Goal: Transaction & Acquisition: Purchase product/service

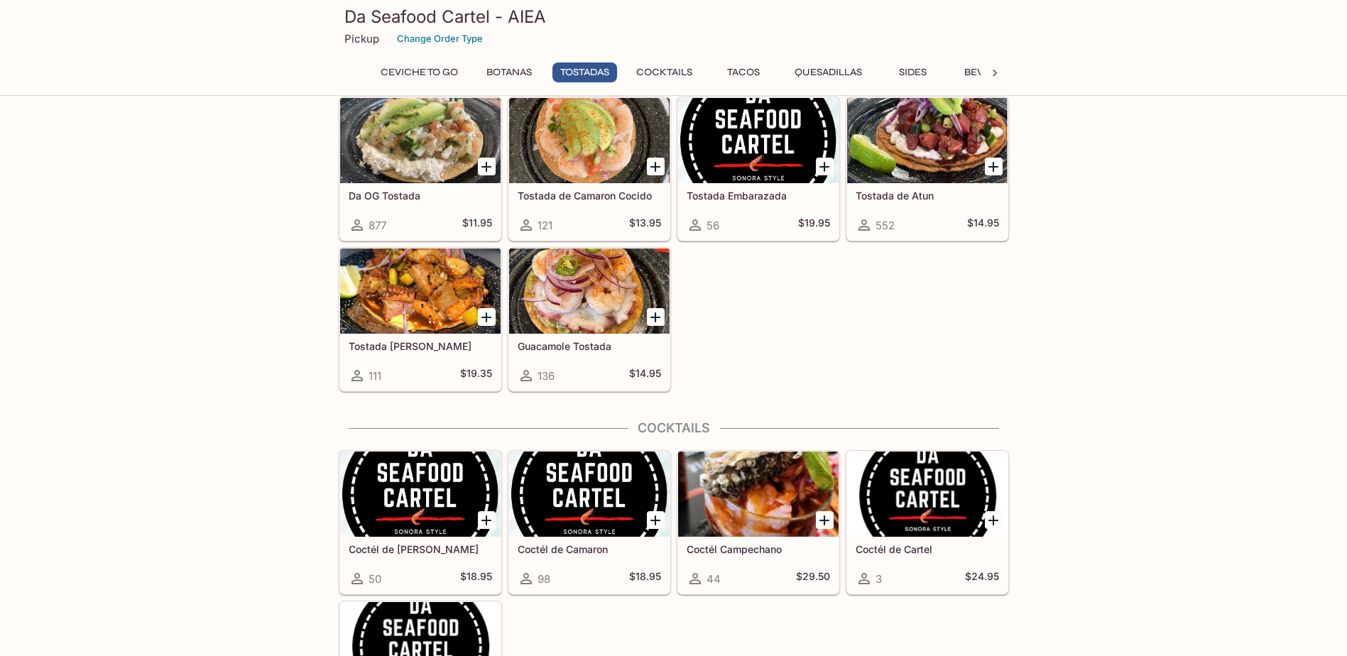
scroll to position [852, 0]
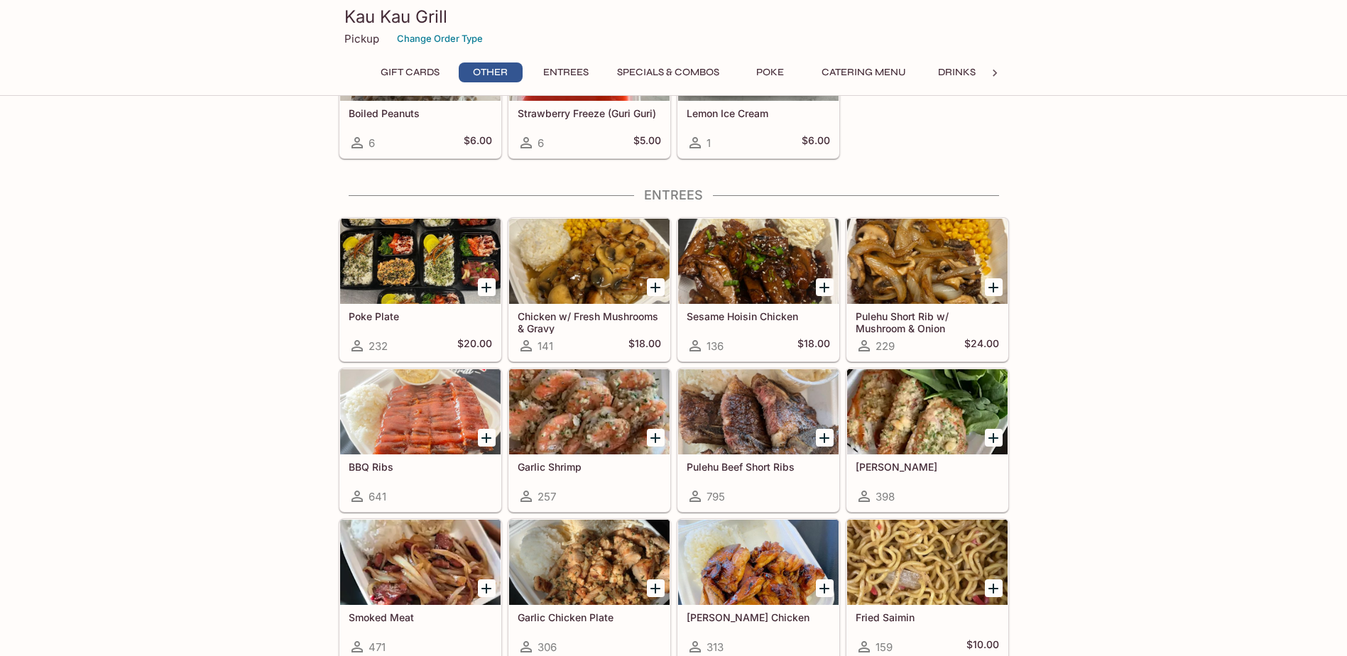
scroll to position [710, 0]
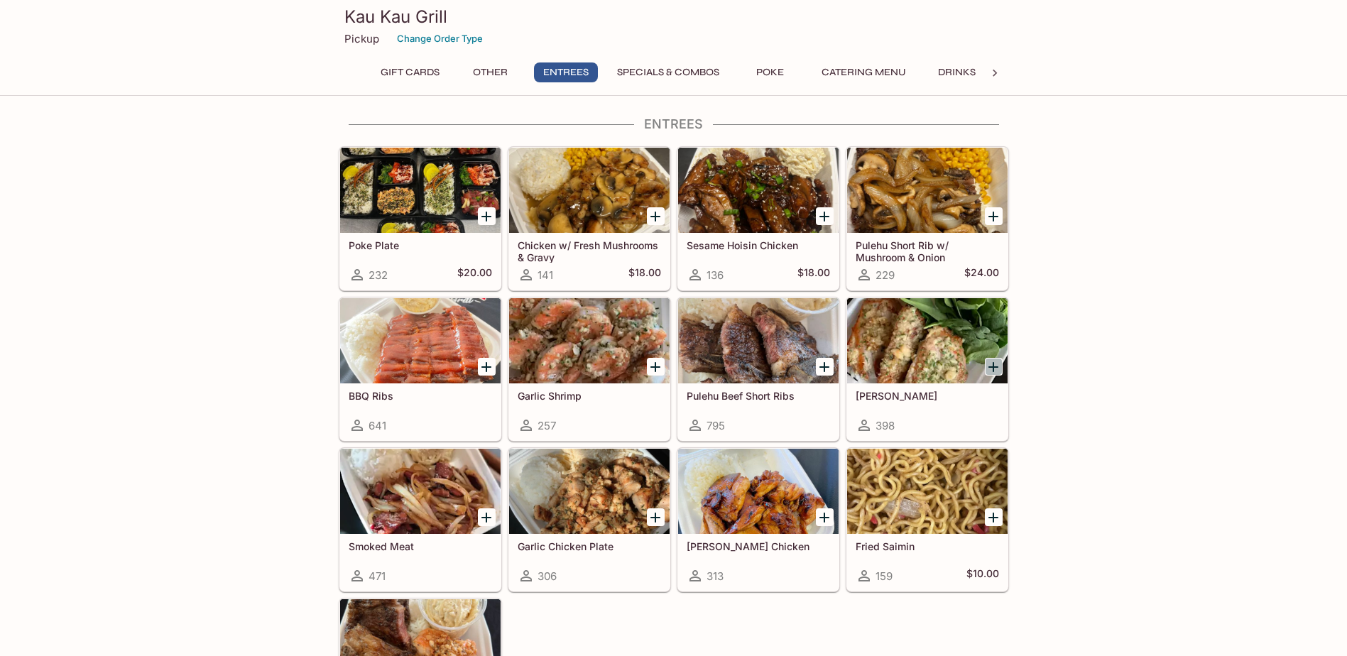
click at [991, 361] on icon "Add Garlic Ahi" at bounding box center [993, 367] width 17 height 17
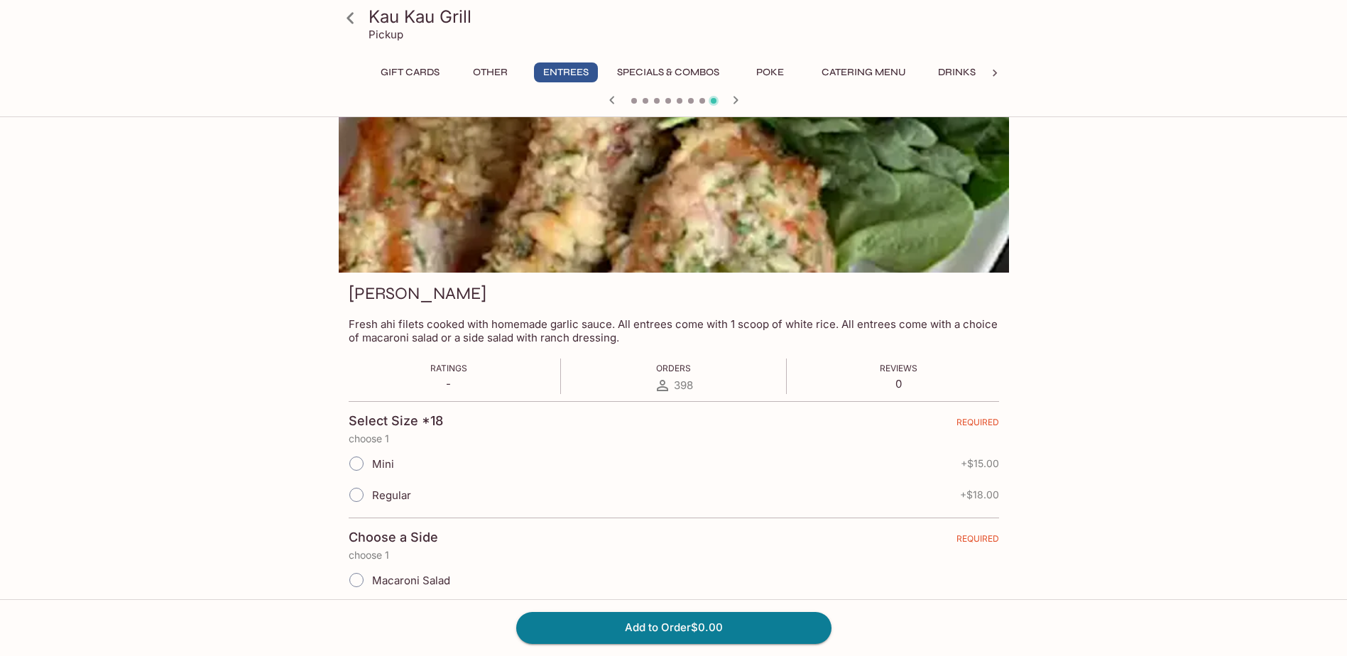
scroll to position [71, 0]
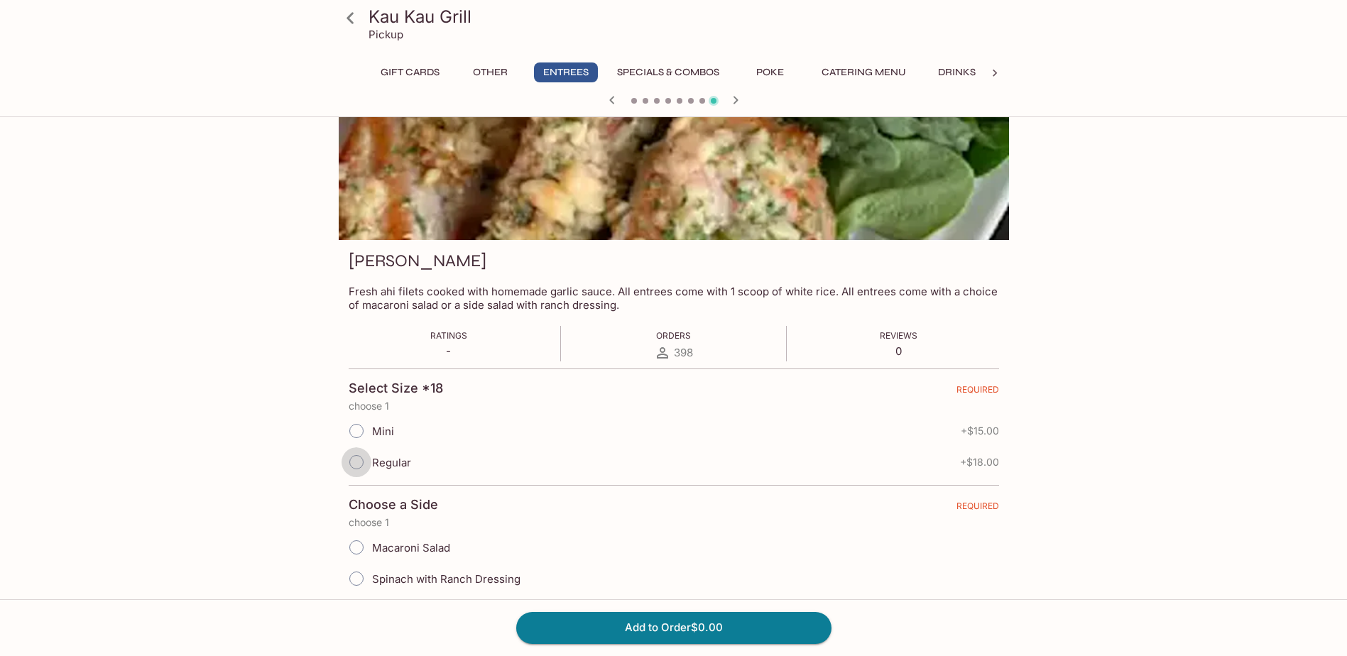
click at [353, 462] on input "Regular" at bounding box center [357, 462] width 30 height 30
radio input "true"
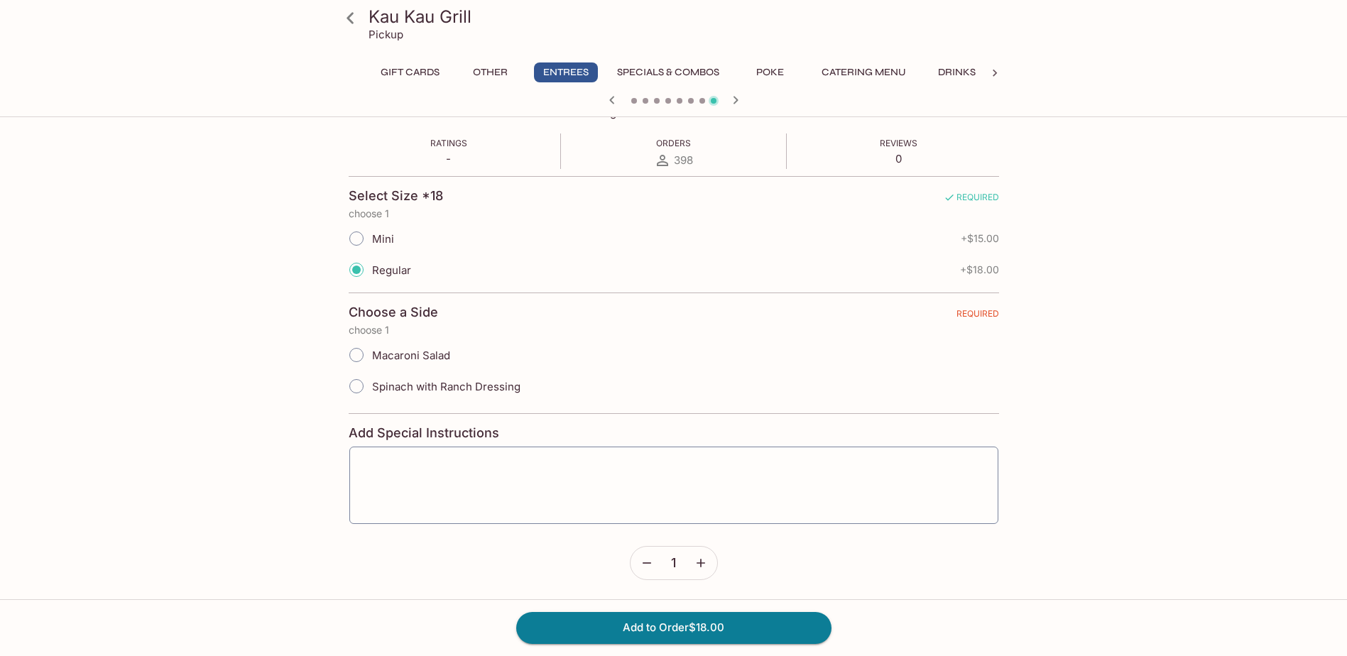
scroll to position [265, 0]
click at [697, 565] on icon "button" at bounding box center [701, 562] width 14 height 14
click at [698, 565] on icon "button" at bounding box center [701, 562] width 14 height 14
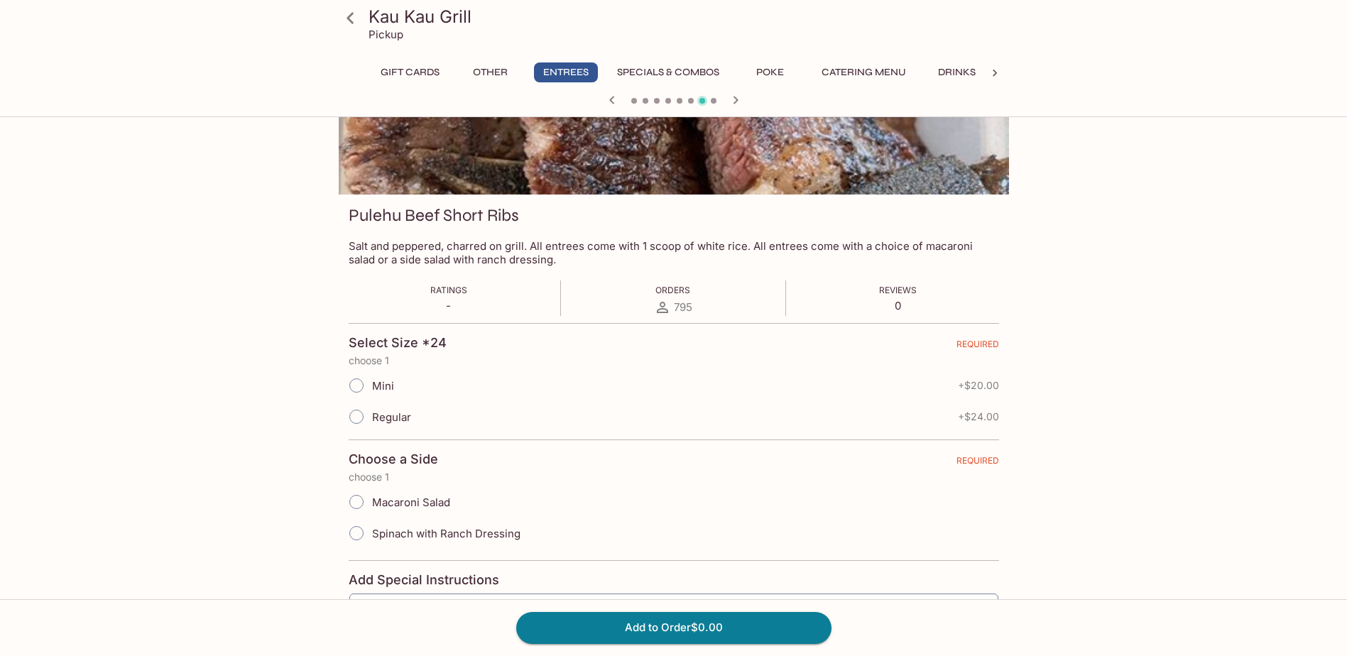
scroll to position [0, 0]
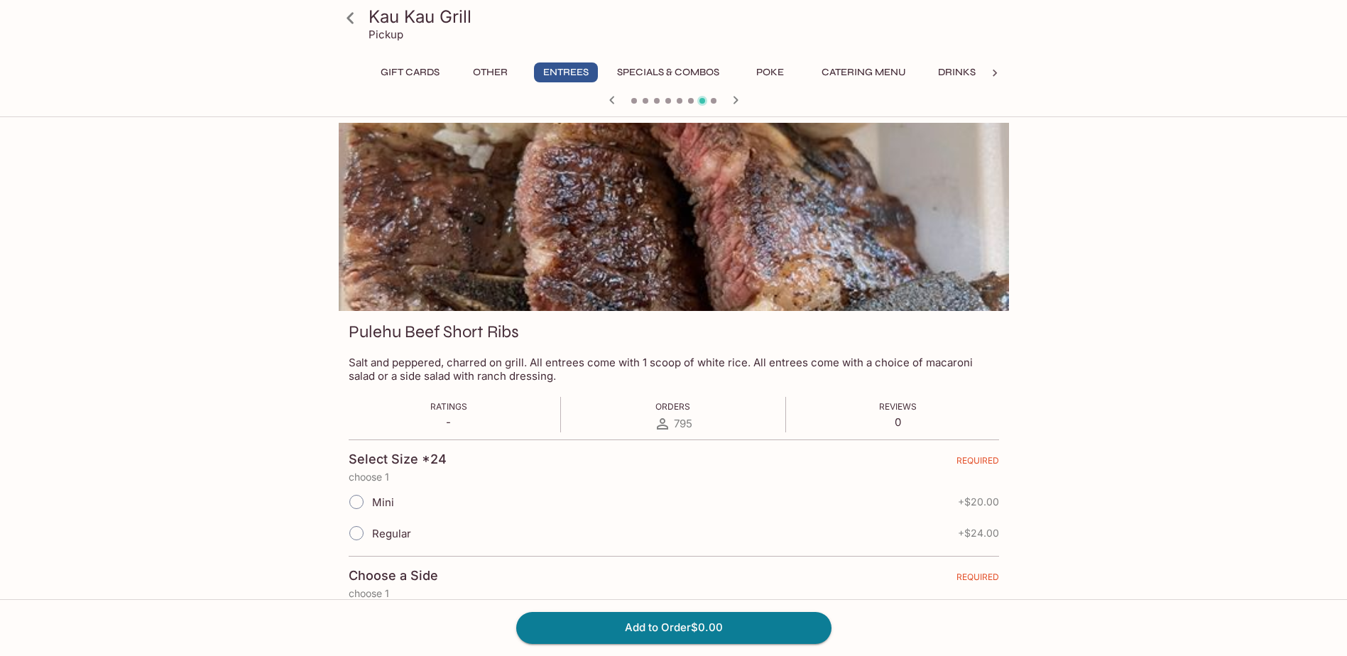
click at [610, 92] on icon "button" at bounding box center [612, 100] width 17 height 17
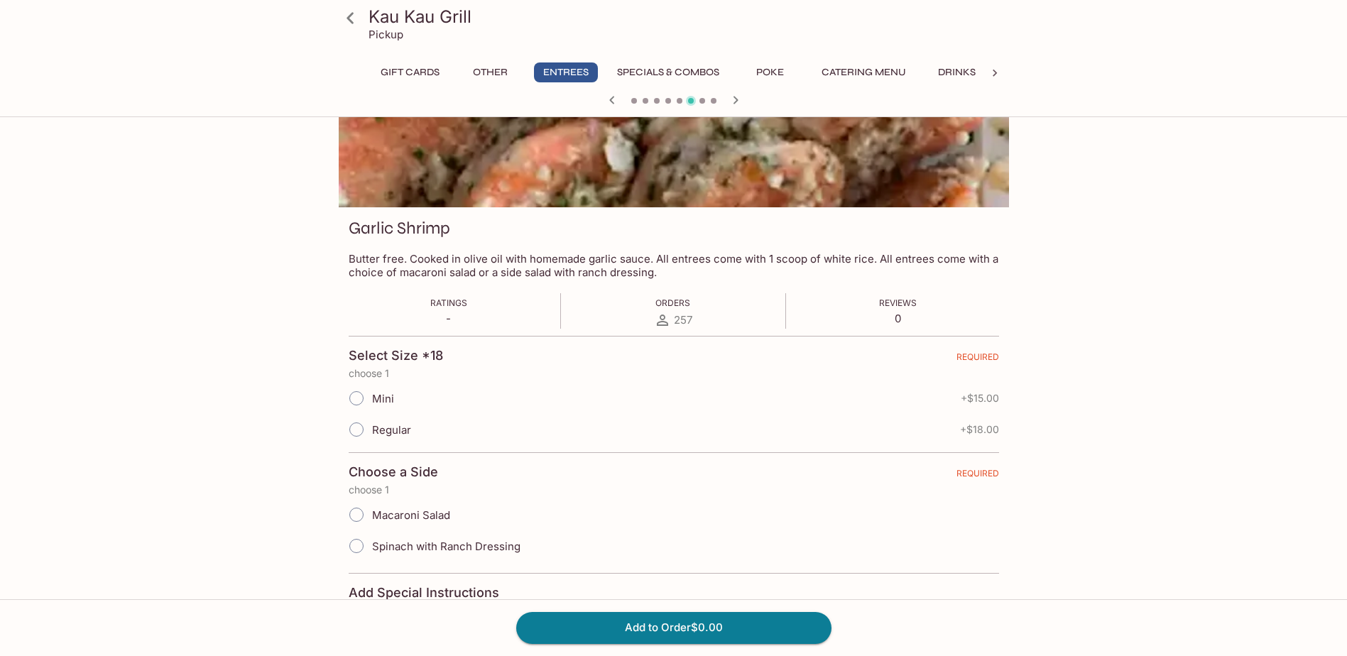
scroll to position [213, 0]
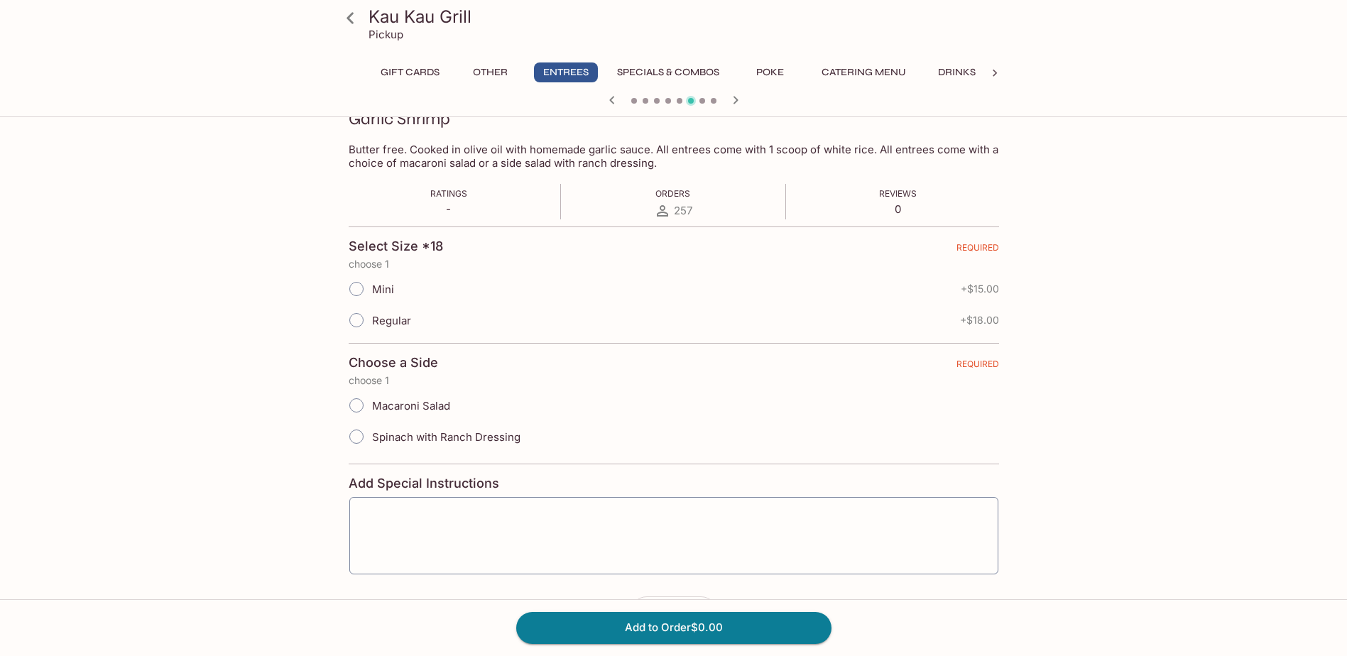
click at [355, 316] on input "Regular" at bounding box center [357, 320] width 30 height 30
radio input "true"
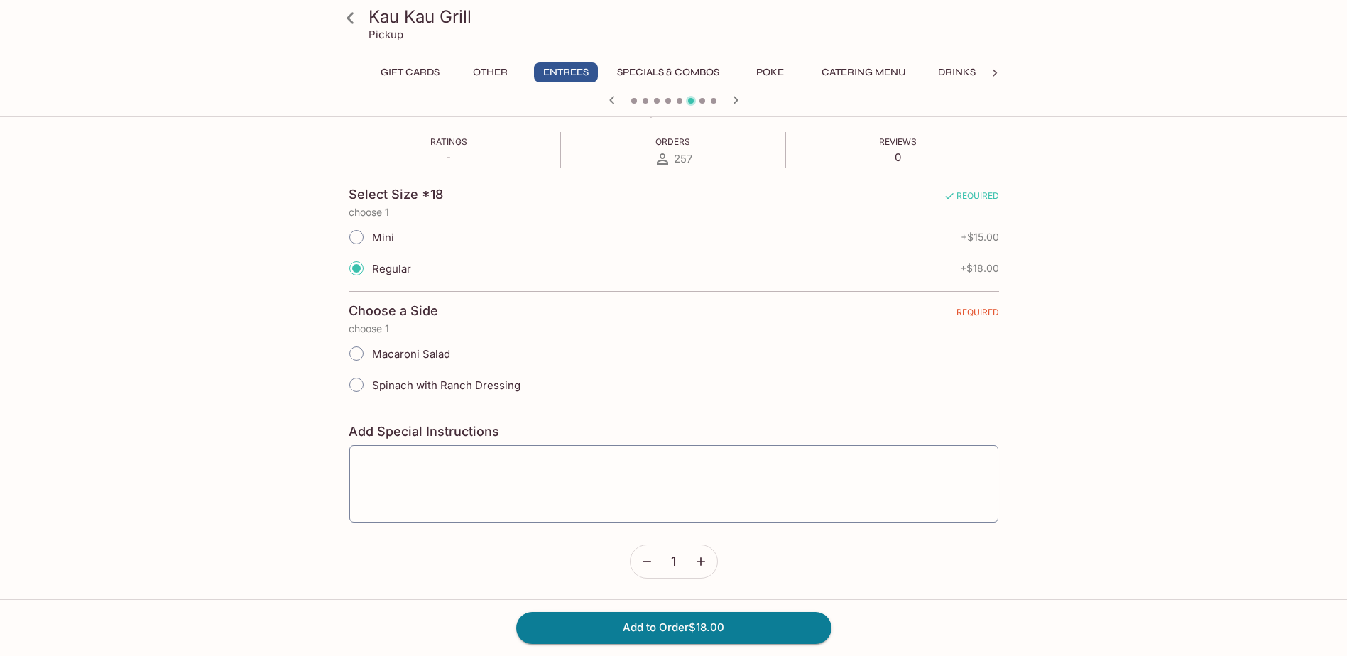
click at [700, 560] on icon "button" at bounding box center [701, 561] width 9 height 9
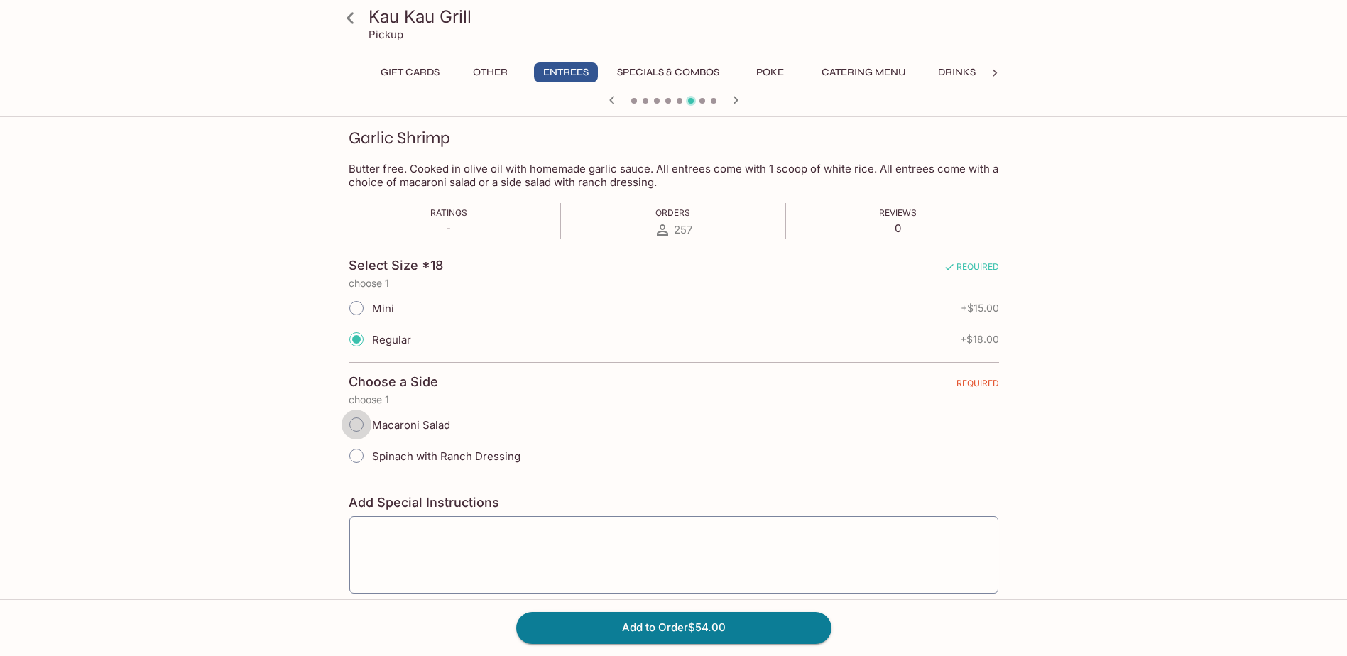
click at [359, 420] on input "Macaroni Salad" at bounding box center [357, 425] width 30 height 30
radio input "true"
click at [617, 616] on button "Add to Order $54.00" at bounding box center [673, 627] width 315 height 31
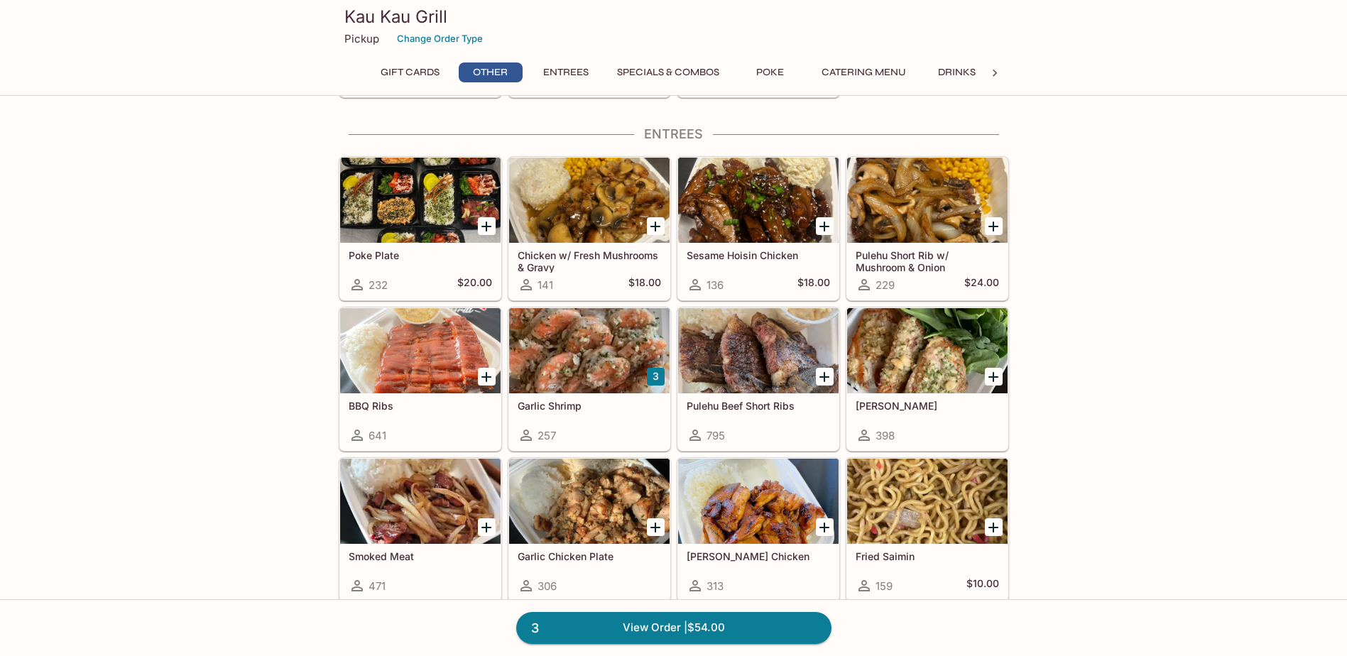
scroll to position [710, 0]
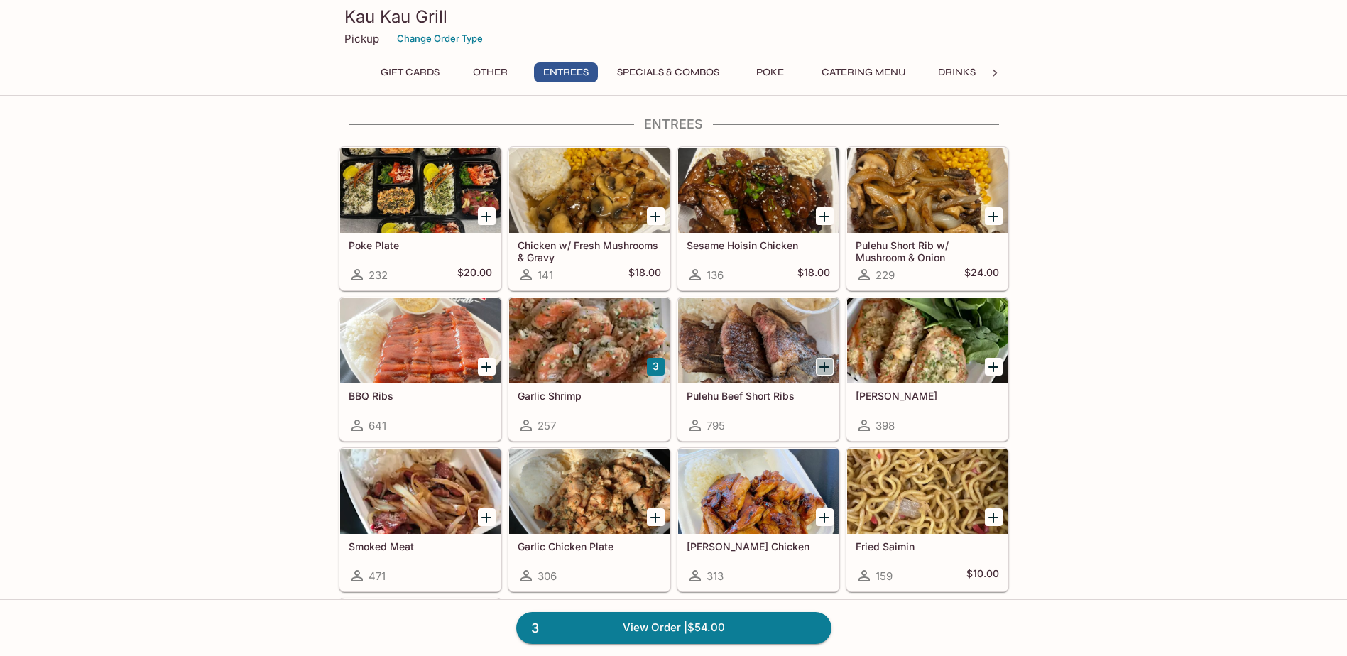
click at [829, 360] on icon "Add Pulehu Beef Short Ribs" at bounding box center [824, 367] width 17 height 17
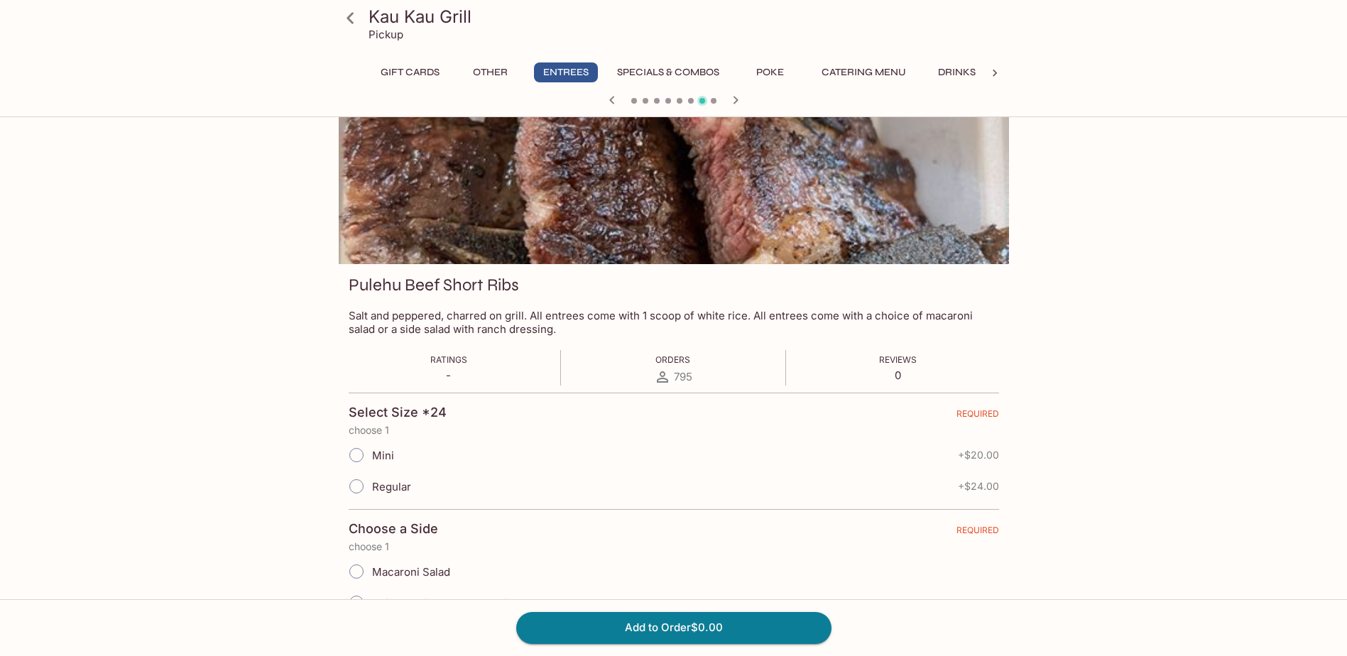
scroll to position [142, 0]
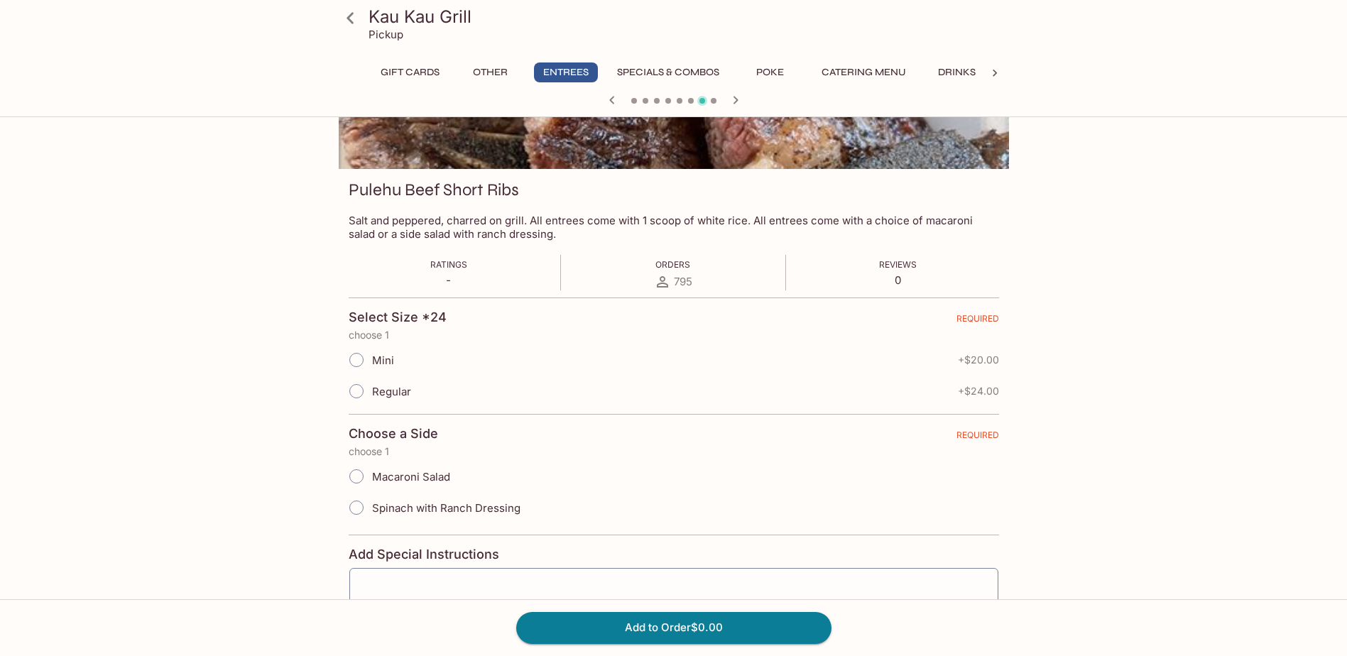
click at [355, 474] on input "Macaroni Salad" at bounding box center [357, 477] width 30 height 30
radio input "true"
click at [346, 386] on input "Regular" at bounding box center [354, 391] width 30 height 30
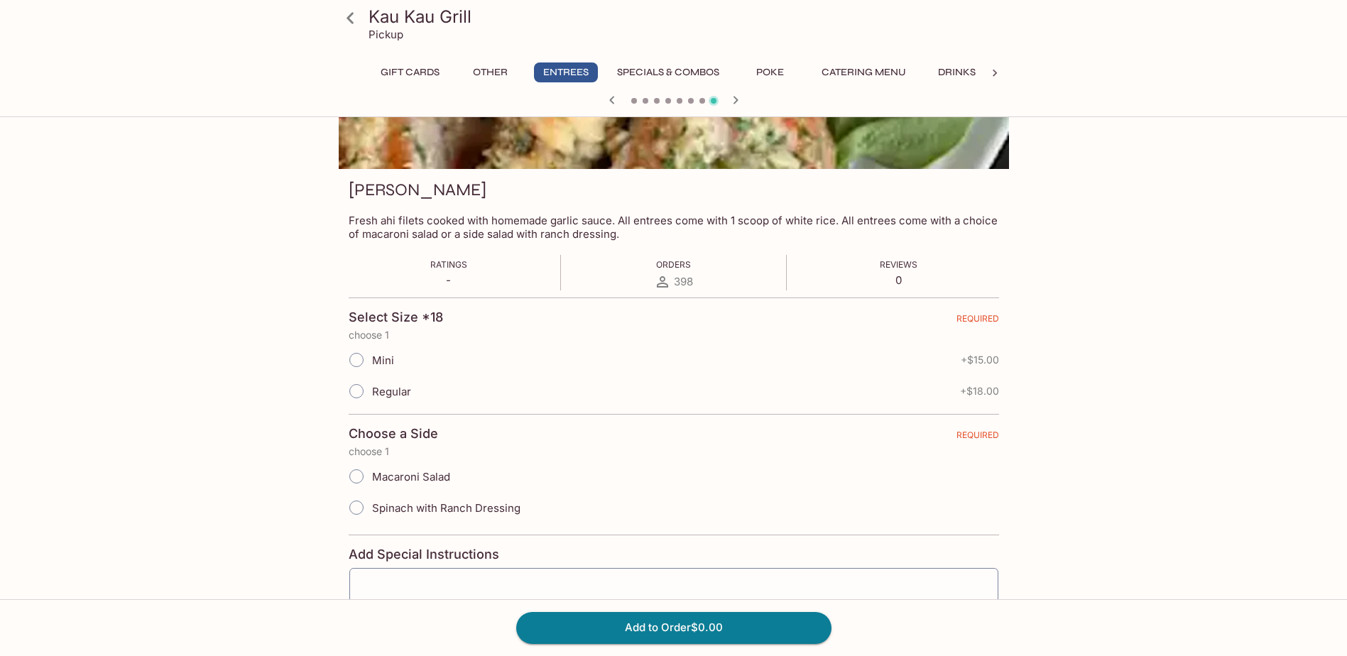
click at [611, 95] on icon "button" at bounding box center [612, 100] width 17 height 17
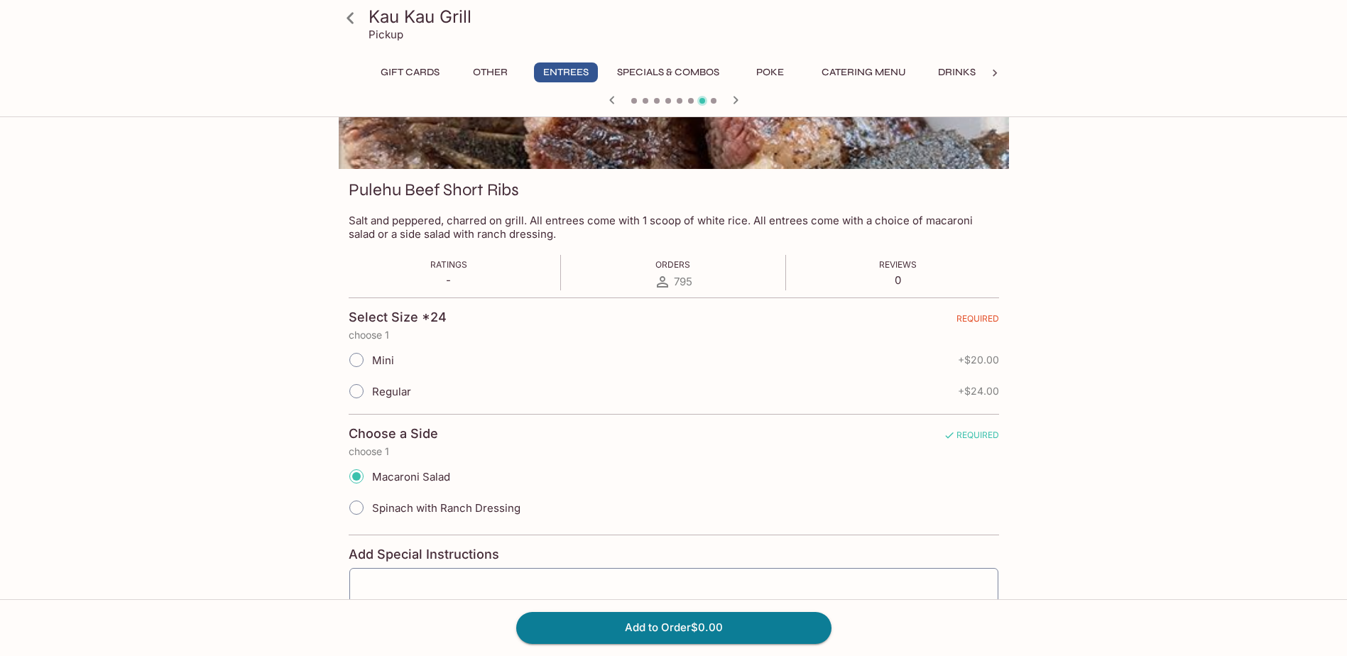
click at [355, 390] on input "Regular" at bounding box center [357, 391] width 30 height 30
radio input "true"
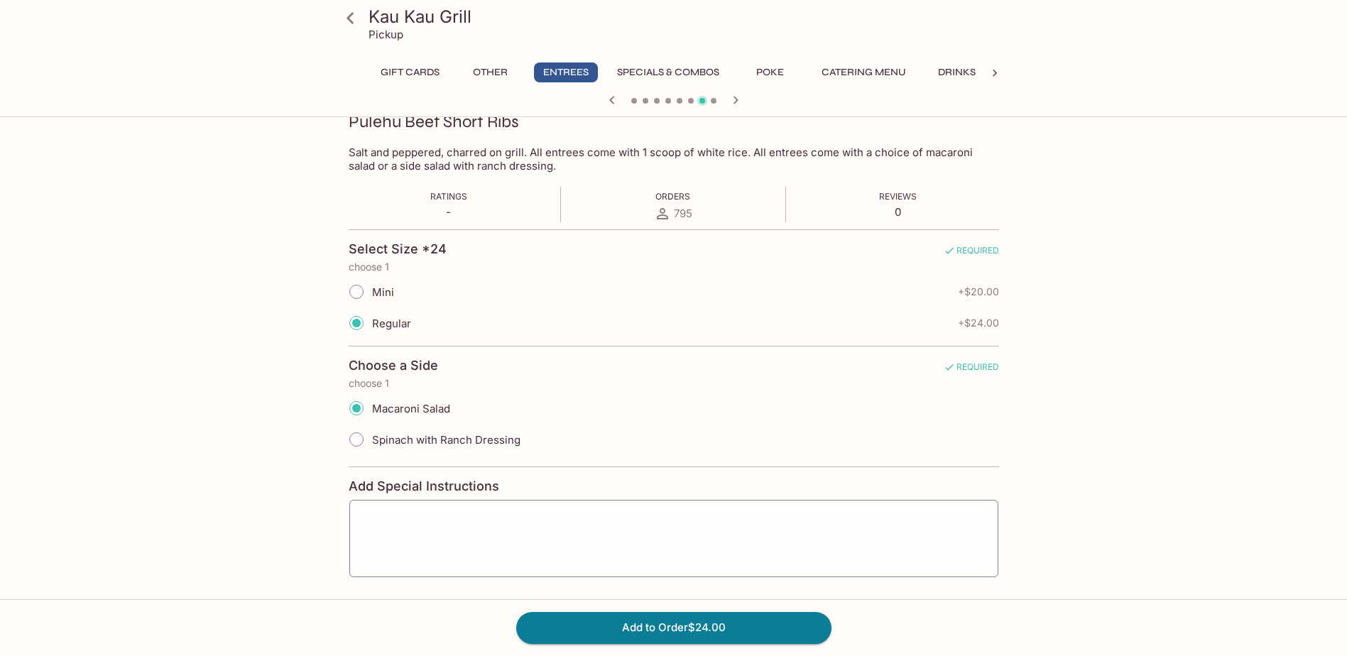
scroll to position [265, 0]
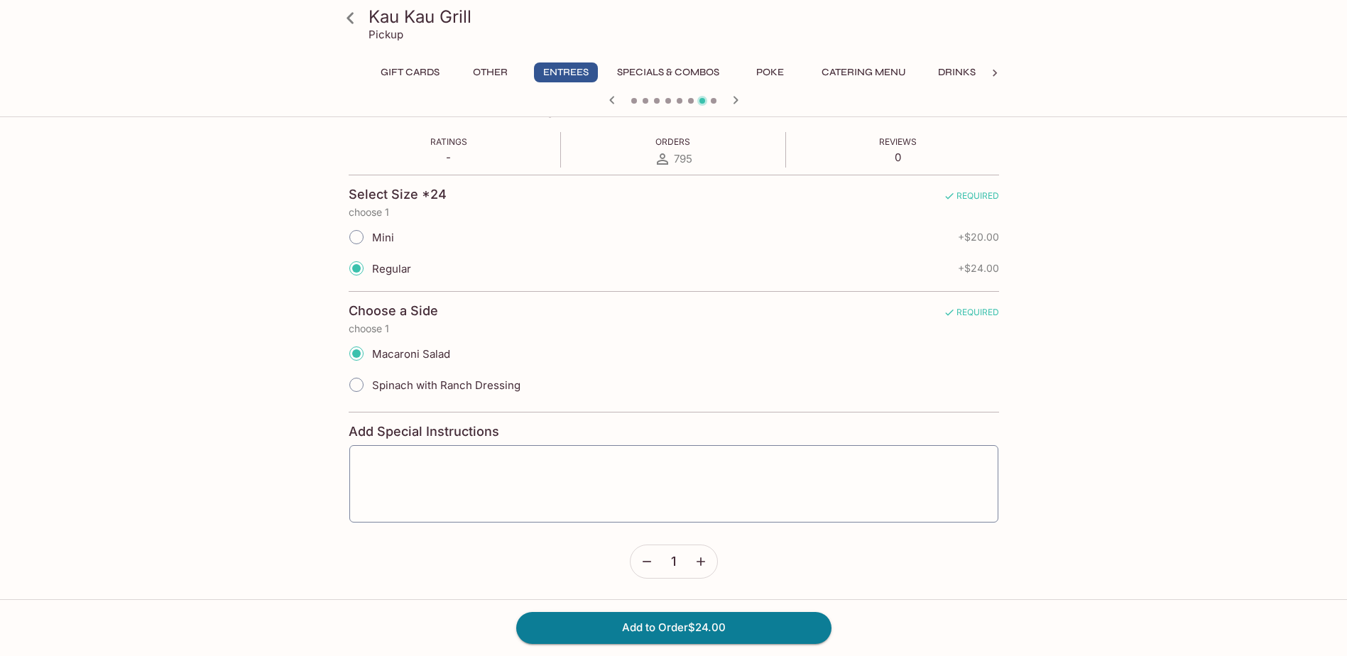
click at [705, 560] on icon "button" at bounding box center [701, 562] width 14 height 14
click at [652, 563] on icon "button" at bounding box center [647, 562] width 14 height 14
click at [616, 103] on icon "button" at bounding box center [612, 100] width 17 height 17
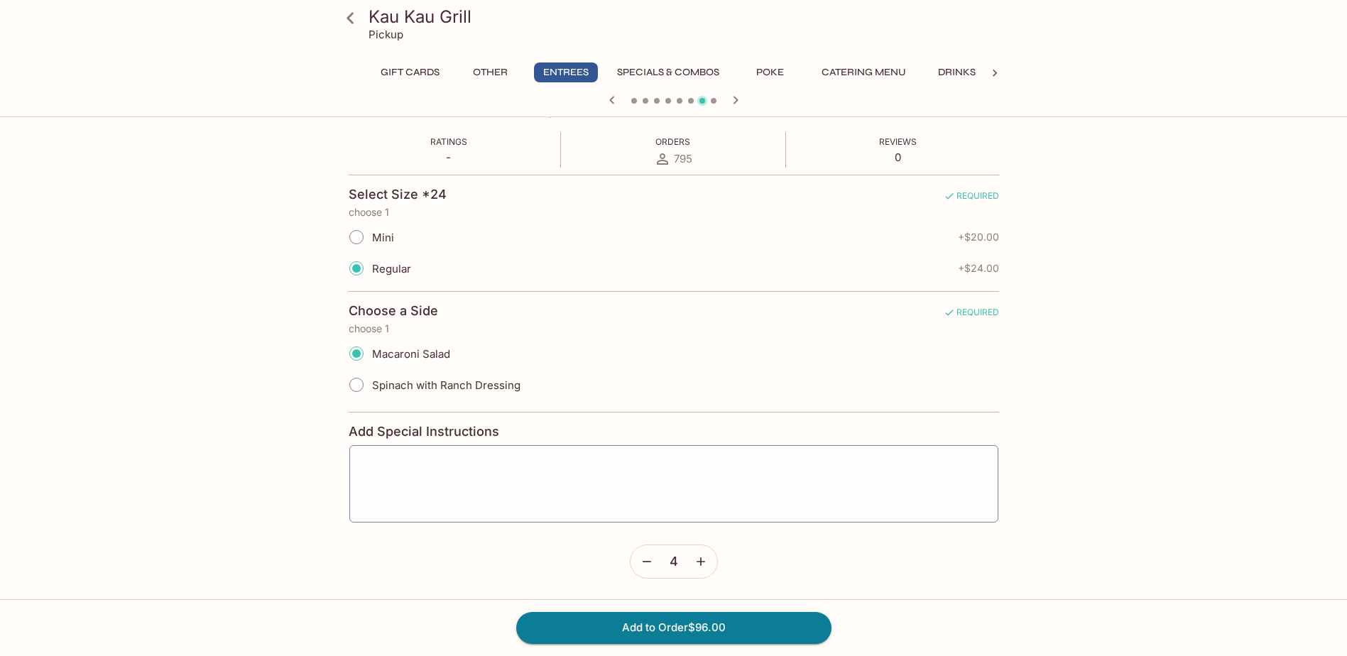
click at [645, 561] on icon "button" at bounding box center [647, 561] width 9 height 1
click at [653, 567] on icon "button" at bounding box center [647, 562] width 14 height 14
click at [694, 560] on icon "button" at bounding box center [701, 562] width 14 height 14
click at [653, 563] on icon "button" at bounding box center [647, 562] width 14 height 14
click at [664, 628] on button "Add to Order $48.00" at bounding box center [673, 627] width 315 height 31
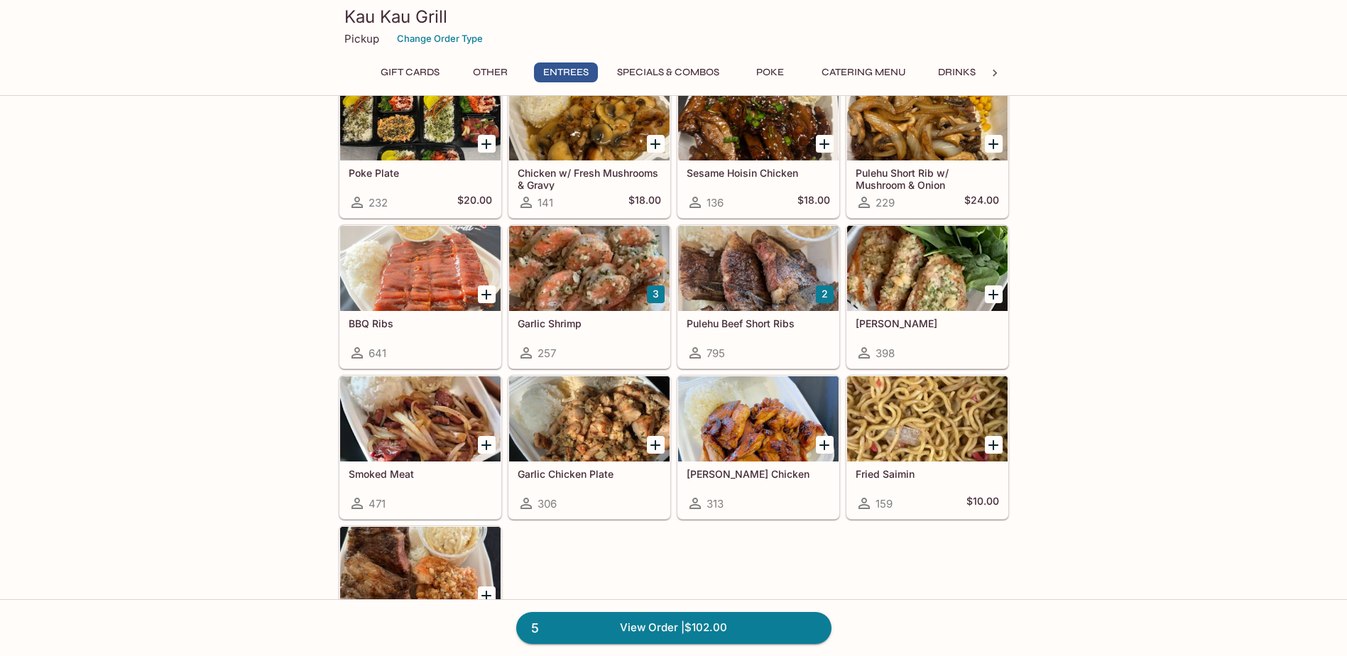
scroll to position [781, 0]
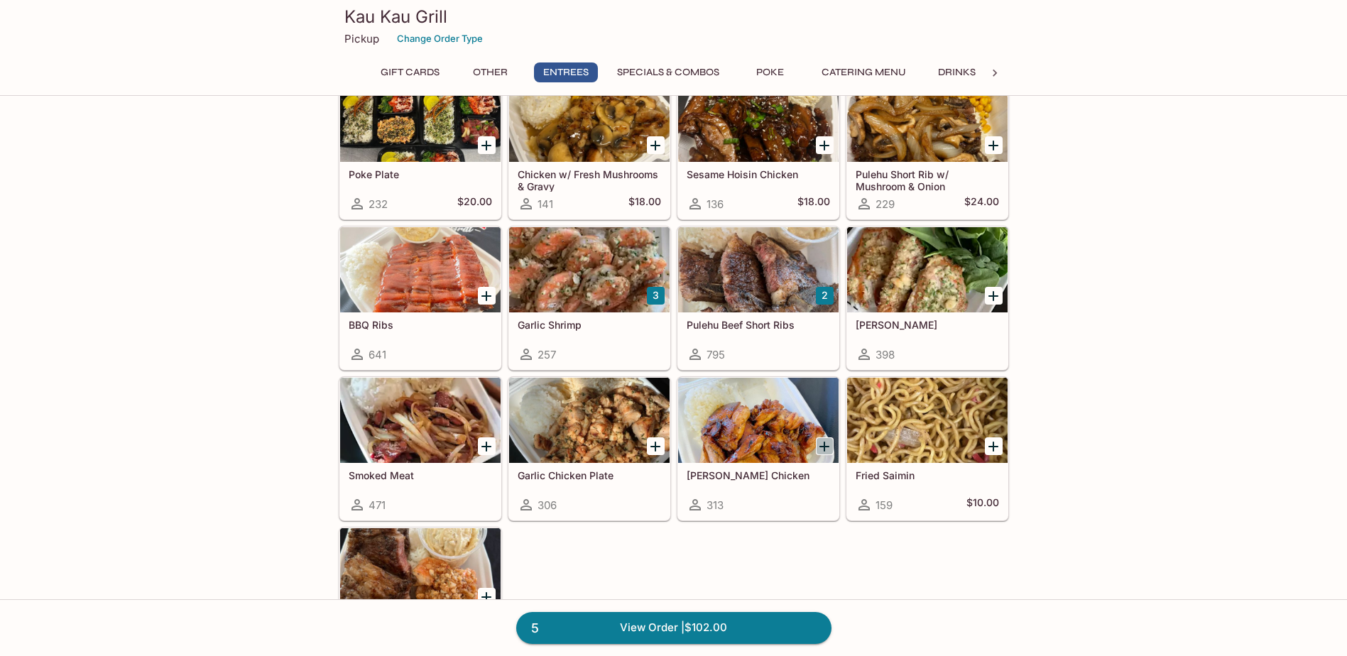
click at [820, 445] on icon "Add Teri Chicken" at bounding box center [824, 446] width 17 height 17
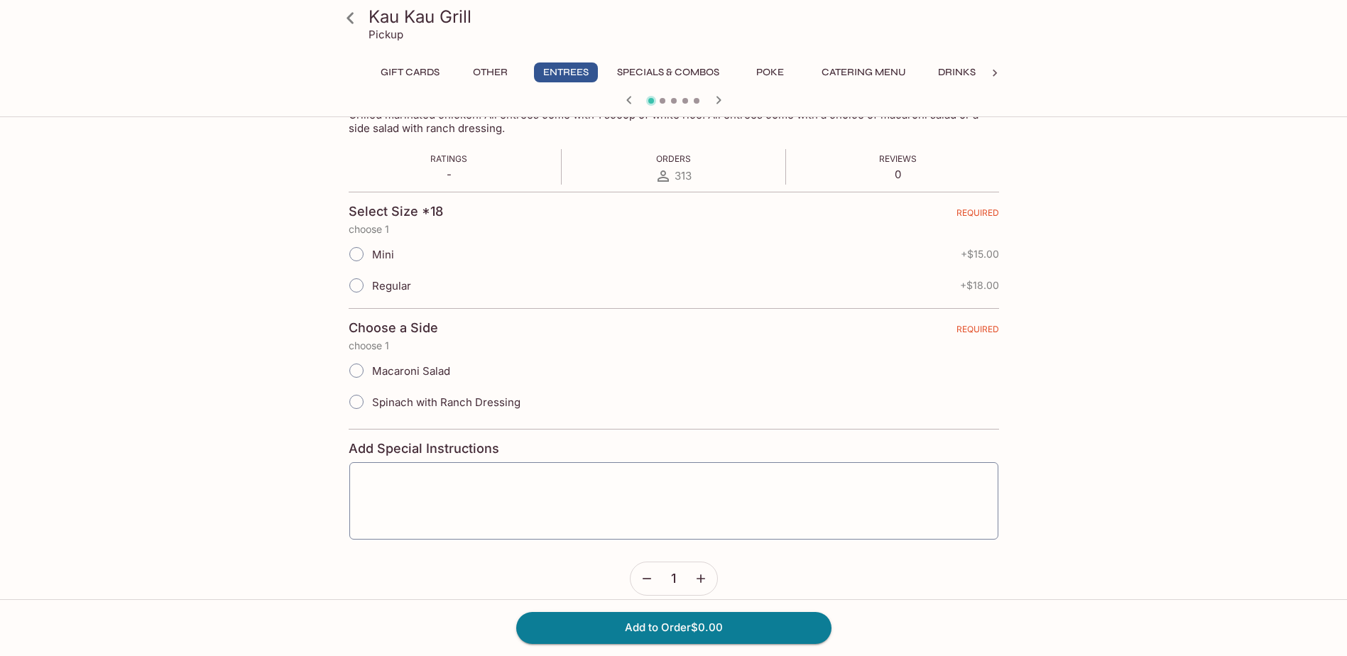
scroll to position [265, 0]
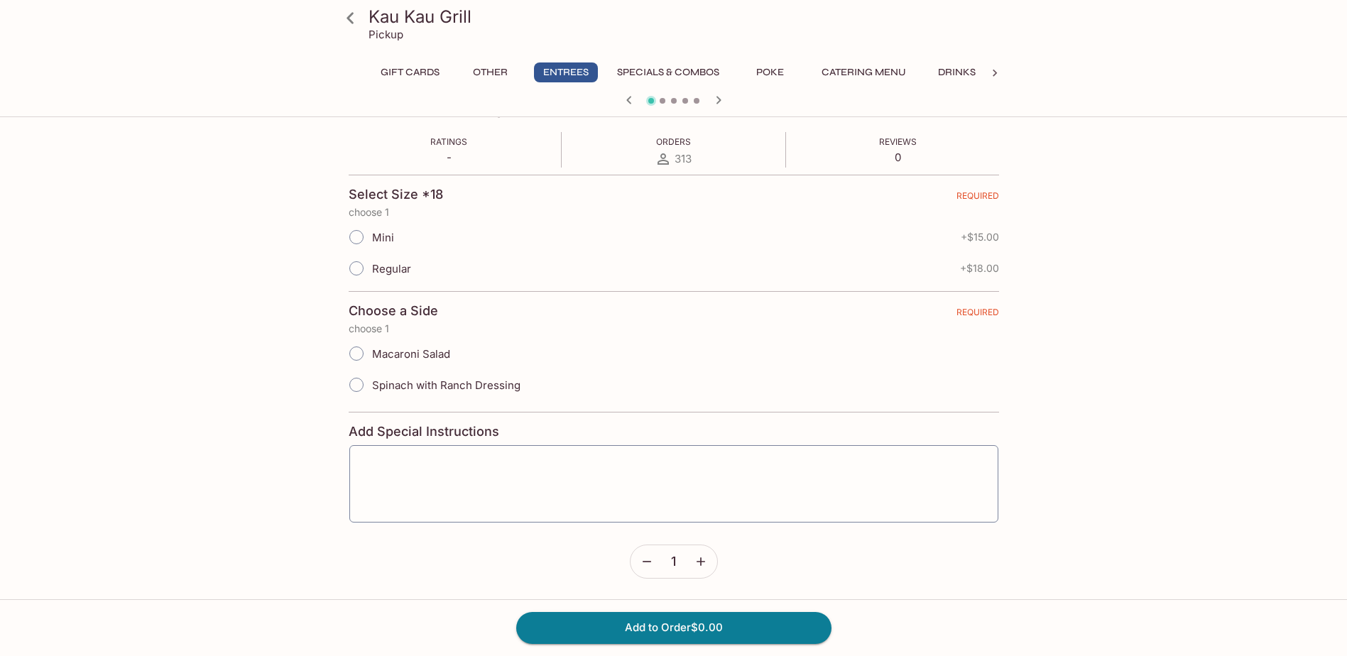
click at [694, 562] on icon "button" at bounding box center [701, 562] width 14 height 14
click at [358, 269] on input "Regular" at bounding box center [356, 268] width 30 height 30
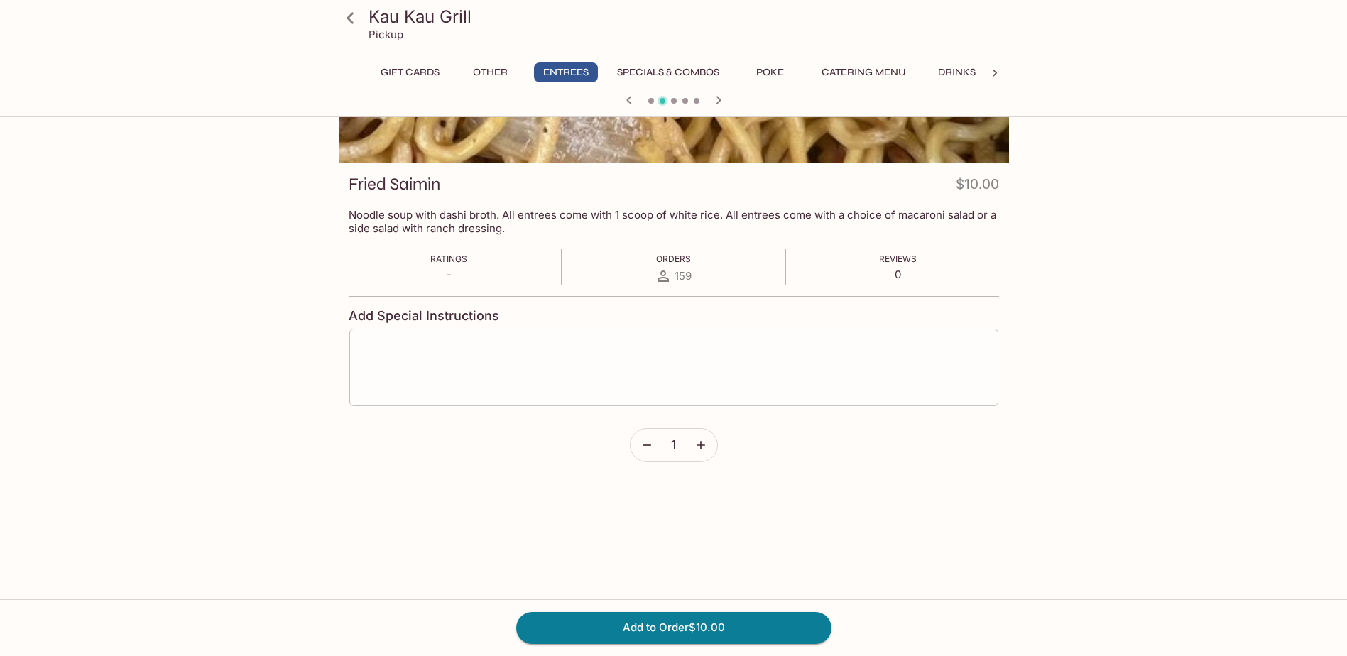
scroll to position [52, 0]
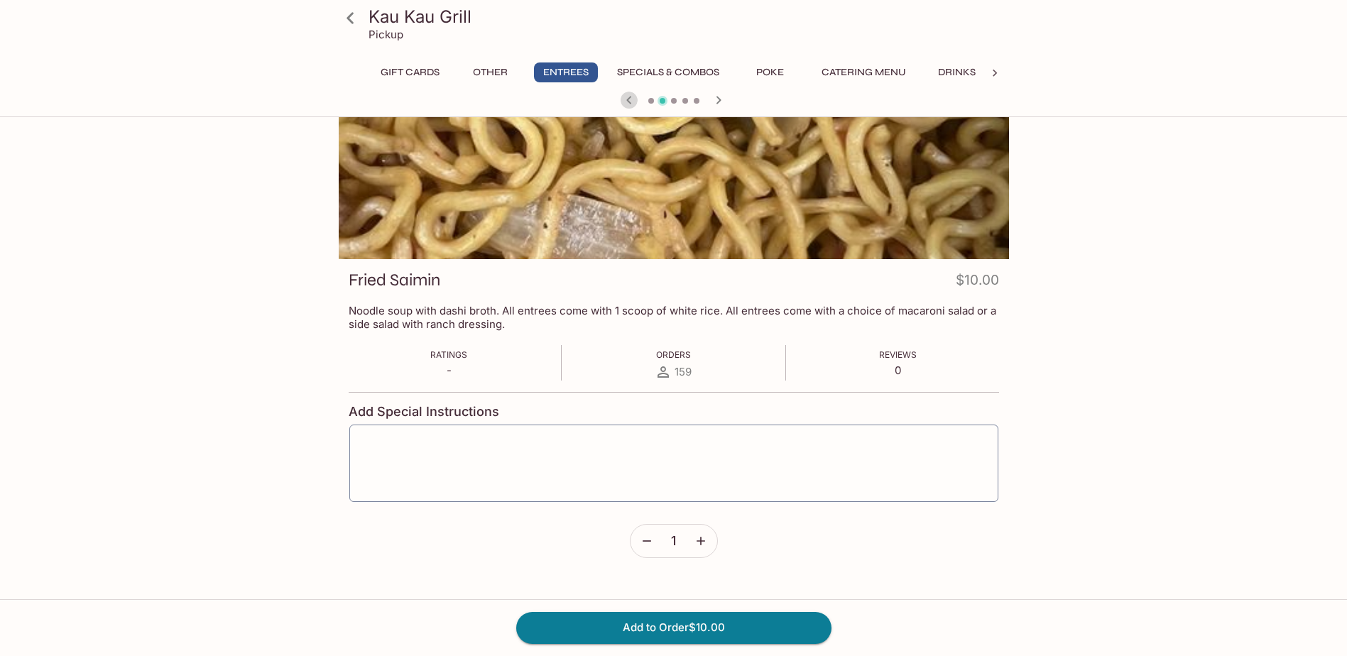
click at [626, 103] on icon "button" at bounding box center [629, 100] width 17 height 17
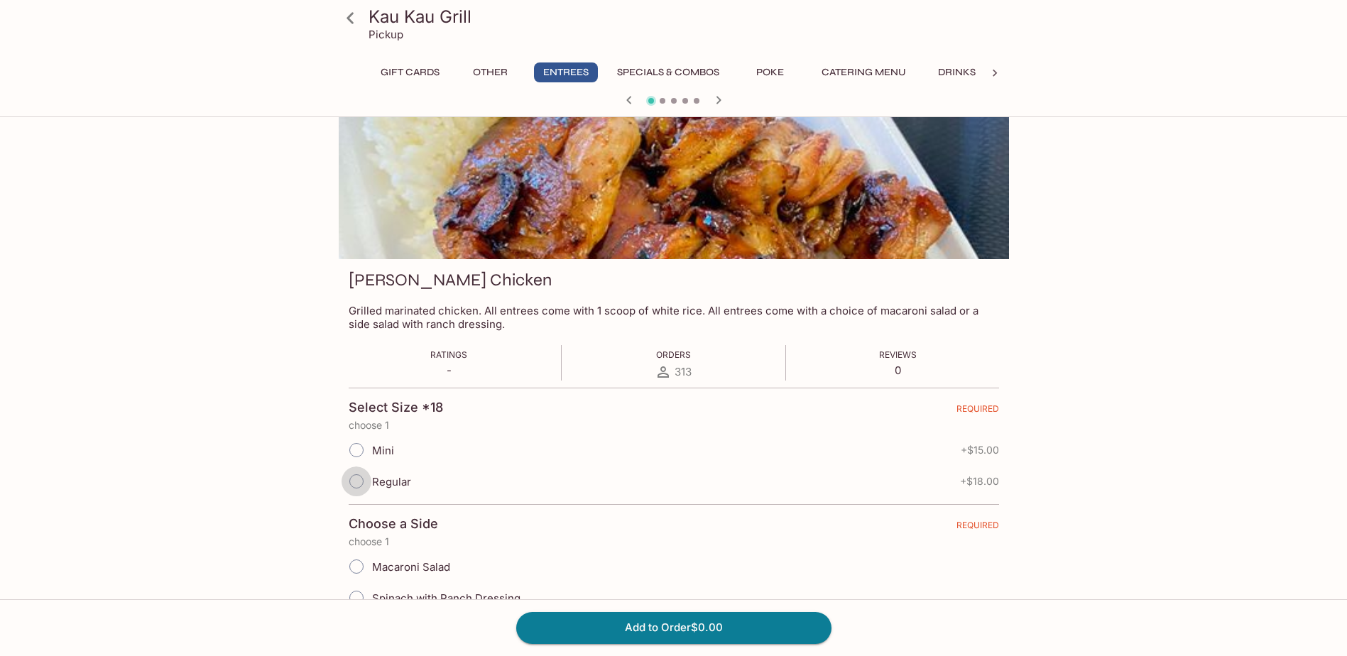
click at [362, 482] on input "Regular" at bounding box center [357, 482] width 30 height 30
radio input "true"
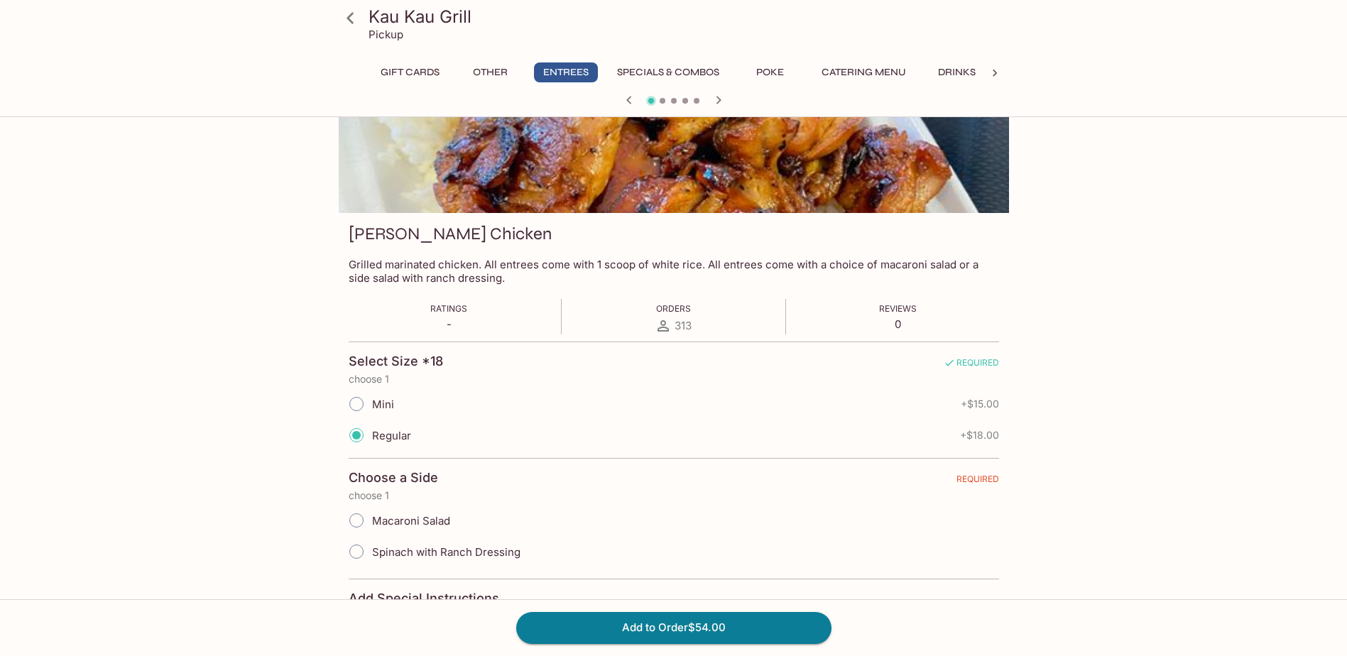
scroll to position [123, 0]
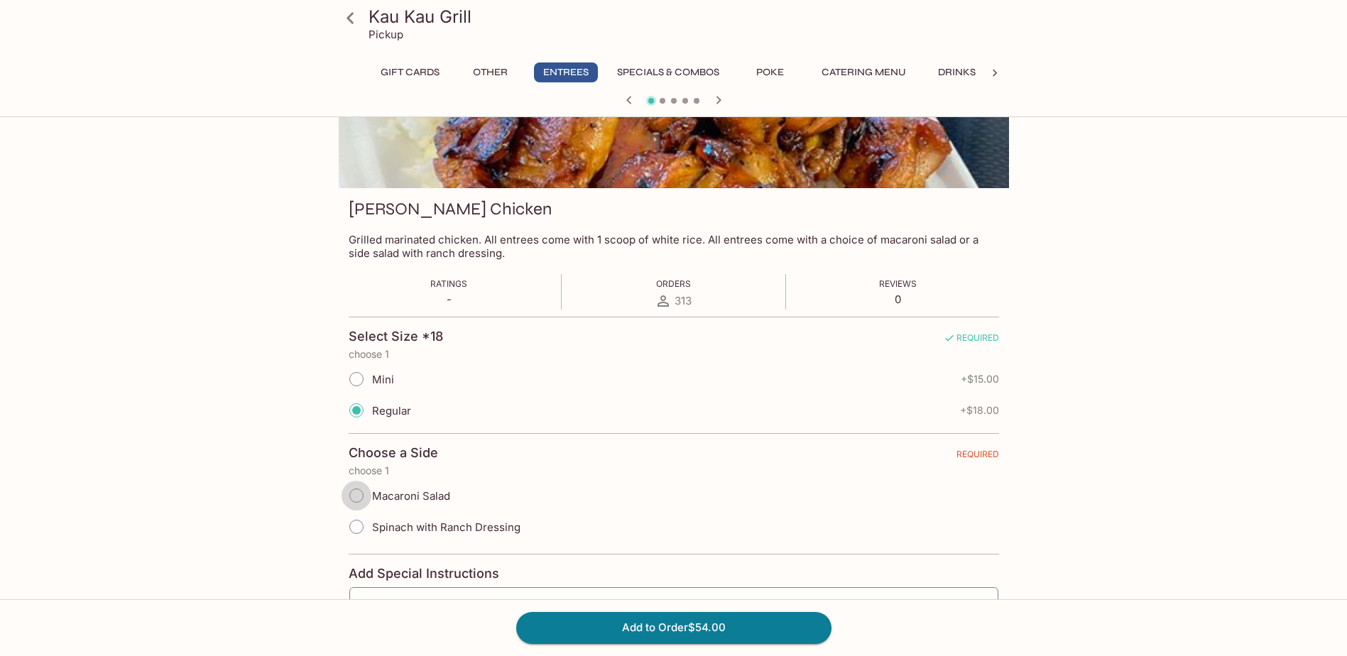
click at [361, 498] on input "Macaroni Salad" at bounding box center [357, 496] width 30 height 30
radio input "true"
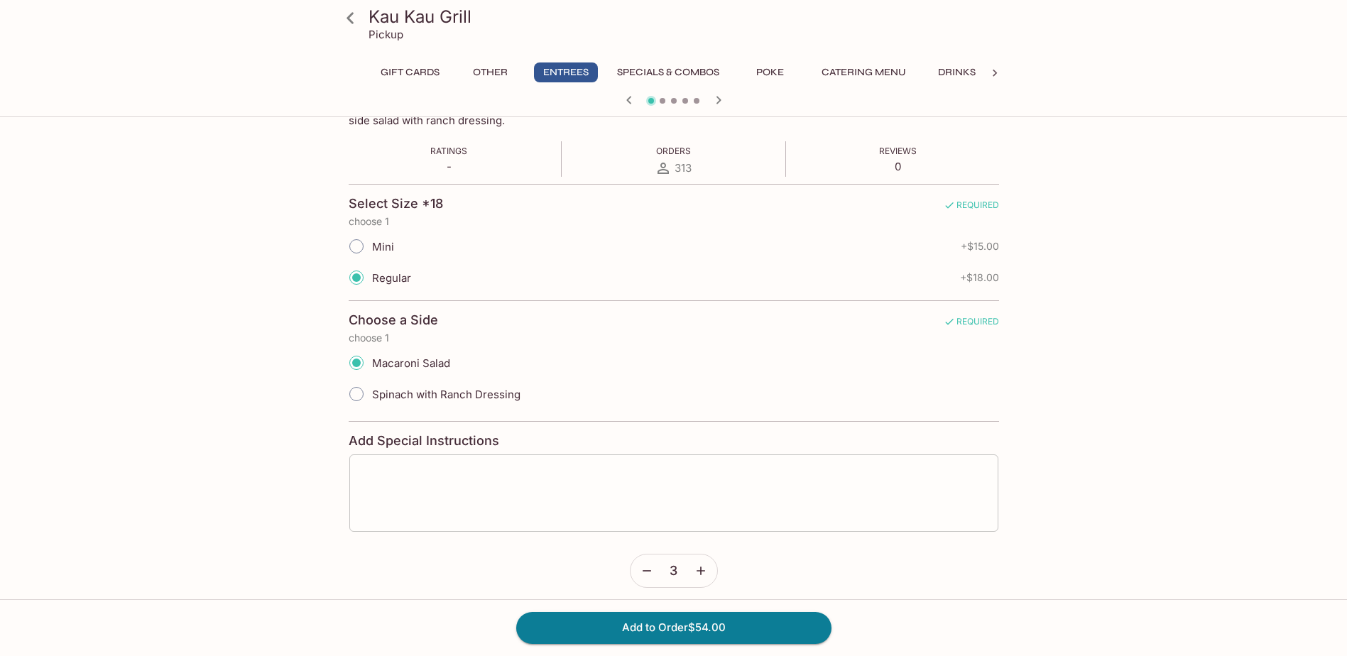
scroll to position [265, 0]
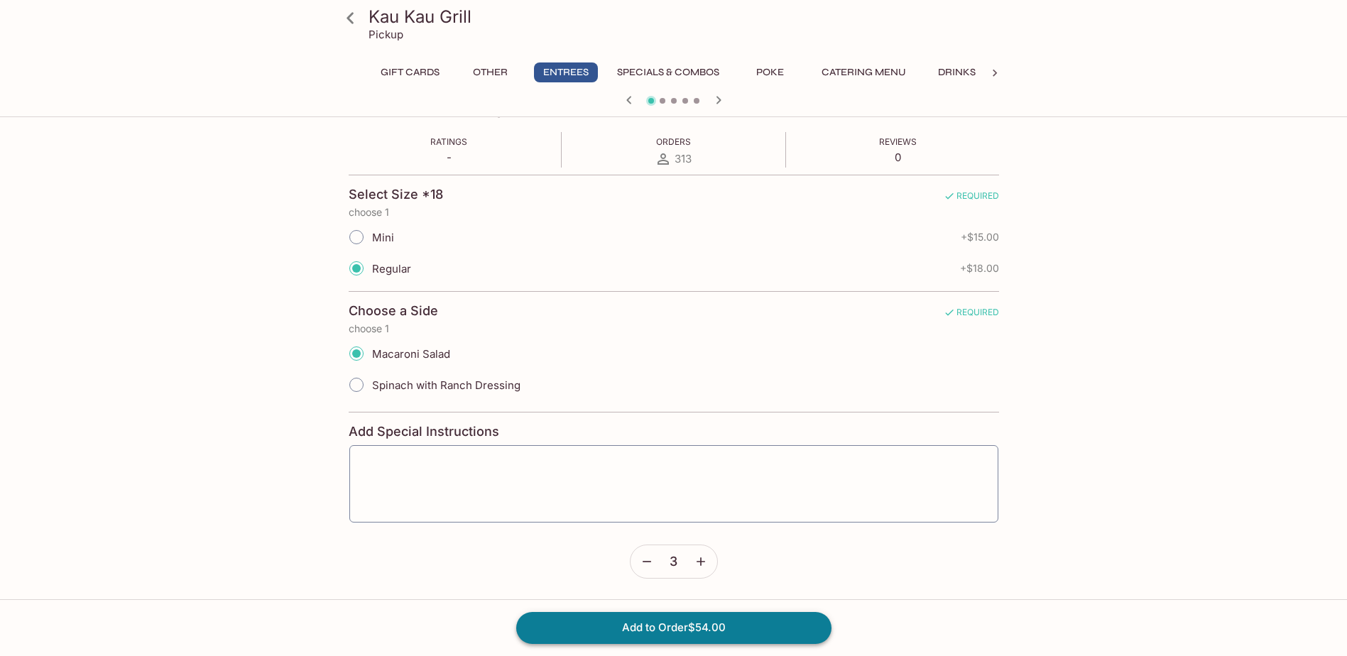
click at [659, 634] on button "Add to Order $54.00" at bounding box center [673, 627] width 315 height 31
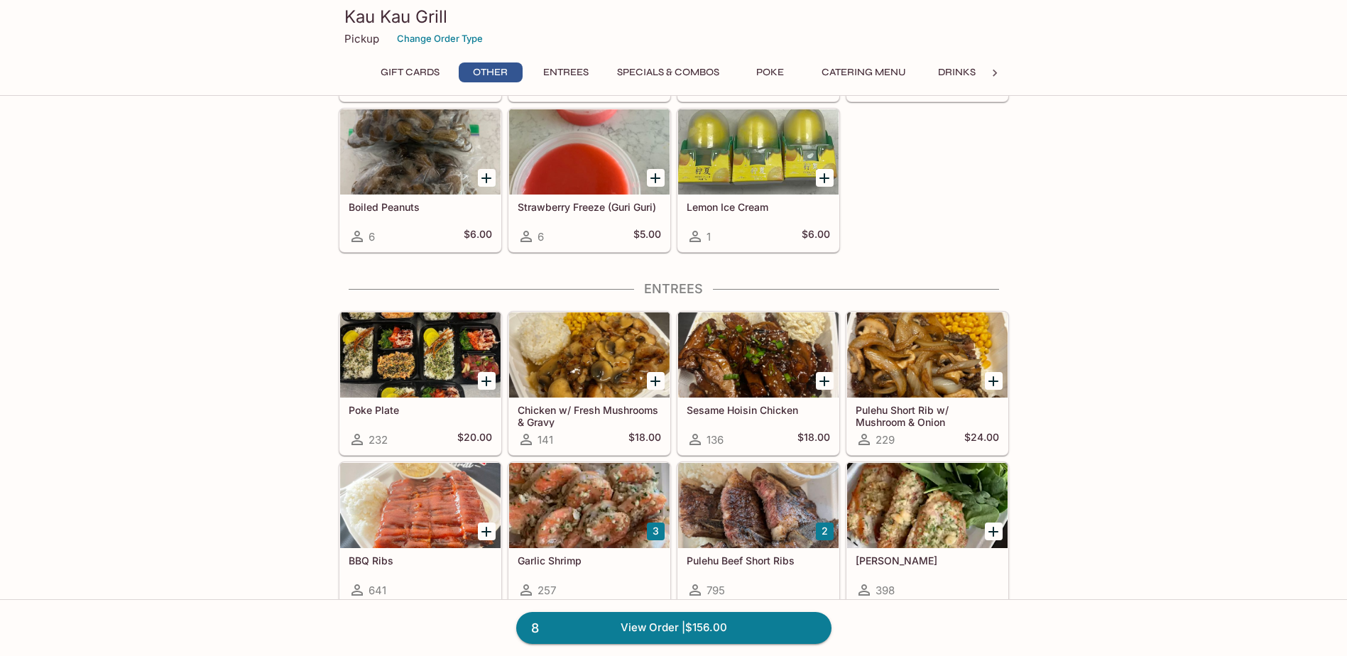
scroll to position [568, 0]
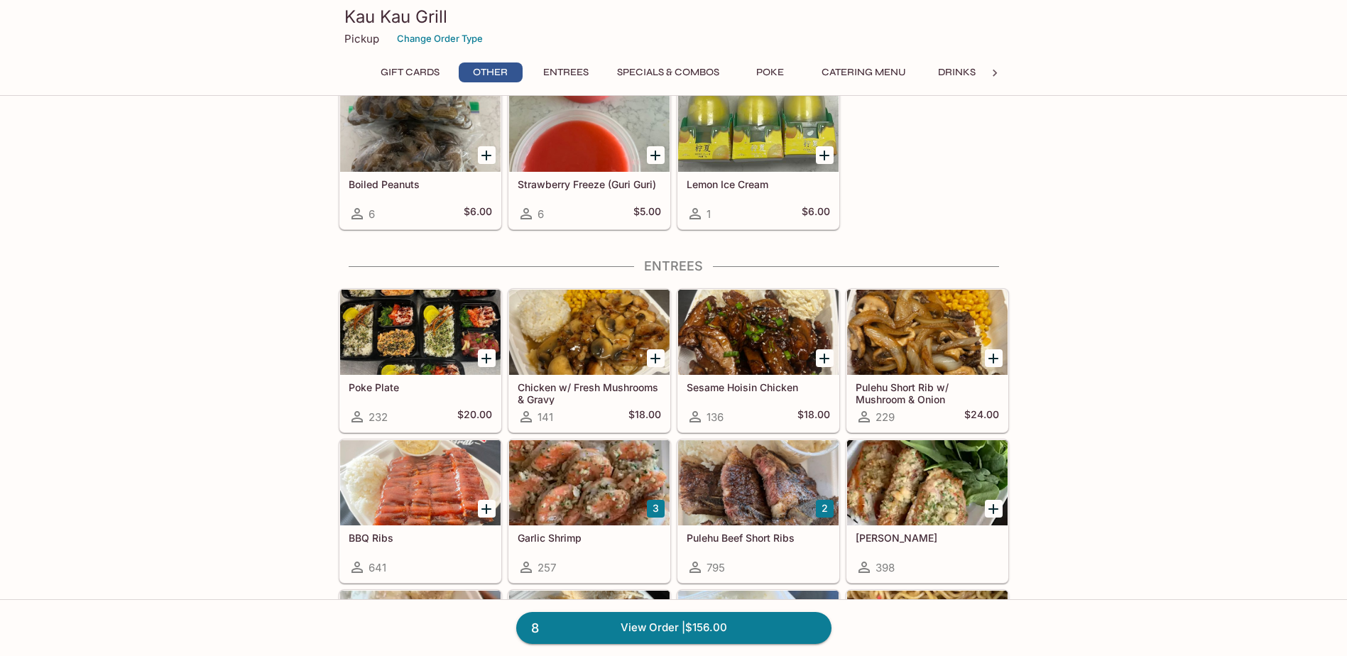
click at [466, 361] on div at bounding box center [420, 332] width 160 height 85
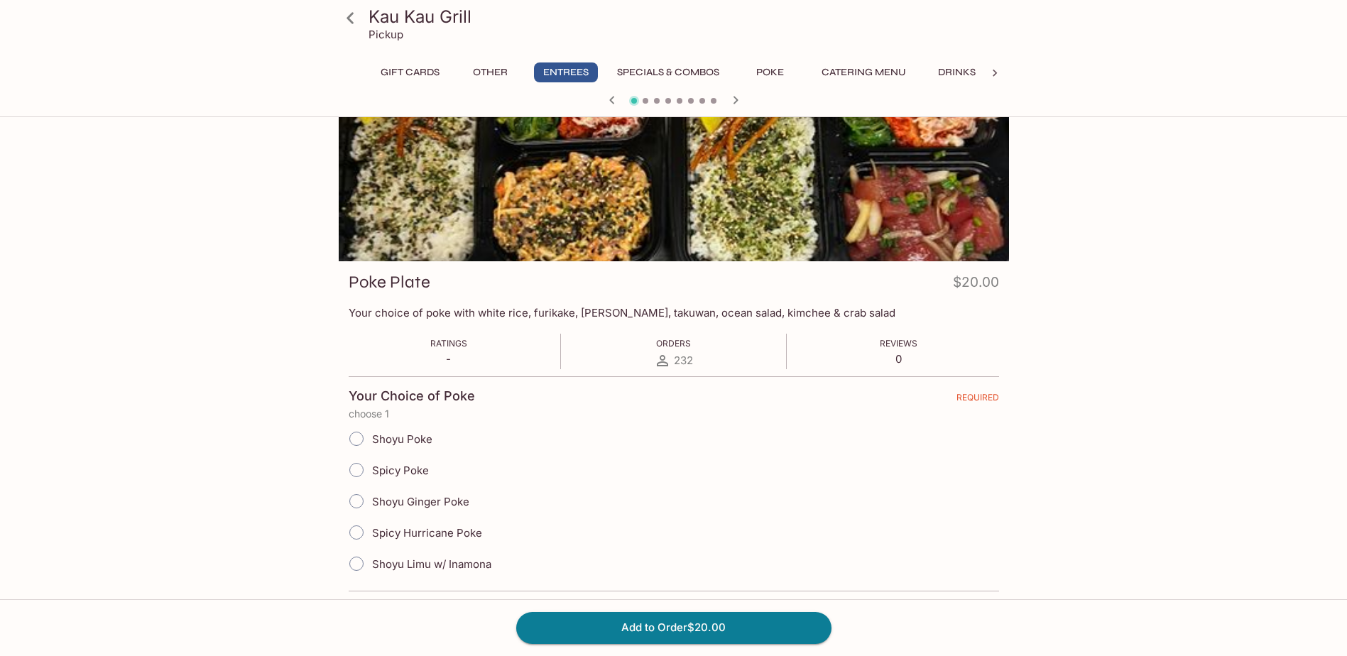
scroll to position [71, 0]
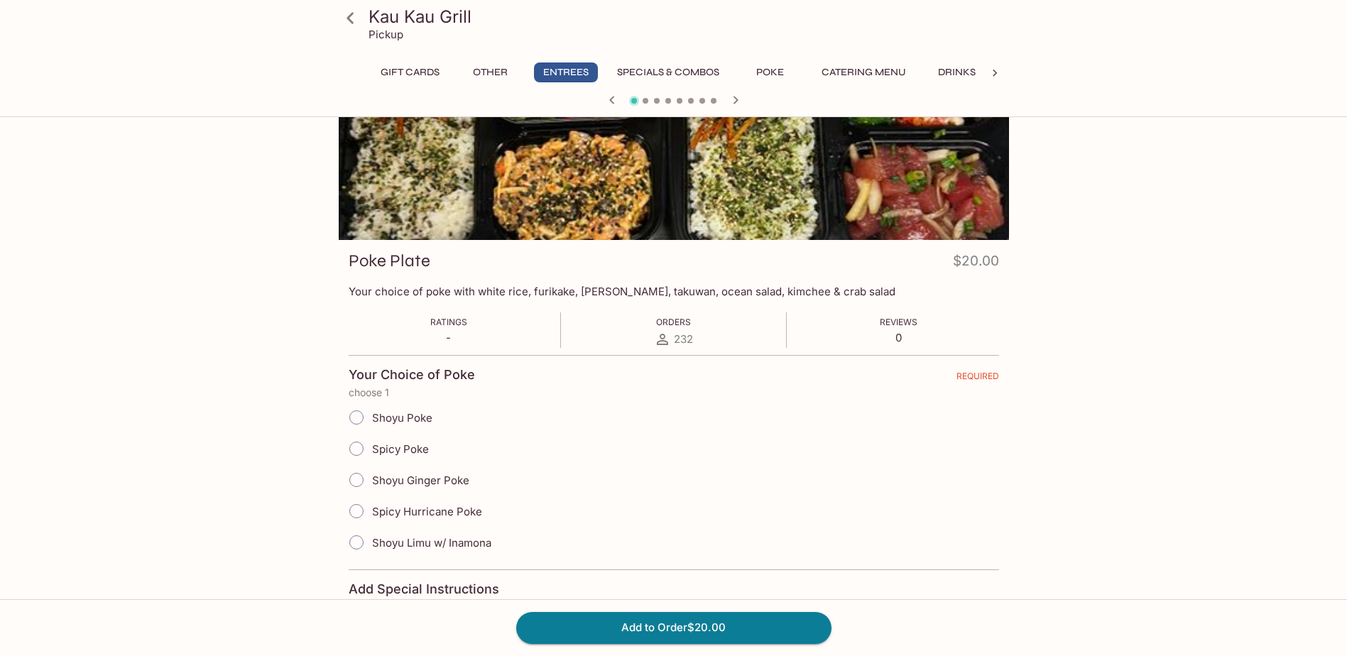
click at [354, 449] on input "Spicy Poke" at bounding box center [357, 449] width 30 height 30
radio input "true"
click at [353, 516] on input "Spicy Hurricane Poke" at bounding box center [357, 511] width 30 height 30
radio input "true"
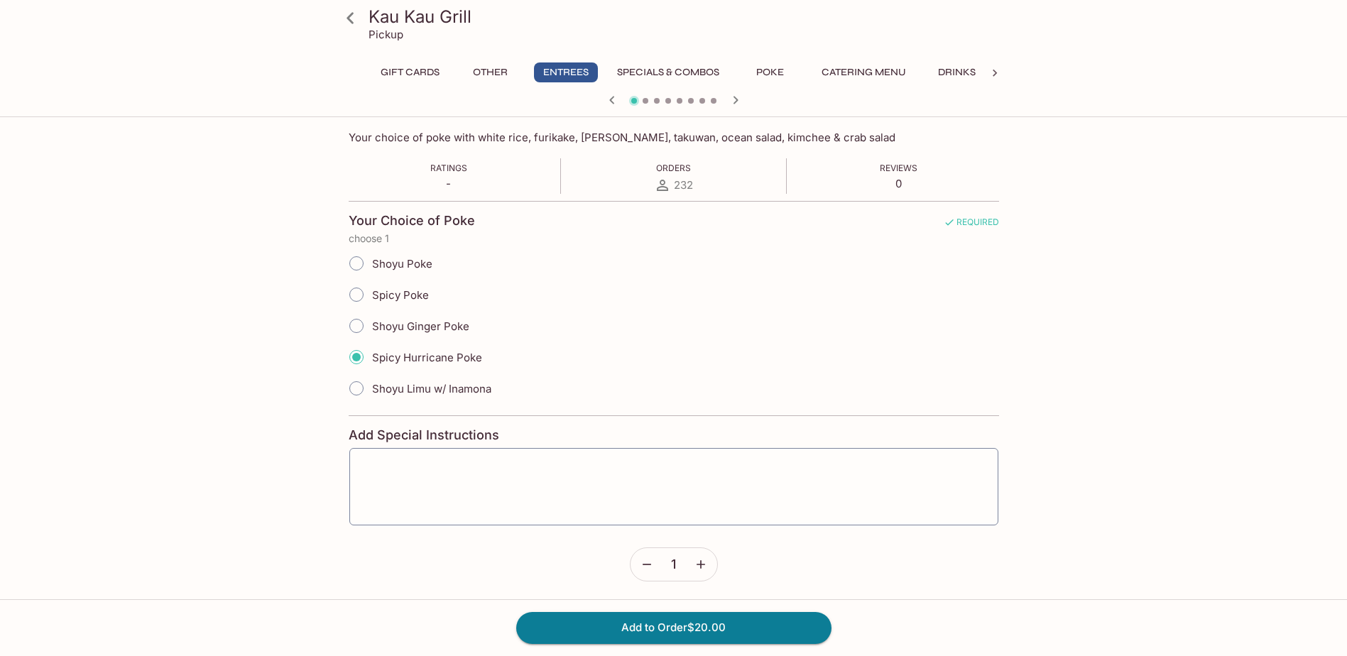
scroll to position [228, 0]
click at [700, 560] on icon "button" at bounding box center [701, 562] width 9 height 9
click at [697, 561] on icon "button" at bounding box center [701, 562] width 14 height 14
click at [668, 626] on button "Add to Order $60.00" at bounding box center [673, 627] width 315 height 31
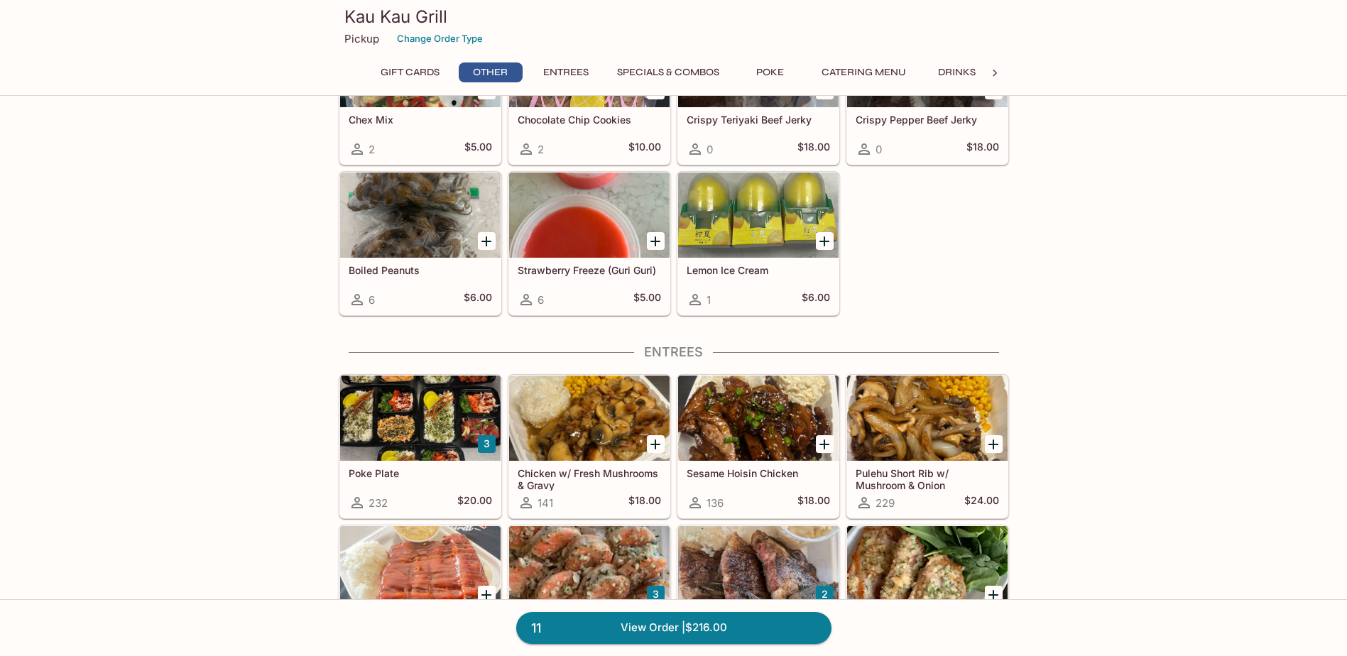
scroll to position [568, 0]
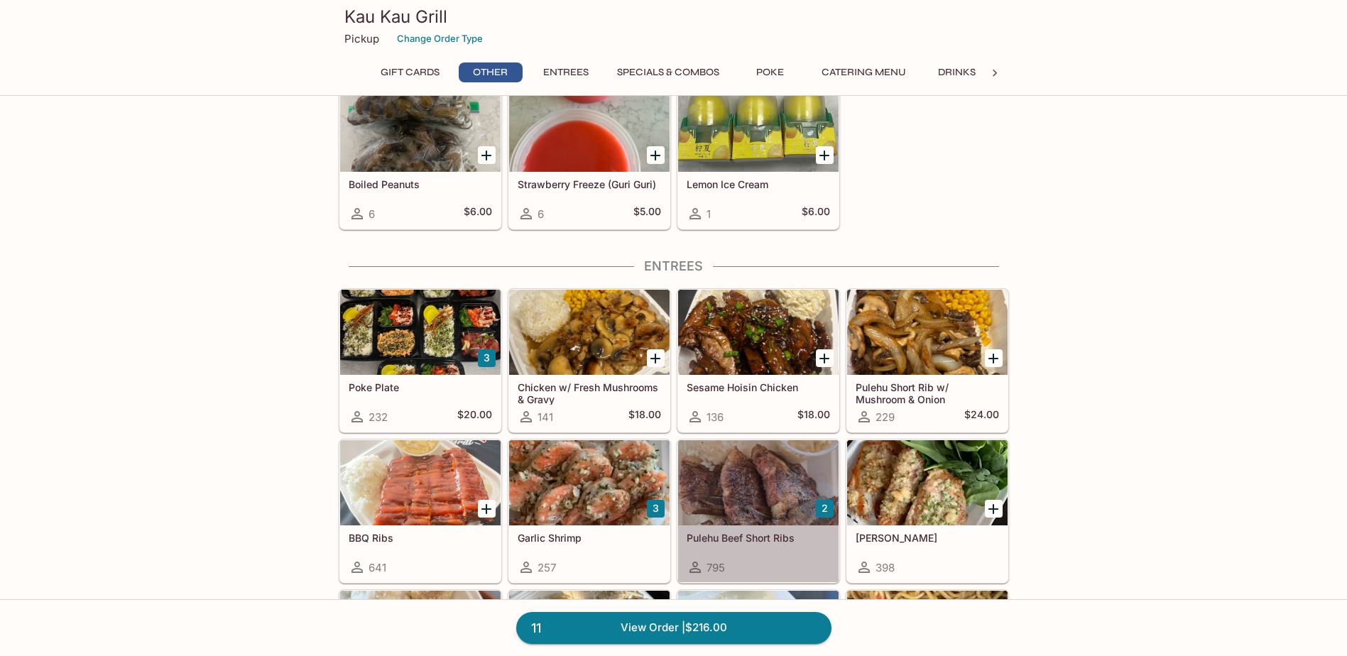
click at [793, 500] on div at bounding box center [758, 482] width 160 height 85
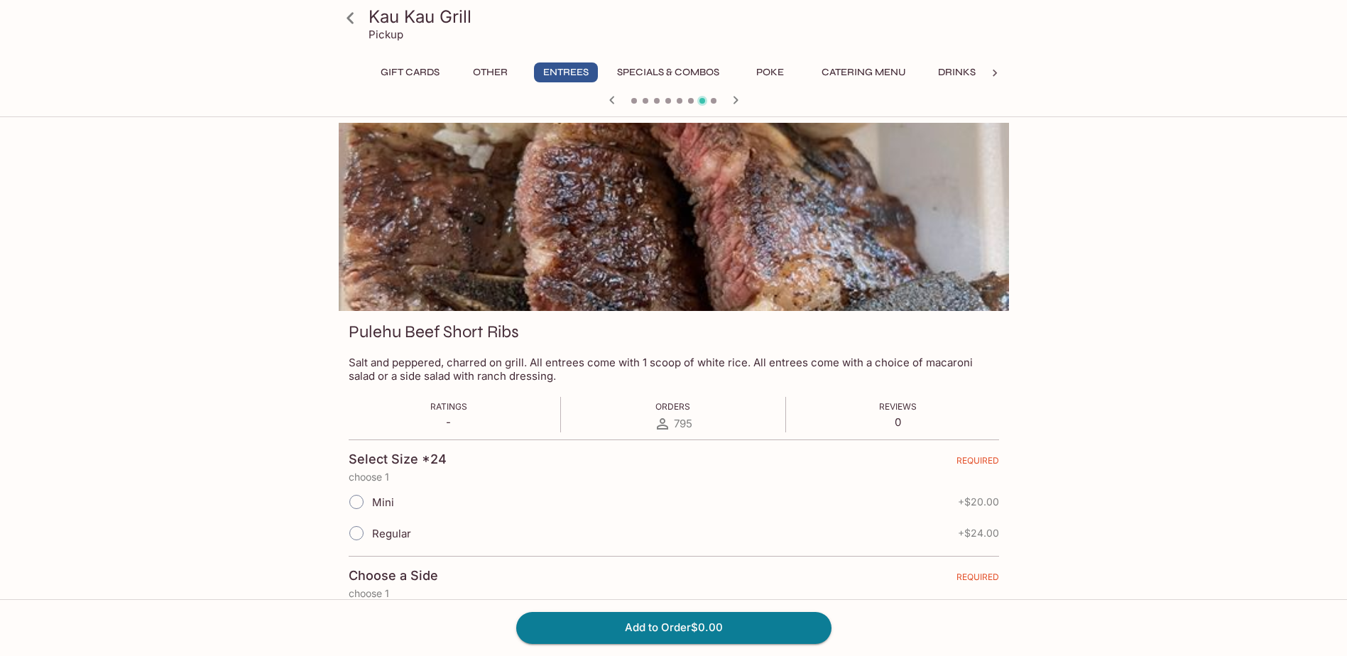
click at [349, 20] on icon at bounding box center [350, 17] width 7 height 11
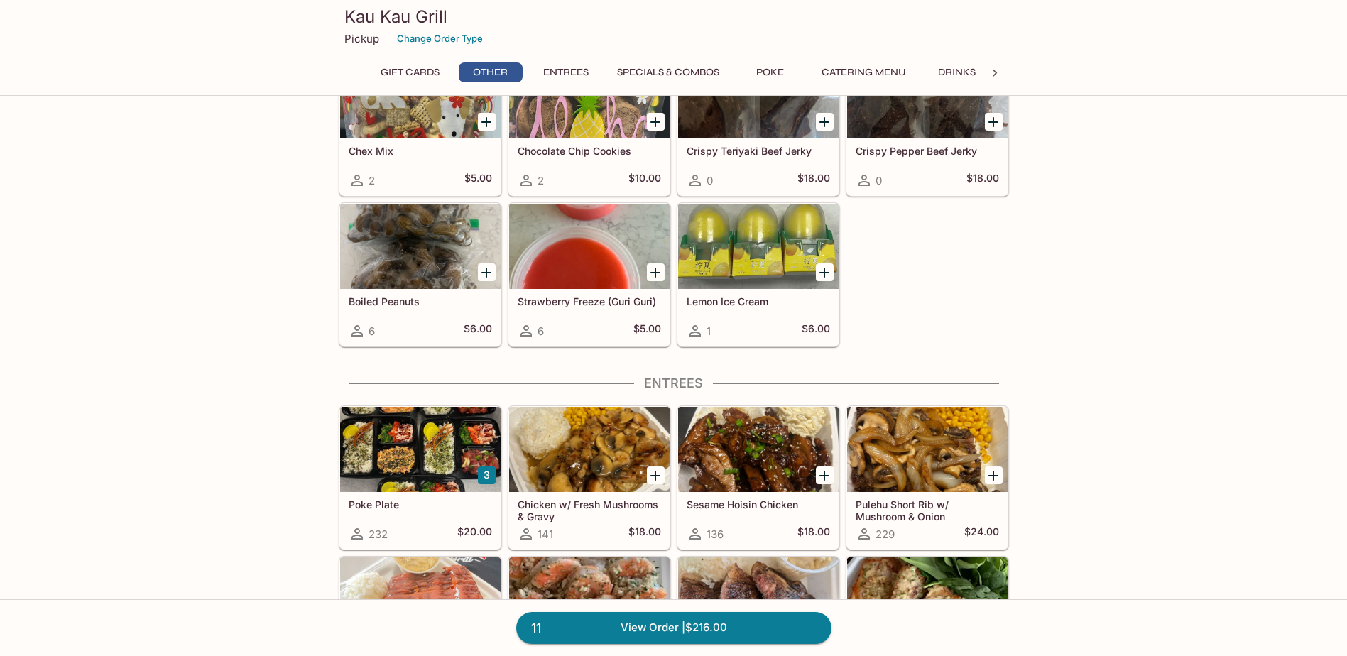
scroll to position [639, 0]
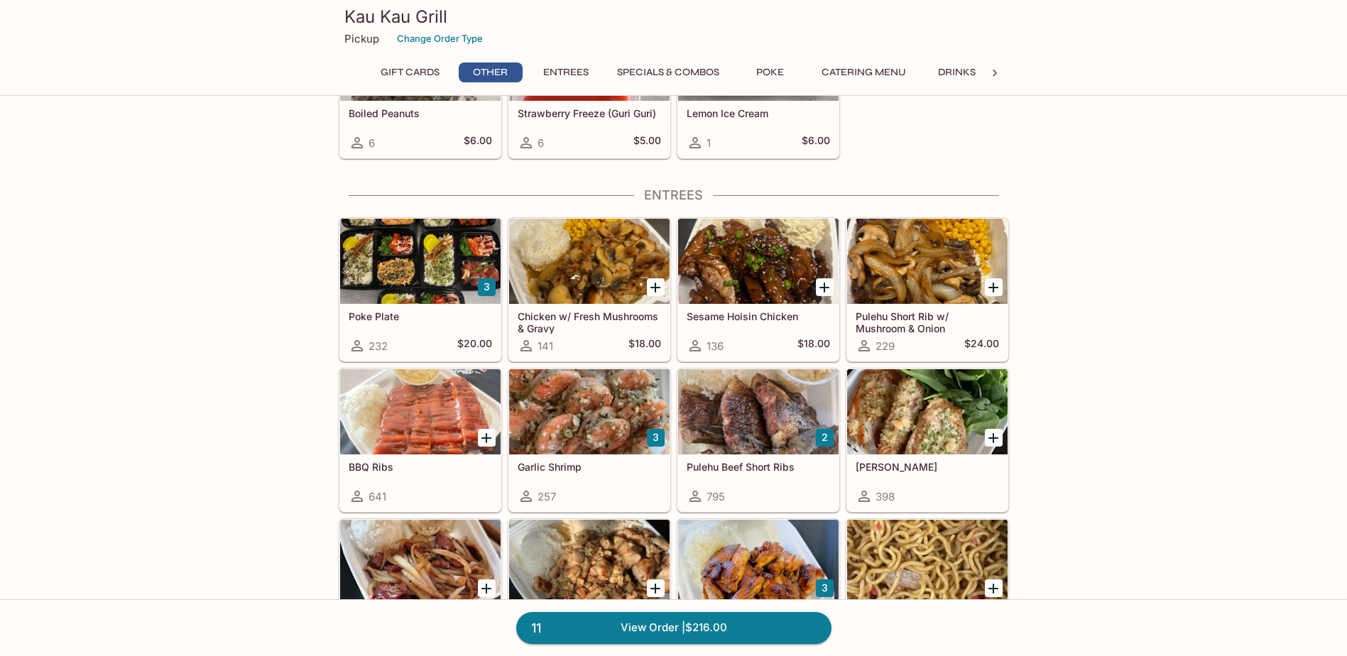
click at [475, 289] on div "3" at bounding box center [486, 287] width 29 height 29
click at [483, 289] on button "3" at bounding box center [487, 287] width 18 height 18
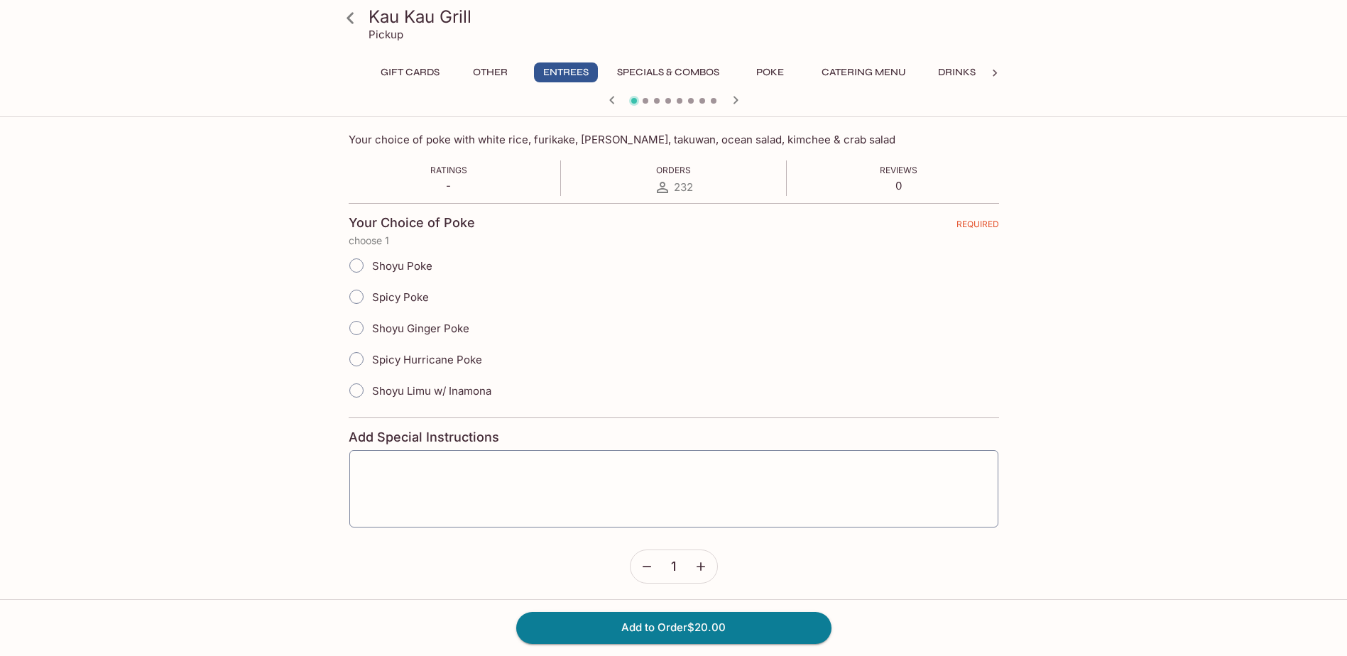
scroll to position [228, 0]
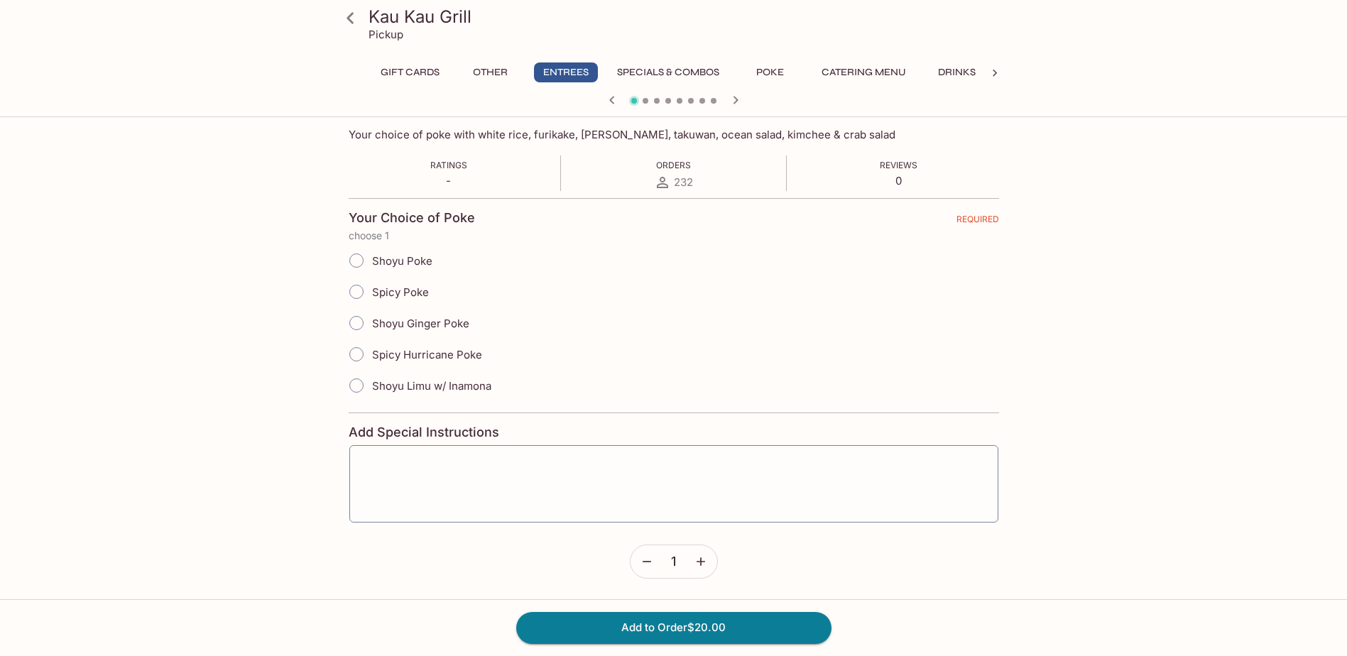
click at [705, 562] on icon "button" at bounding box center [701, 562] width 14 height 14
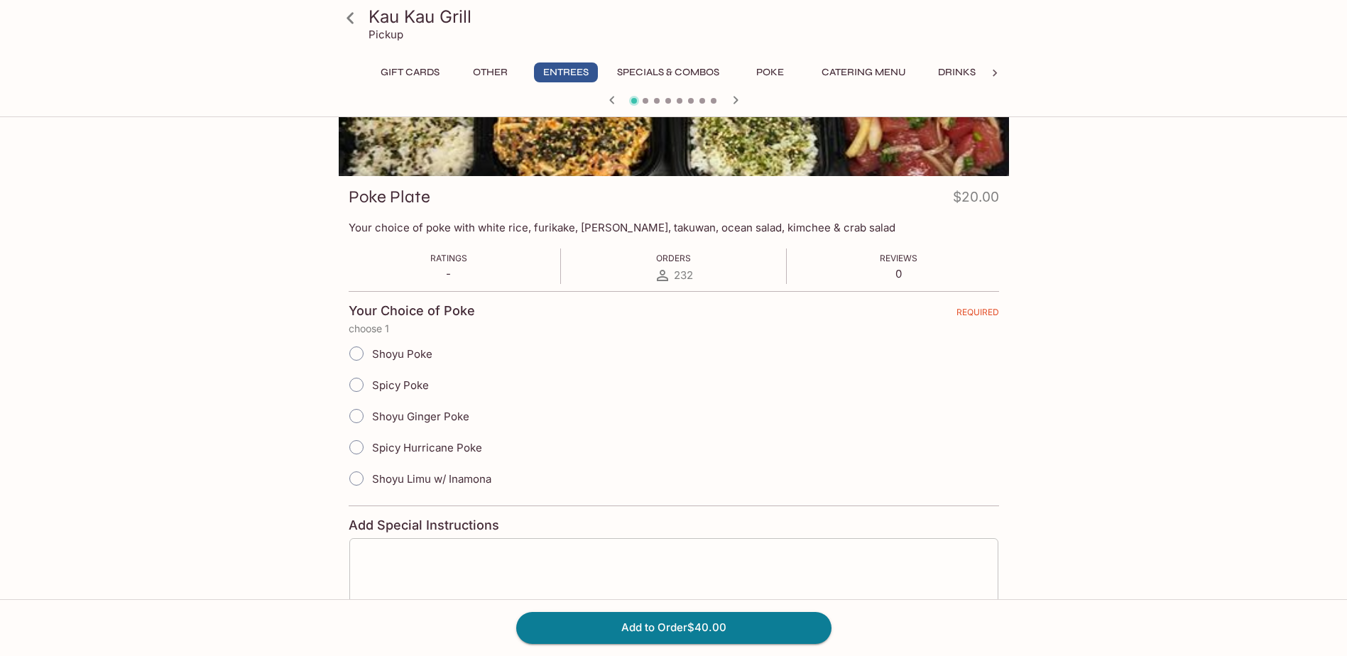
scroll to position [0, 0]
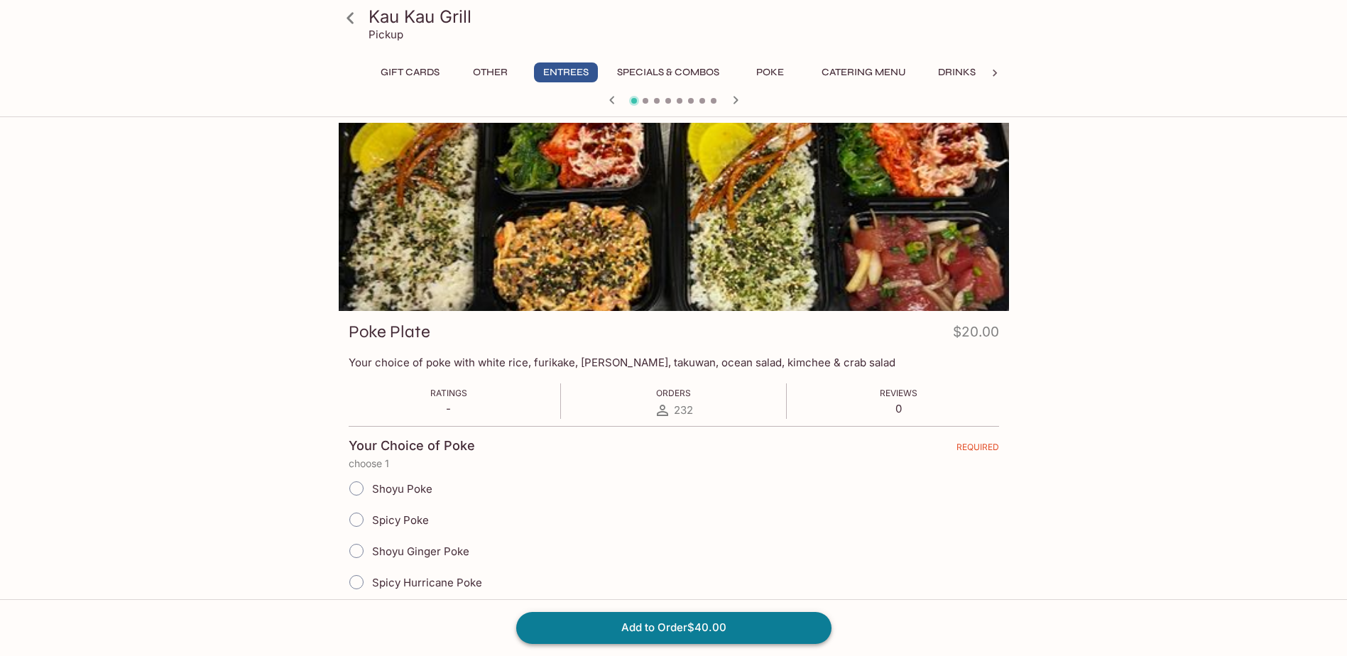
click at [654, 629] on button "Add to Order $40.00" at bounding box center [673, 627] width 315 height 31
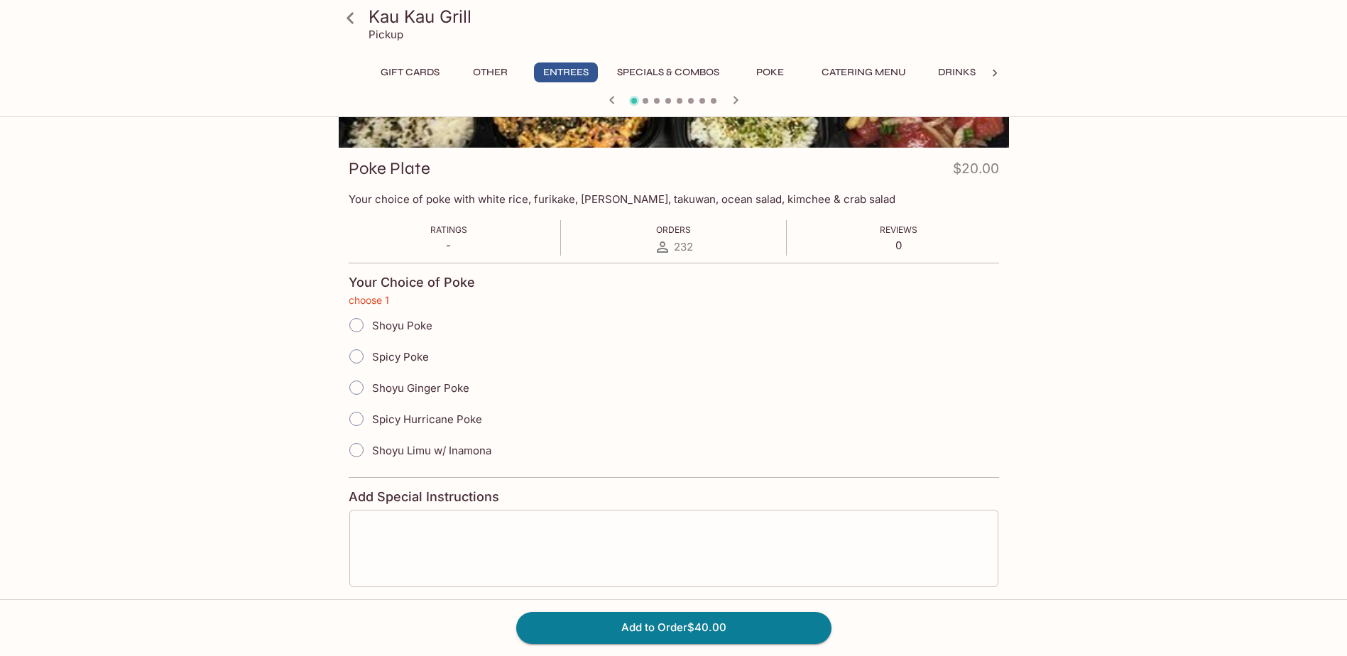
scroll to position [165, 0]
click at [361, 418] on input "Spicy Hurricane Poke" at bounding box center [357, 417] width 30 height 30
radio input "true"
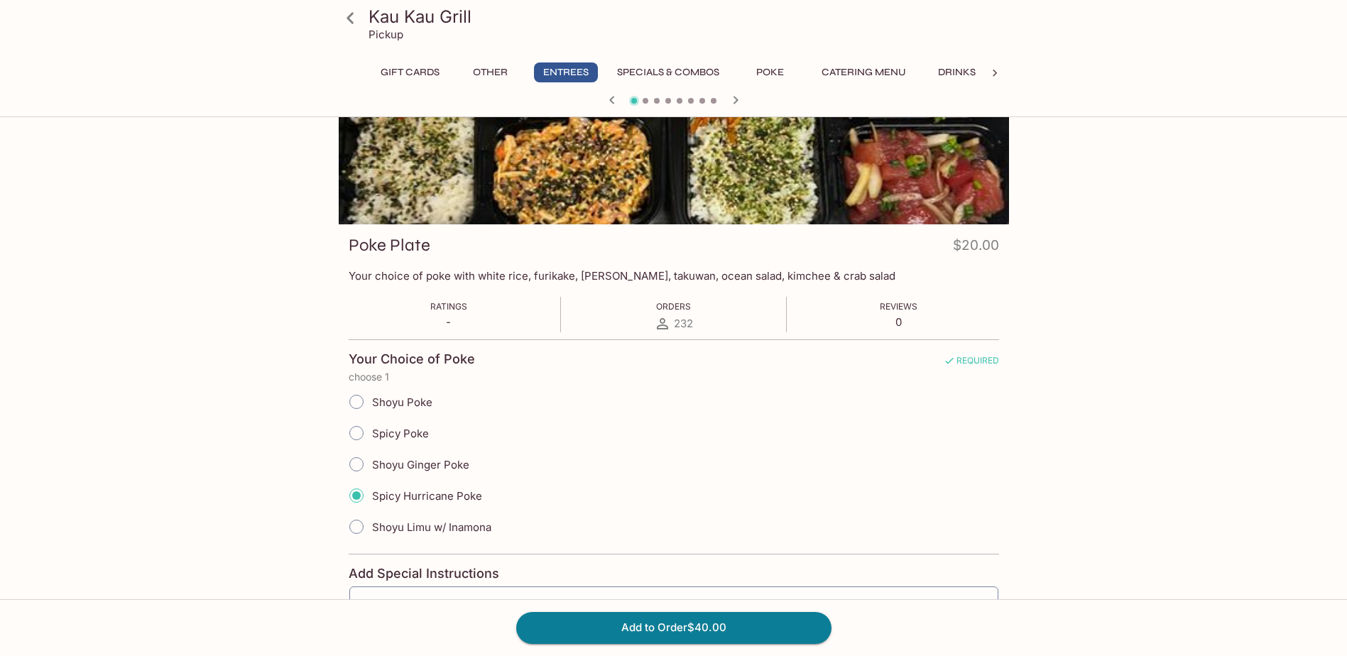
scroll to position [86, 0]
click at [653, 622] on button "Add to Order $40.00" at bounding box center [673, 627] width 315 height 31
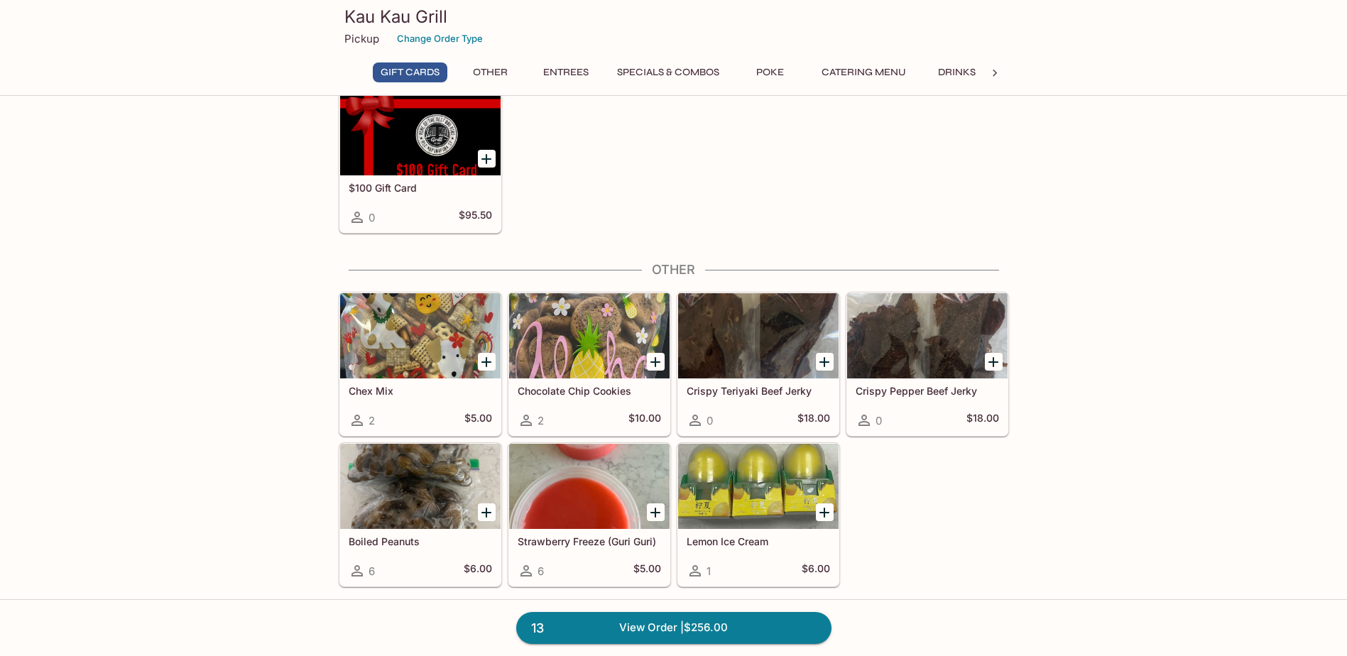
scroll to position [213, 0]
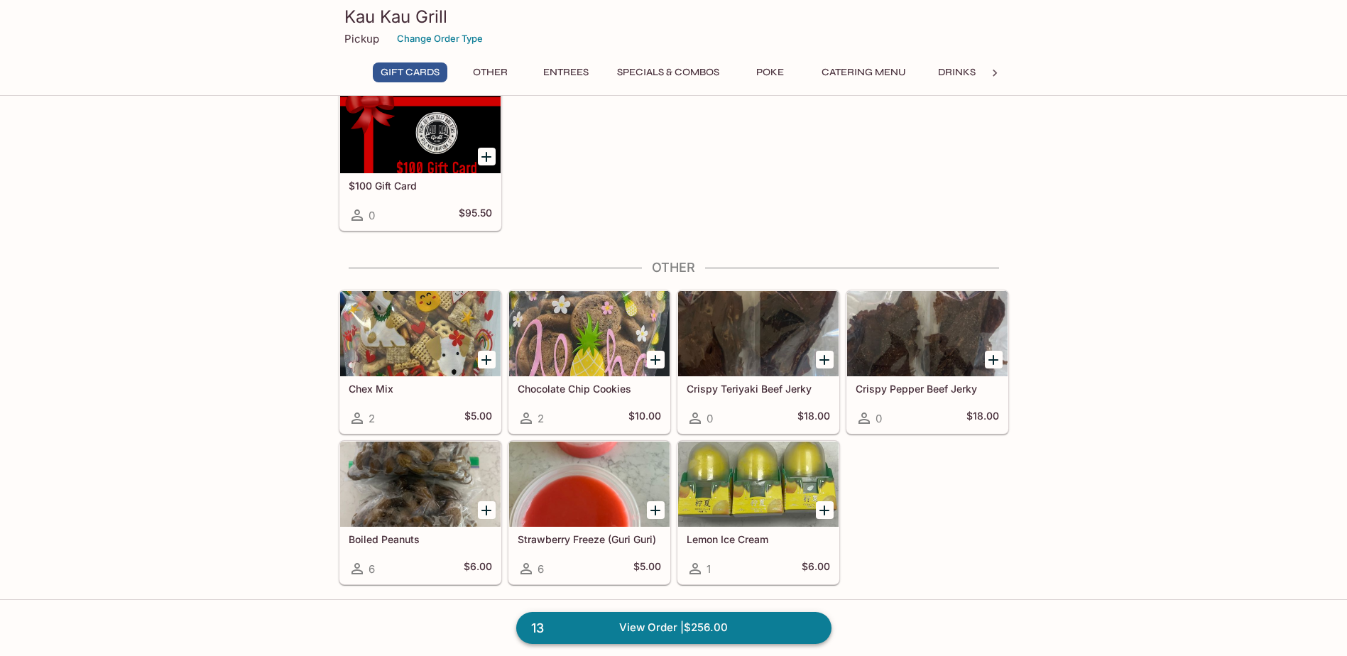
click at [568, 632] on link "13 View Order | $256.00" at bounding box center [673, 627] width 315 height 31
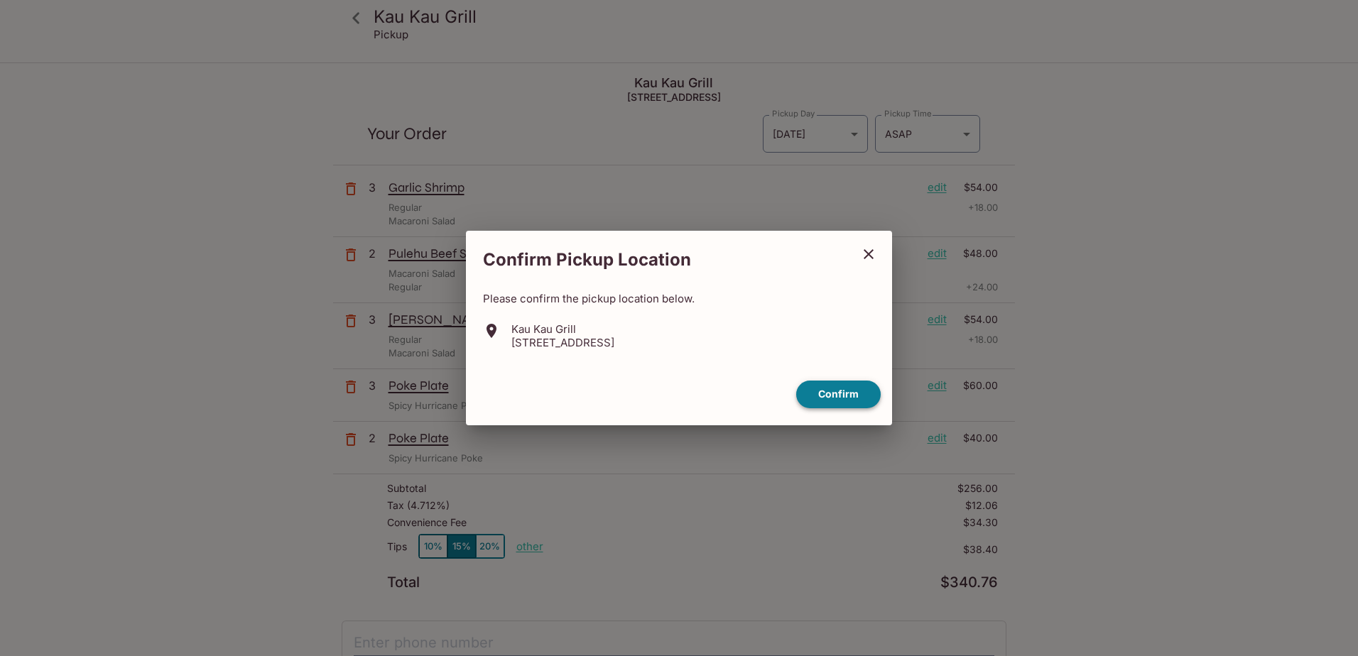
click at [862, 390] on button "Confirm" at bounding box center [838, 395] width 84 height 28
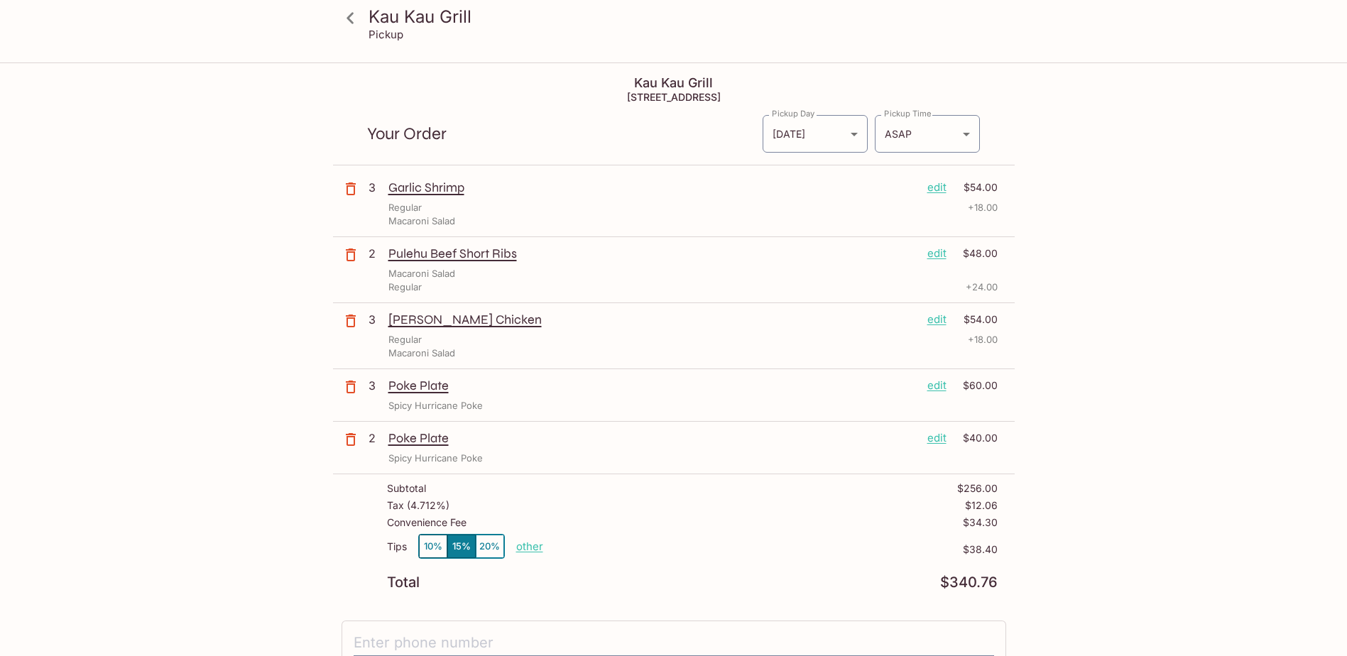
click at [935, 324] on p "edit" at bounding box center [936, 320] width 19 height 16
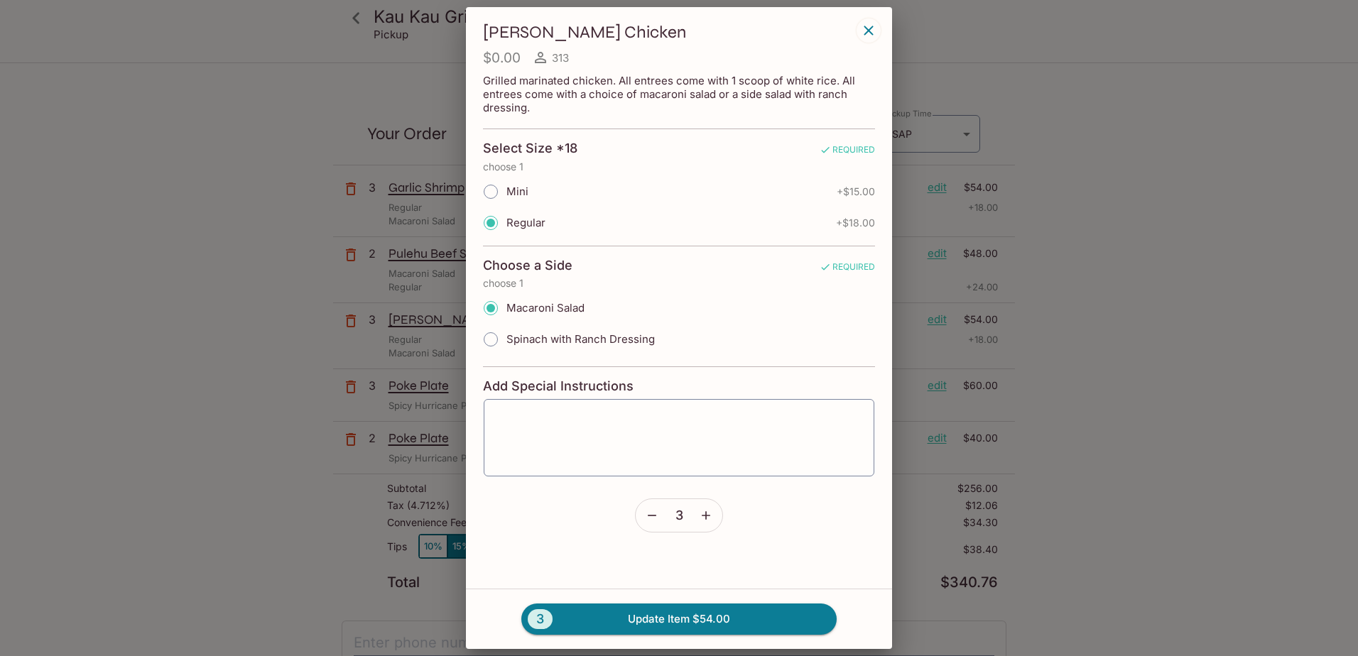
click at [652, 515] on icon "button" at bounding box center [652, 515] width 14 height 14
click at [650, 626] on button "1 Update Item $18.00" at bounding box center [678, 619] width 315 height 31
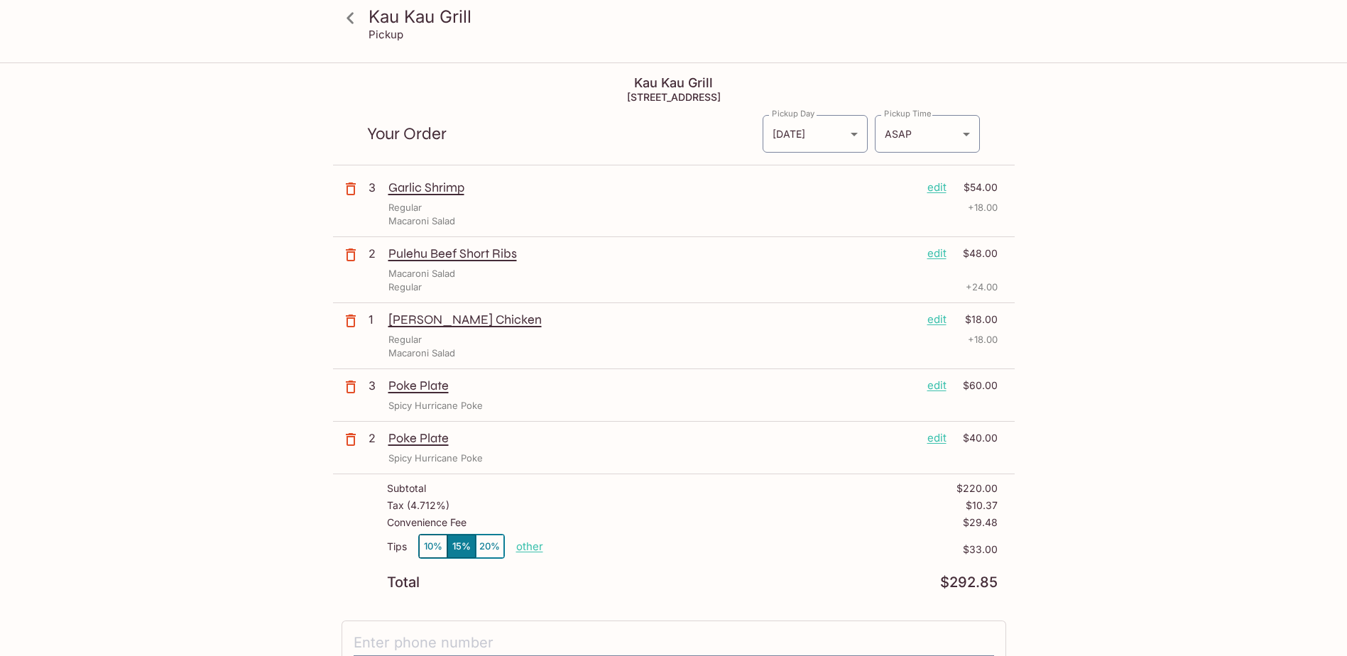
click at [937, 435] on p "edit" at bounding box center [936, 438] width 19 height 16
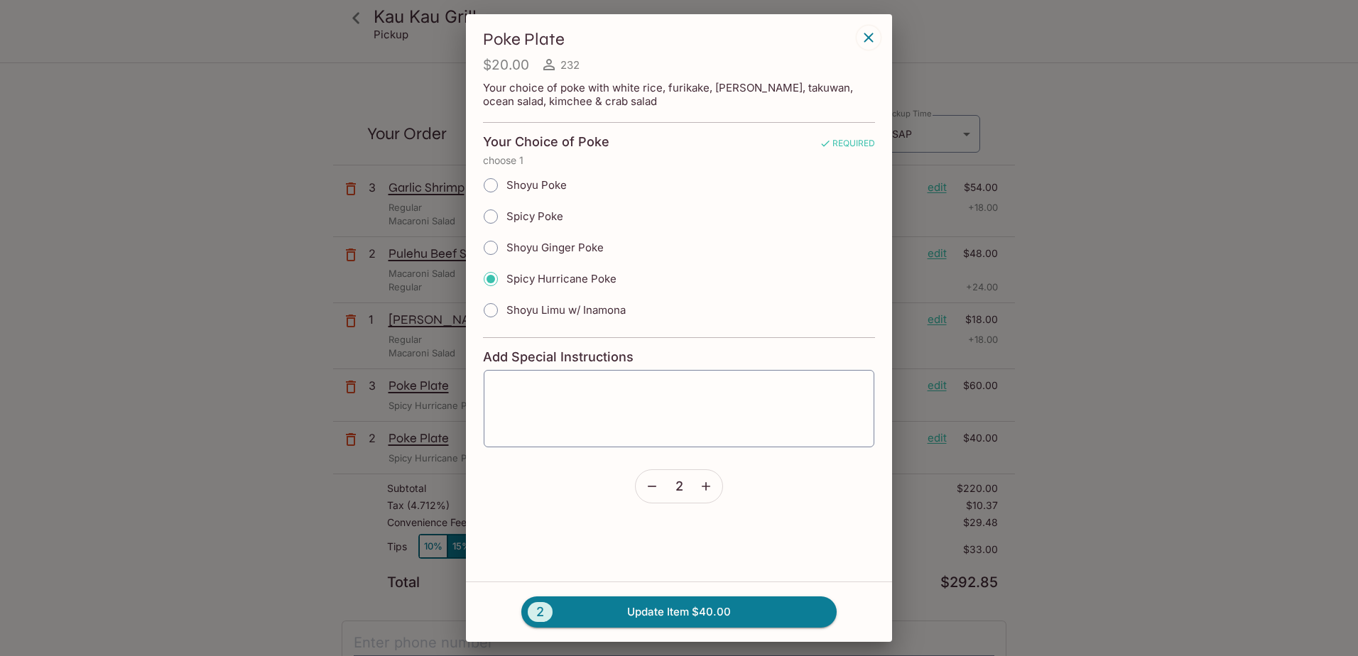
click at [861, 38] on icon "button" at bounding box center [868, 37] width 17 height 17
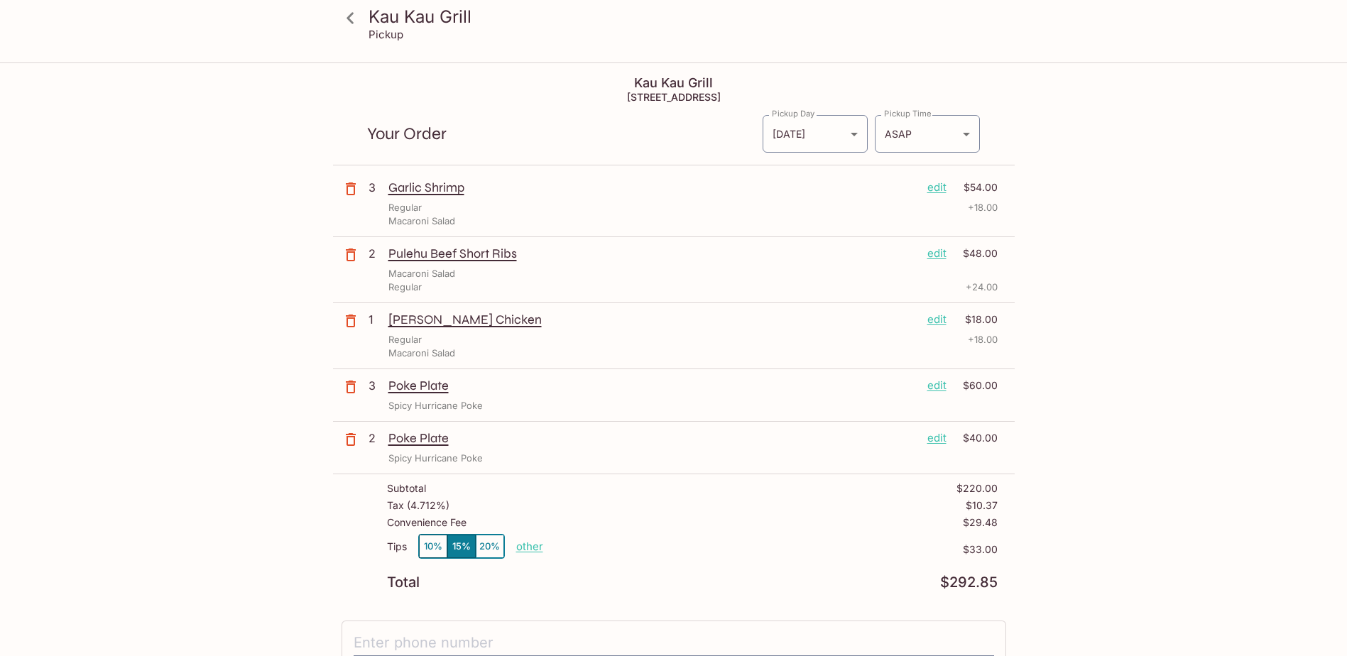
click at [936, 386] on p "edit" at bounding box center [936, 386] width 19 height 16
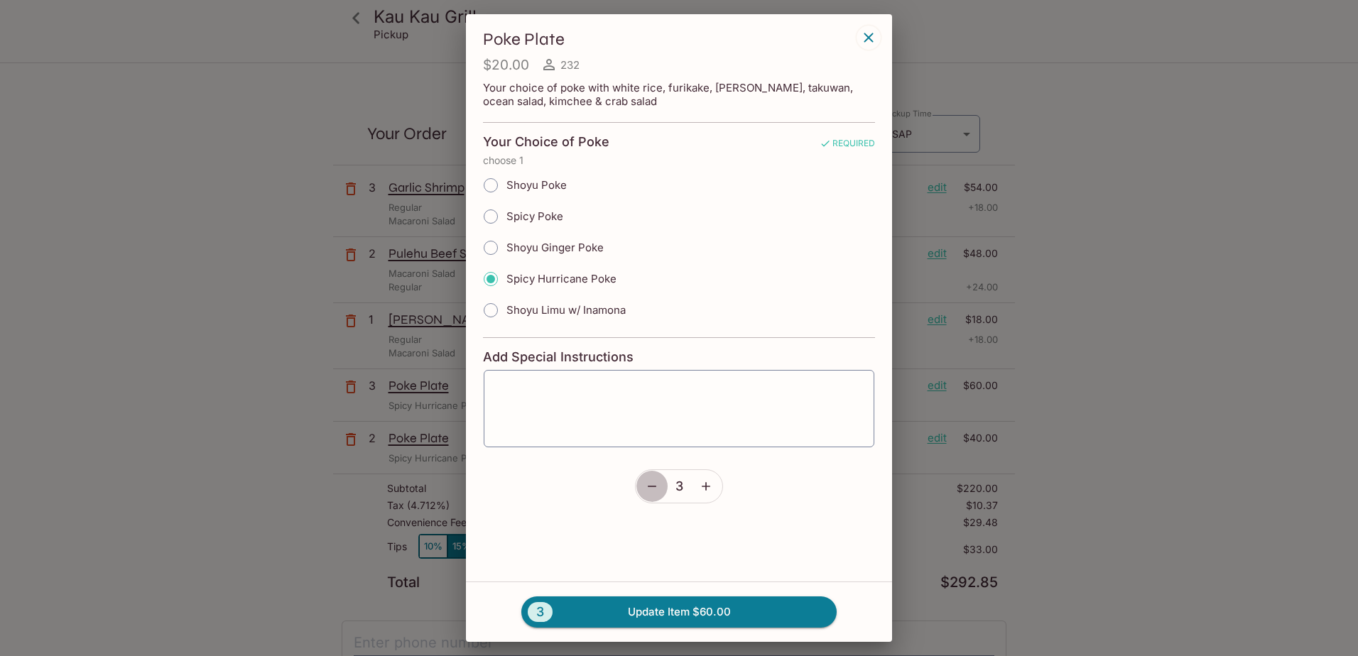
click at [662, 488] on button "button" at bounding box center [652, 486] width 33 height 33
click at [662, 490] on button "button" at bounding box center [652, 486] width 33 height 33
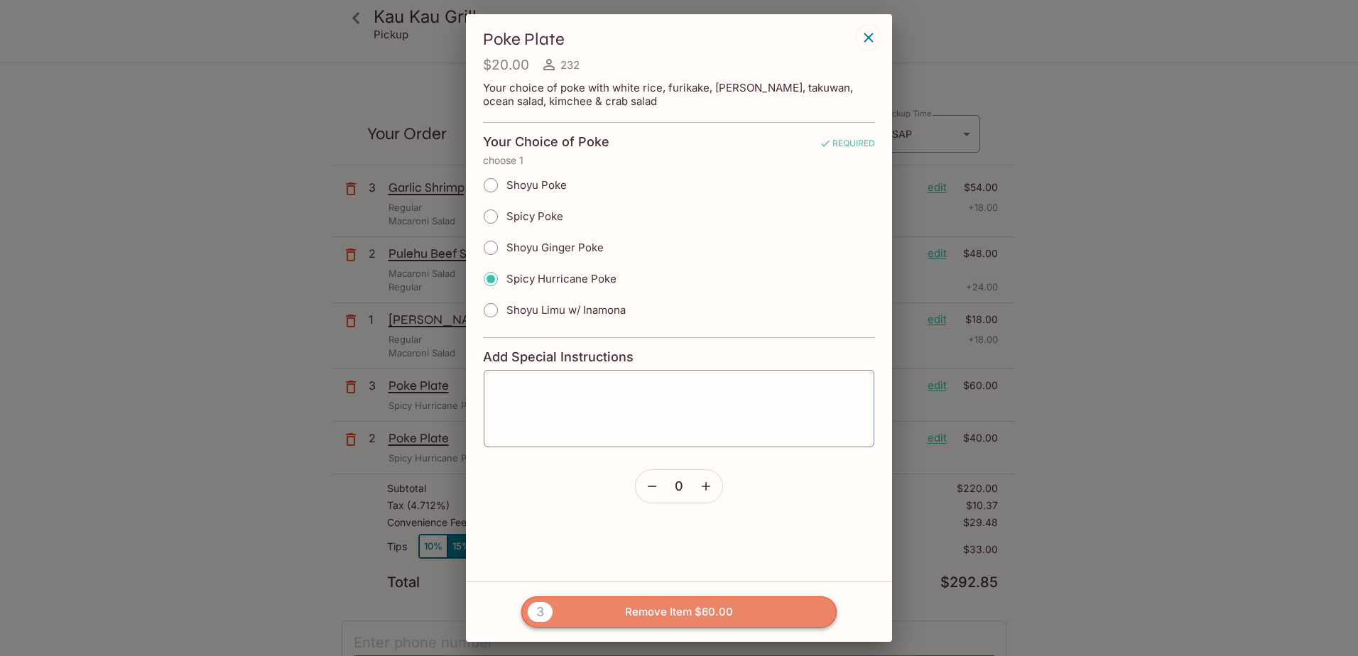
click at [676, 616] on button "3 Remove Item $60.00" at bounding box center [678, 611] width 315 height 31
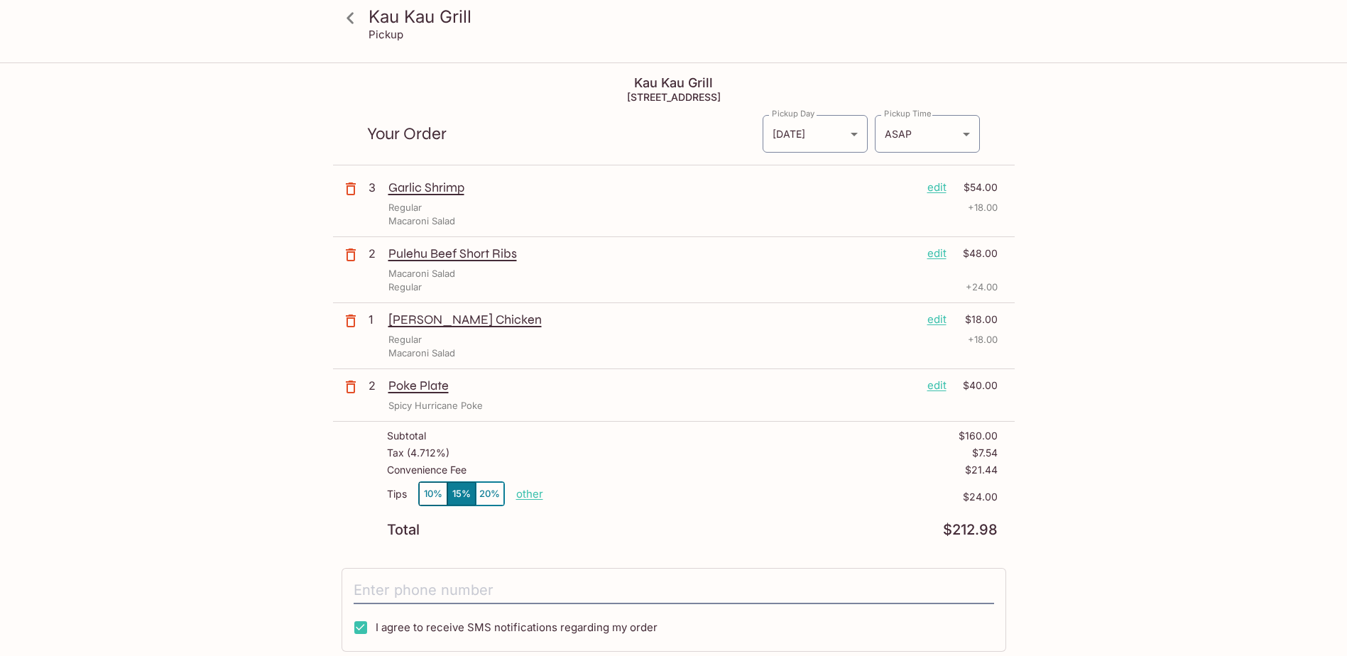
click at [951, 256] on div "Pulehu Beef Short Ribs edit $48.00" at bounding box center [692, 254] width 609 height 16
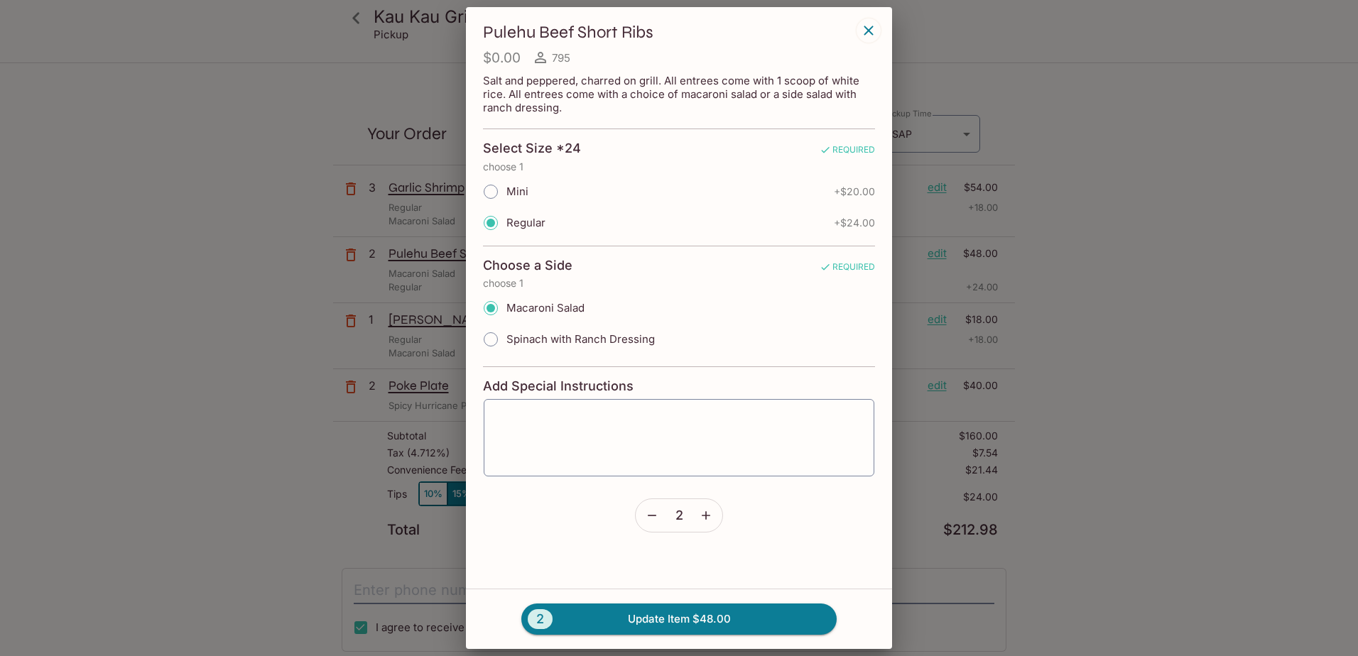
click at [705, 525] on button "button" at bounding box center [705, 515] width 33 height 33
click at [739, 621] on button "4 Update Item $96.00" at bounding box center [678, 619] width 315 height 31
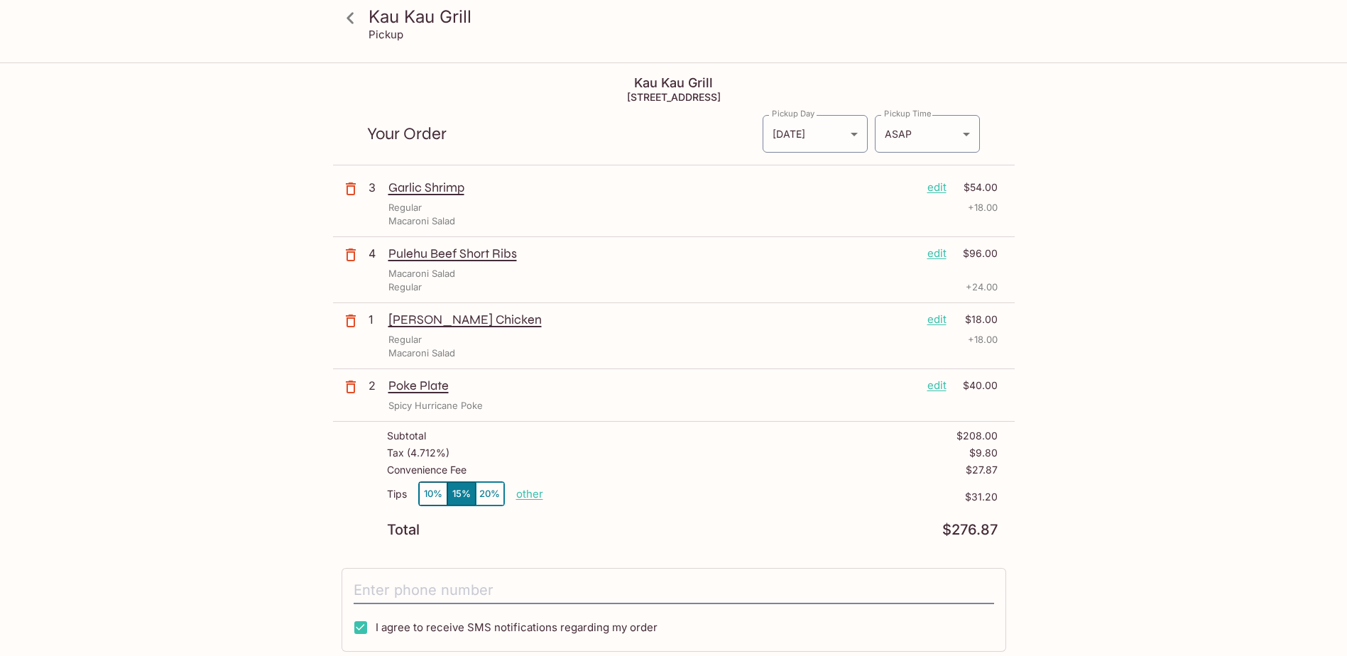
click at [587, 187] on p "Garlic Shrimp" at bounding box center [652, 188] width 528 height 16
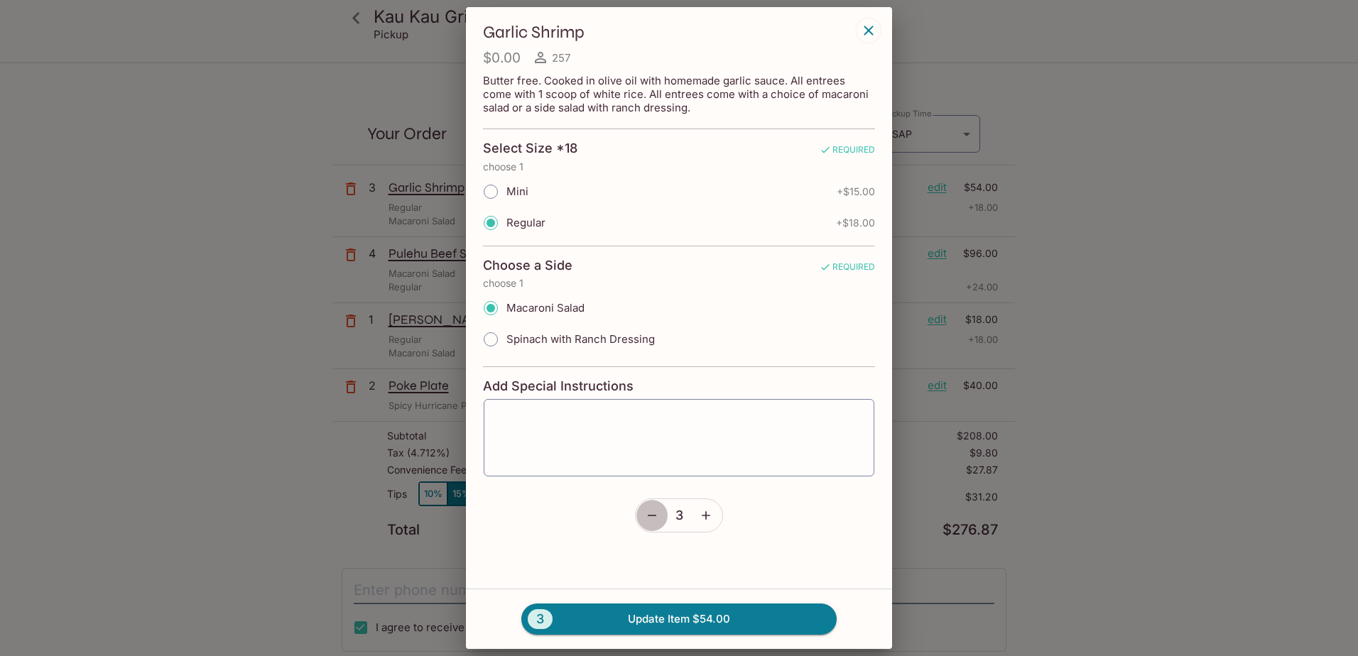
click at [636, 508] on button "button" at bounding box center [652, 515] width 33 height 33
click at [638, 519] on button "button" at bounding box center [652, 515] width 33 height 33
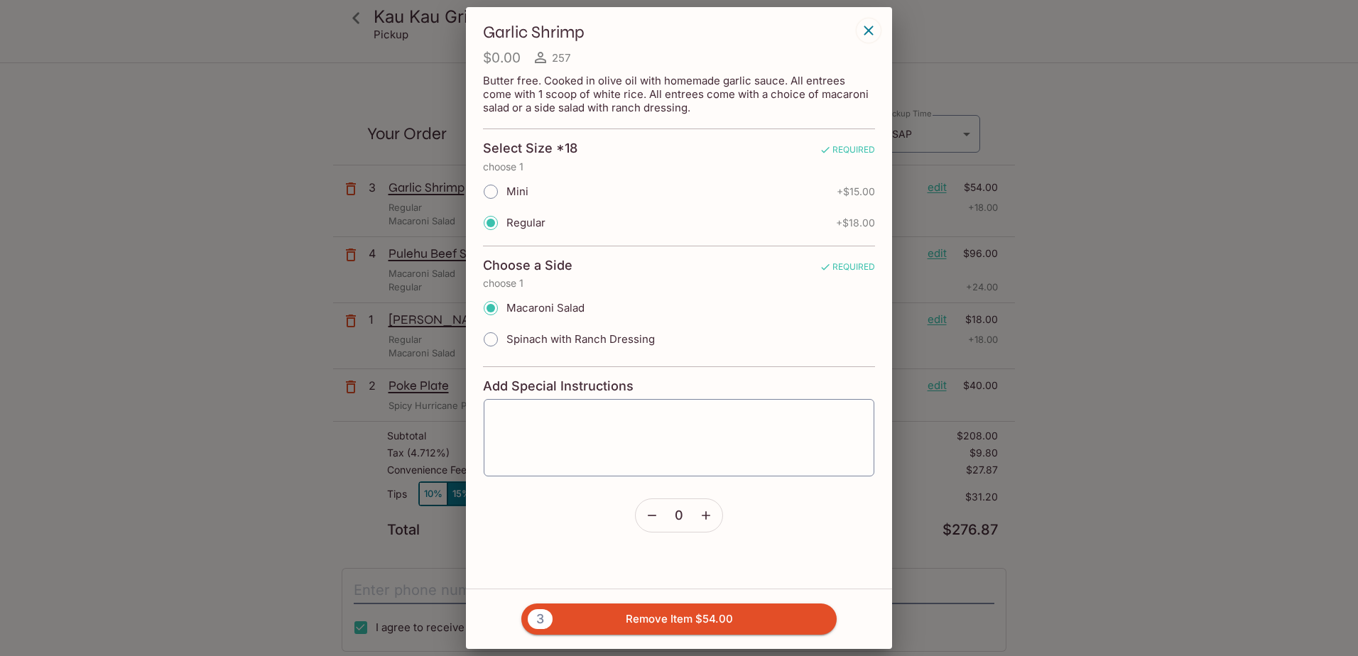
click at [621, 623] on button "3 Remove Item $54.00" at bounding box center [678, 619] width 315 height 31
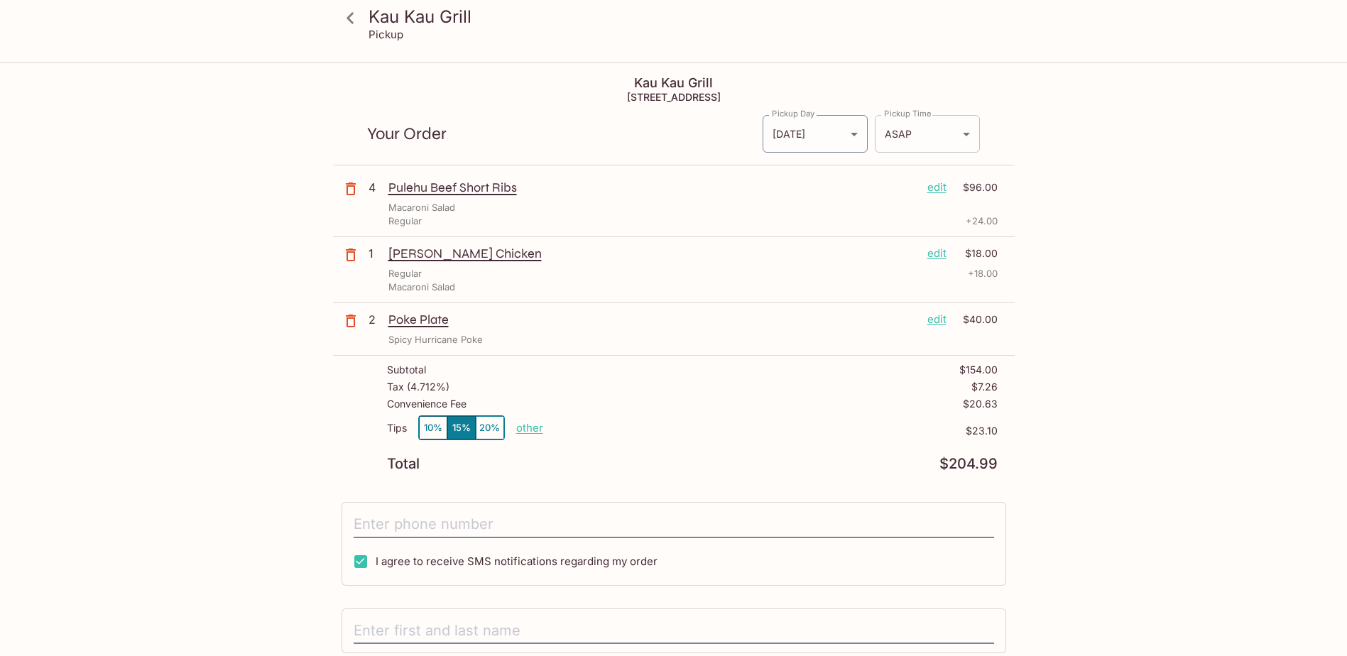
click at [915, 137] on body "Kau Kau Grill Pickup Kau Kau Grill [STREET_ADDRESS] Your Order Pickup Day [DATE…" at bounding box center [673, 392] width 1347 height 656
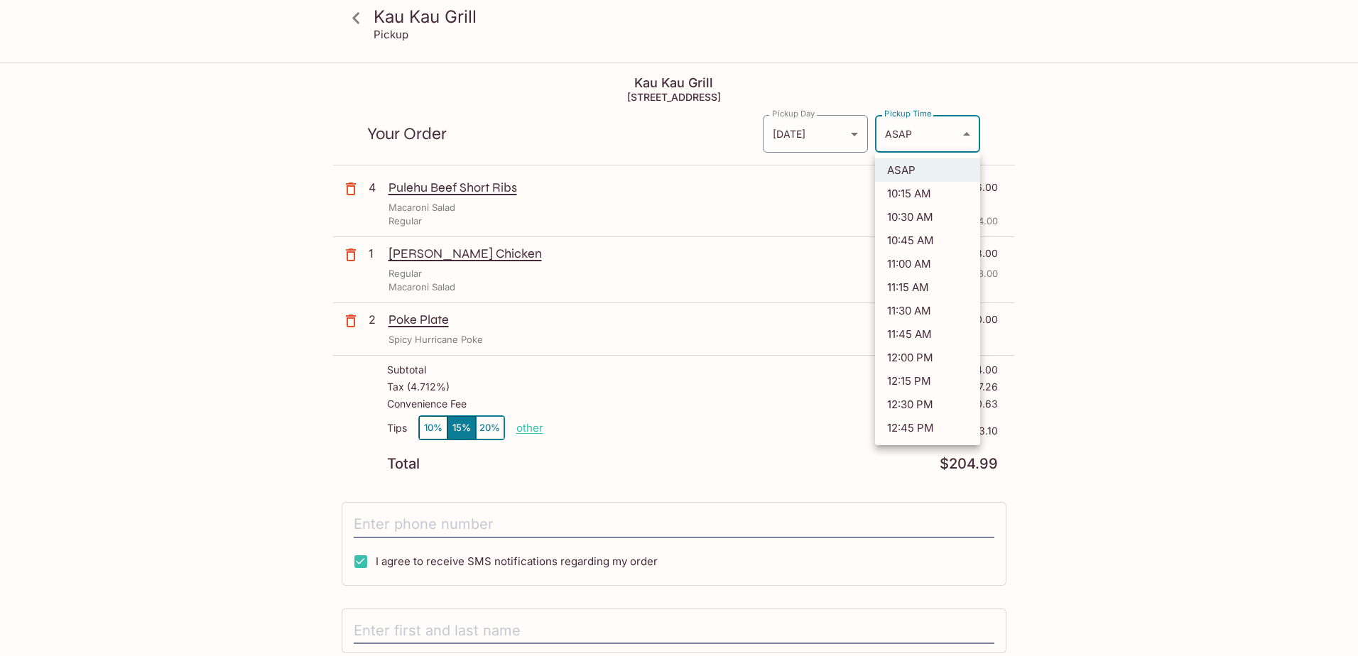
click at [914, 268] on li "11:00 AM" at bounding box center [927, 263] width 105 height 23
click at [941, 138] on body "Kau Kau Grill Pickup Kau Kau Grill [STREET_ADDRESS] Your Order Pickup Day [DATE…" at bounding box center [679, 392] width 1358 height 656
click at [920, 241] on li "10:45 AM" at bounding box center [927, 240] width 105 height 23
type input "[DATE]T20:45:33.000000Z"
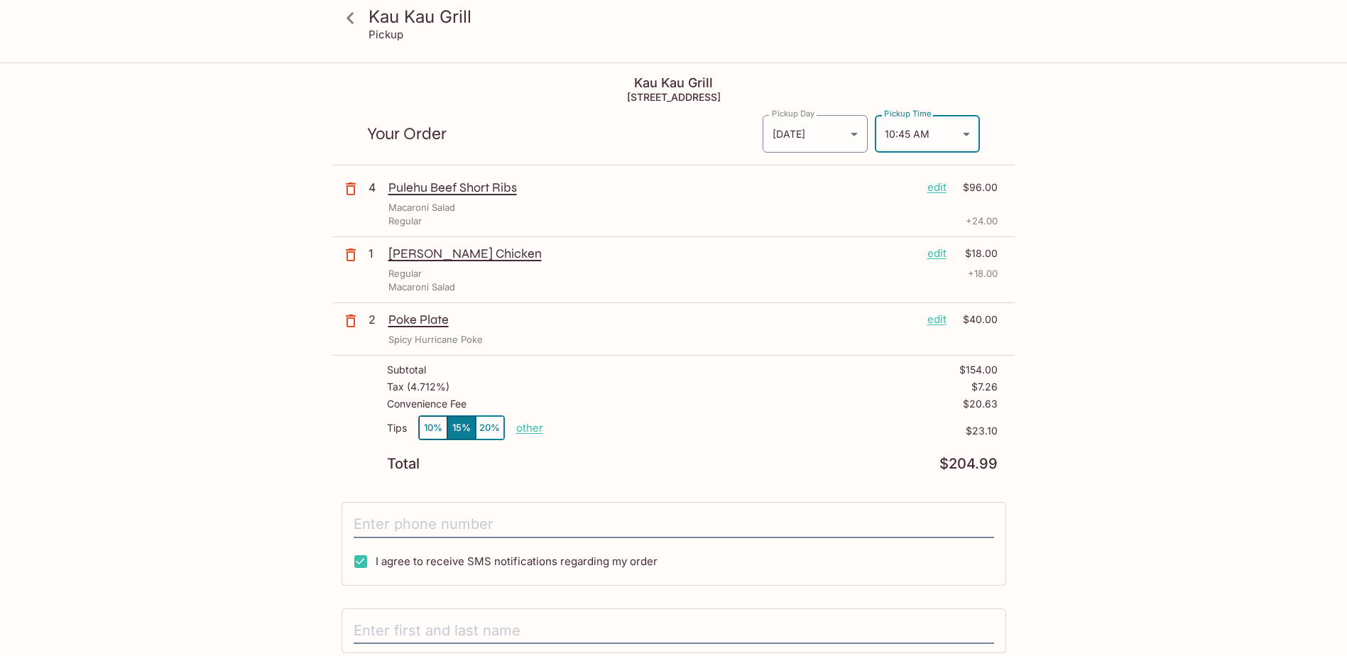
click at [358, 20] on icon at bounding box center [350, 18] width 25 height 25
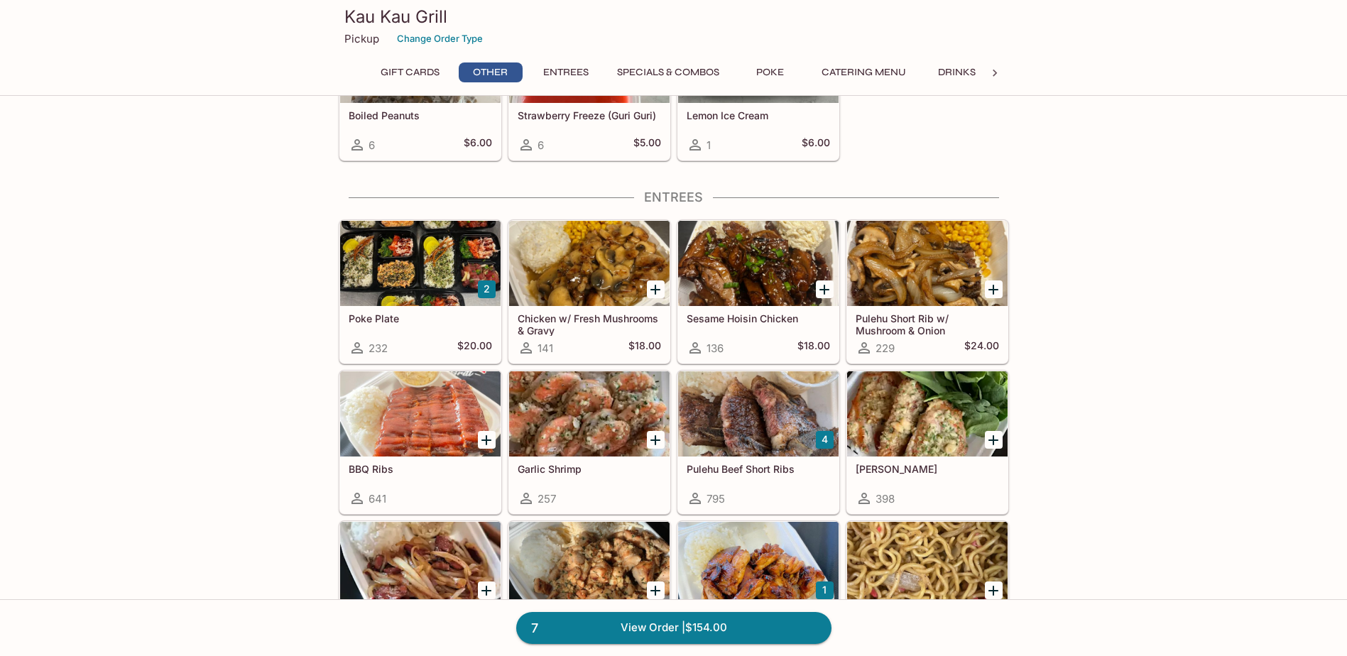
scroll to position [639, 0]
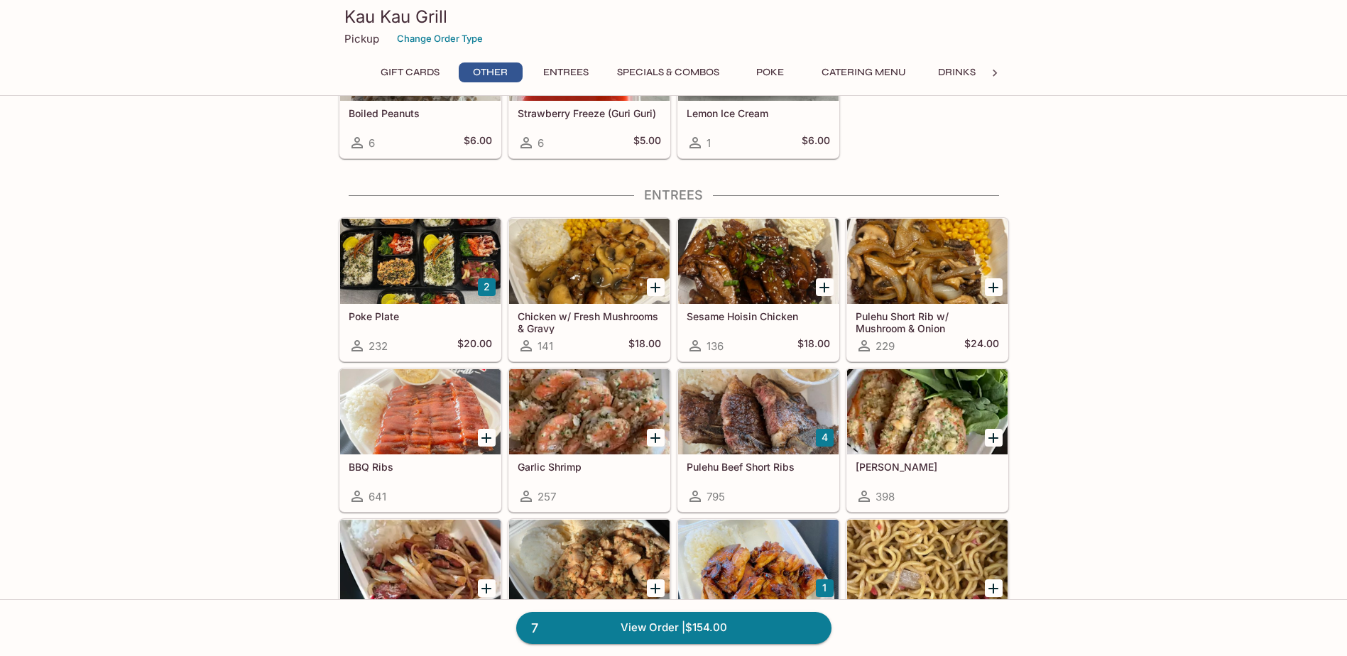
click at [1001, 442] on icon "Add Garlic Ahi" at bounding box center [993, 438] width 17 height 17
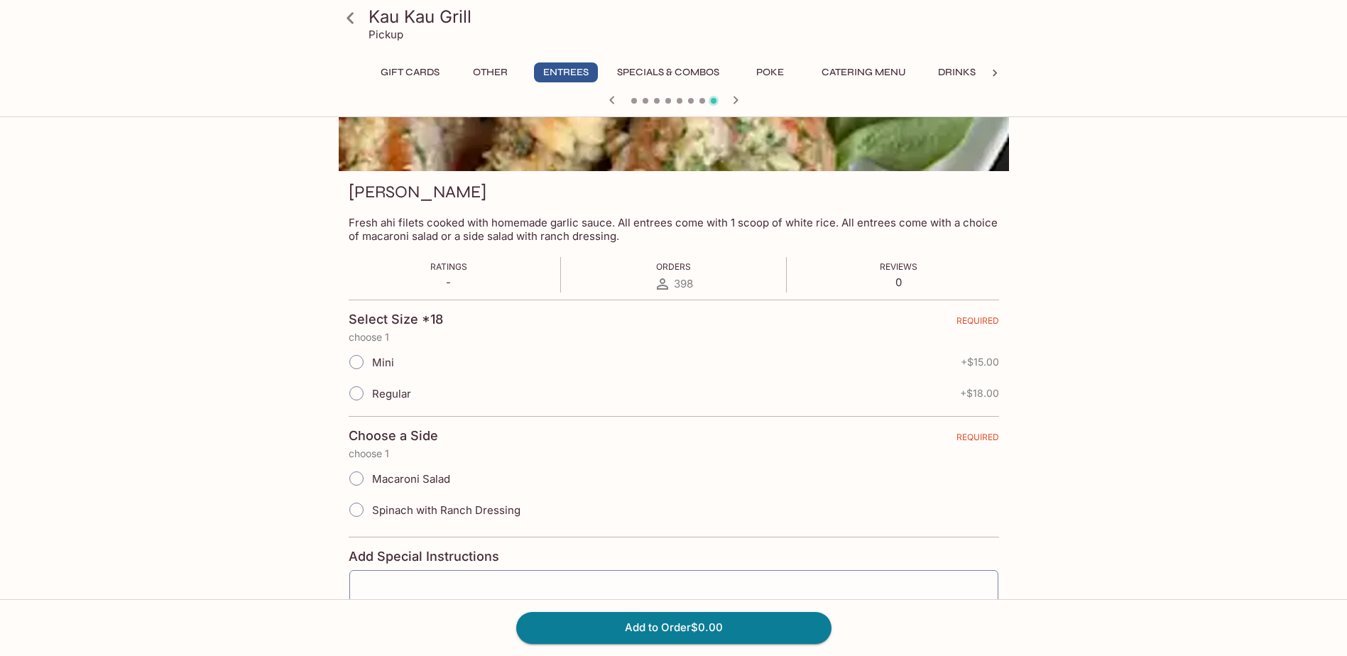
scroll to position [142, 0]
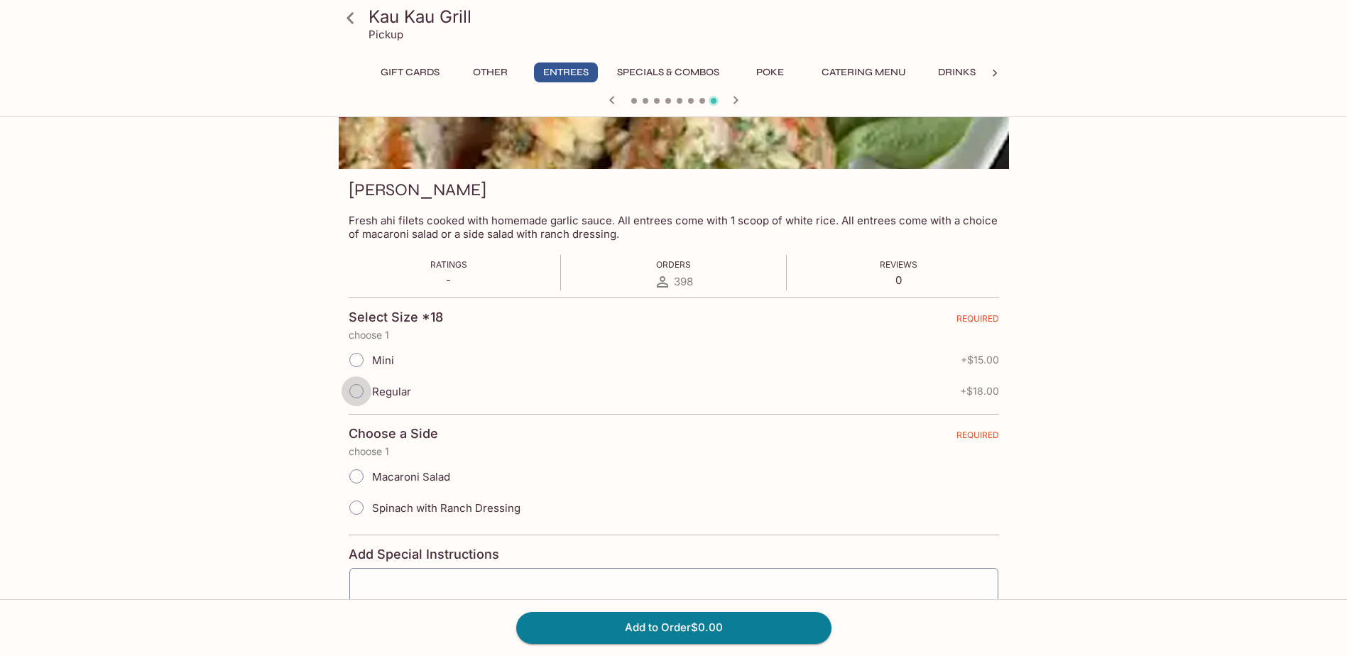
click at [360, 387] on input "Regular" at bounding box center [357, 391] width 30 height 30
radio input "true"
click at [356, 470] on input "Macaroni Salad" at bounding box center [357, 477] width 30 height 30
radio input "true"
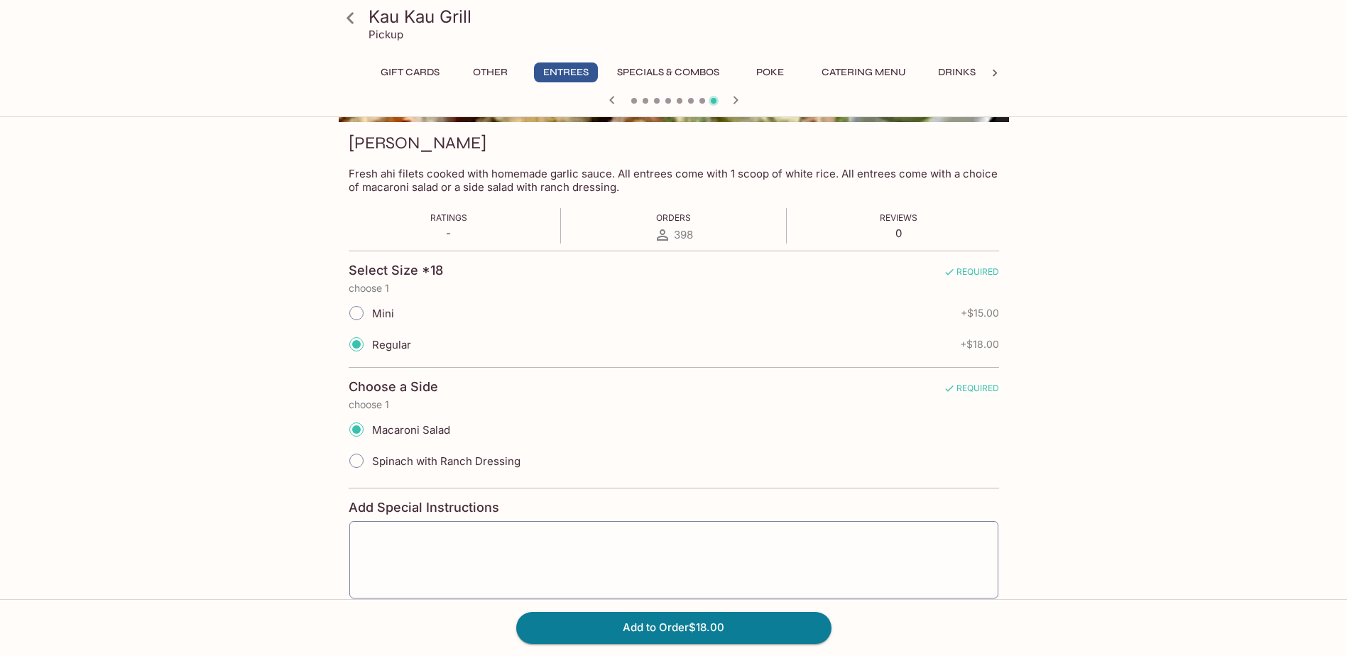
scroll to position [265, 0]
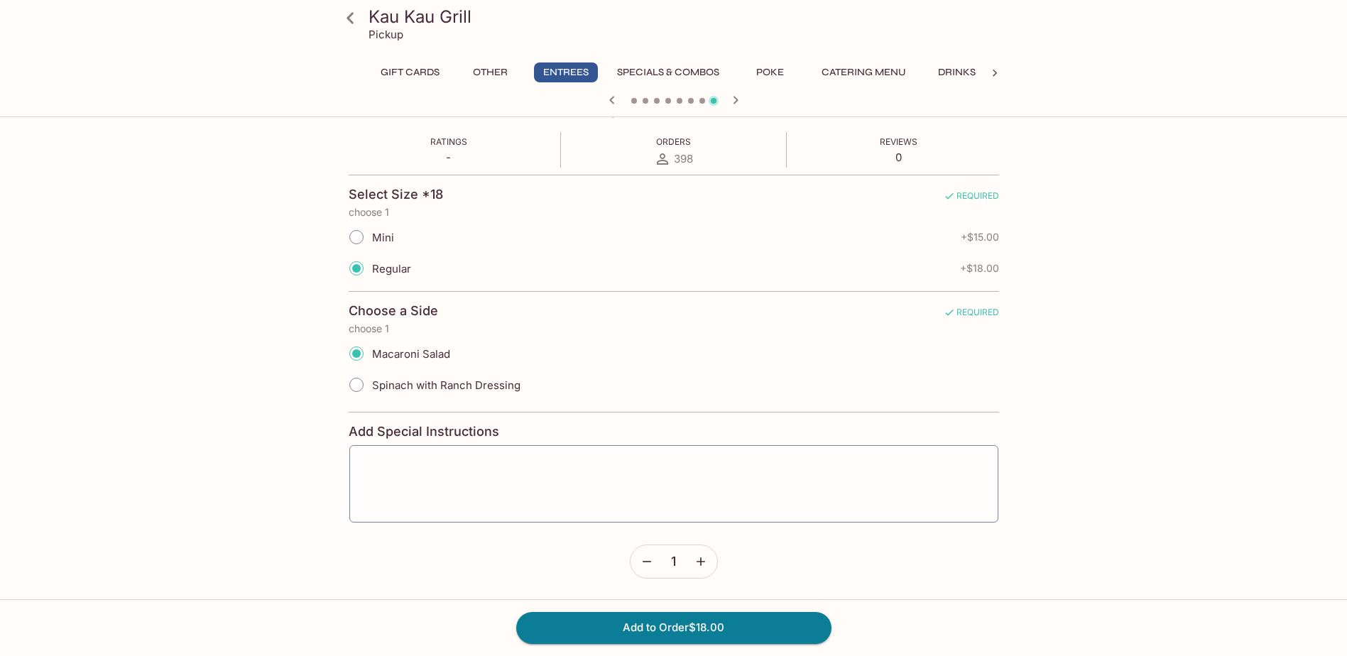
click at [703, 561] on icon "button" at bounding box center [701, 561] width 9 height 9
click at [703, 562] on icon "button" at bounding box center [701, 561] width 9 height 9
click at [703, 565] on icon "button" at bounding box center [701, 562] width 14 height 14
click at [648, 567] on icon "button" at bounding box center [647, 562] width 14 height 14
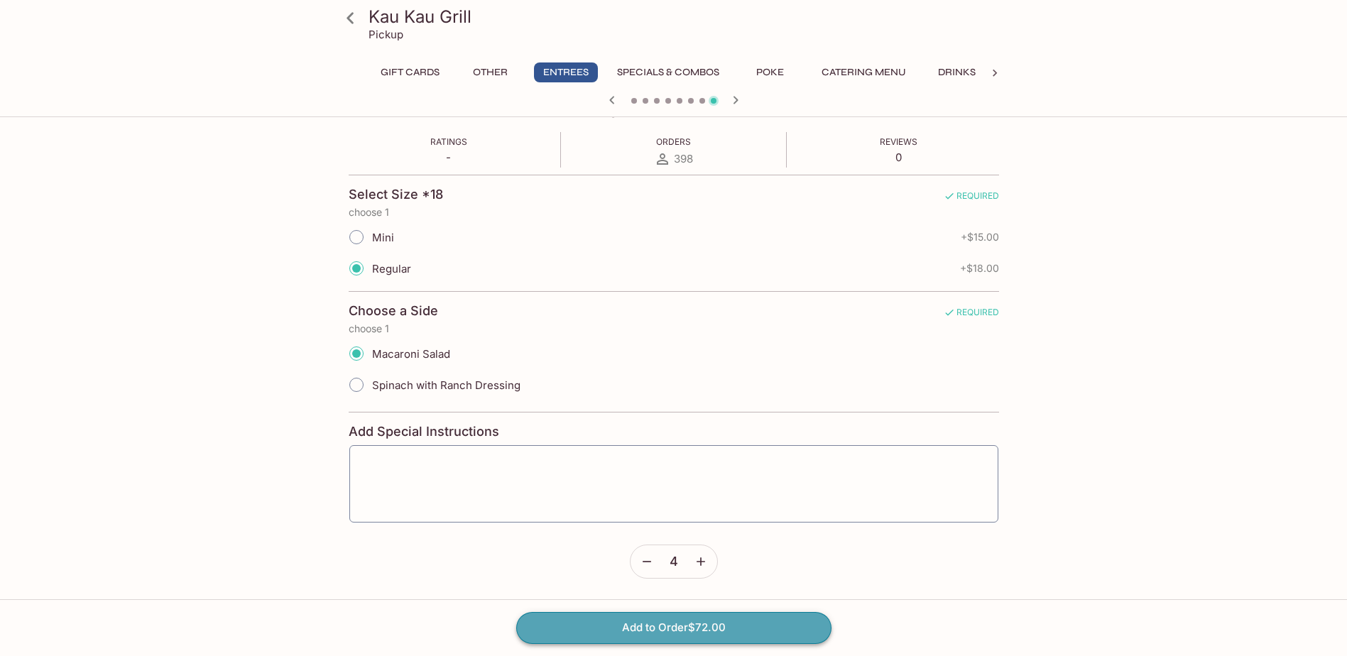
click at [672, 629] on button "Add to Order $72.00" at bounding box center [673, 627] width 315 height 31
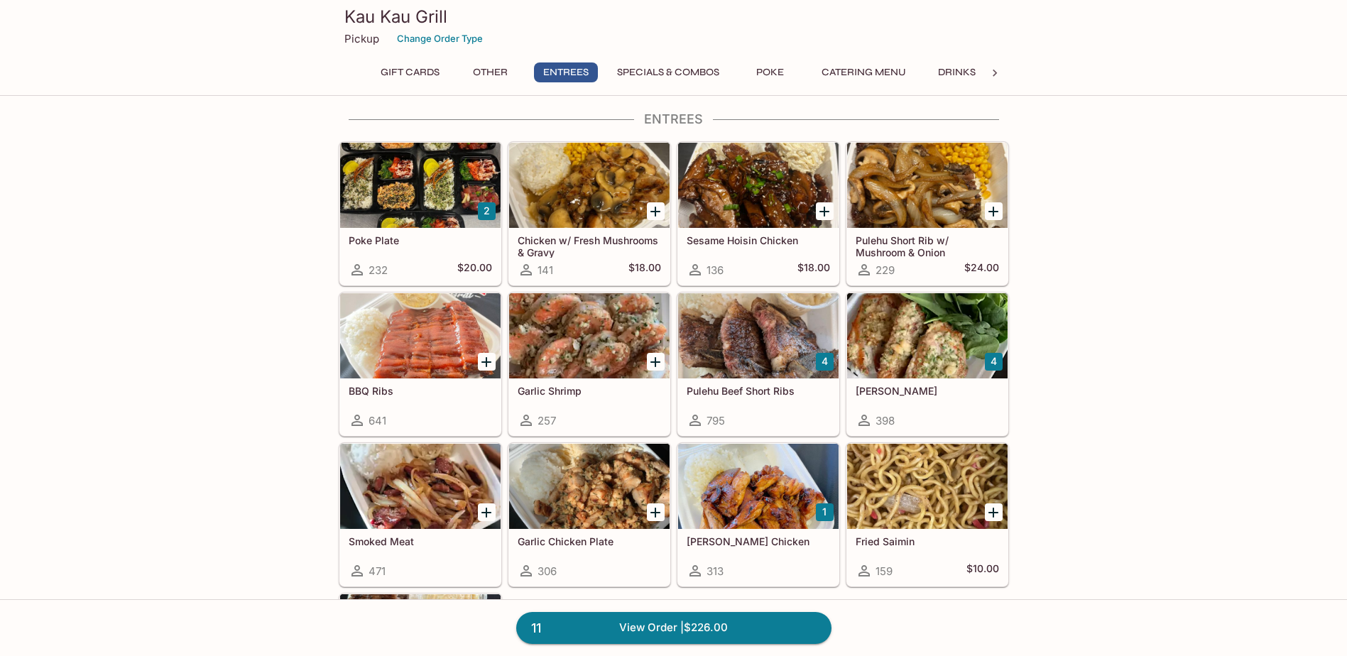
scroll to position [710, 0]
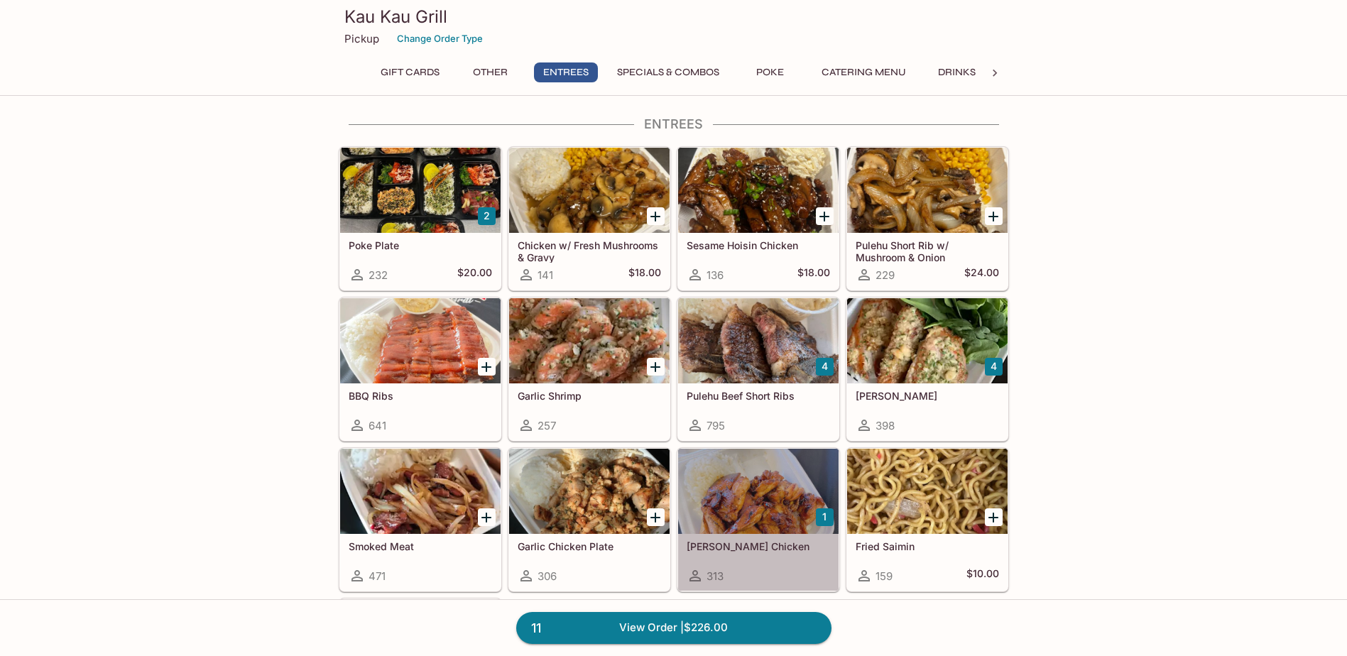
click at [763, 503] on div at bounding box center [758, 491] width 160 height 85
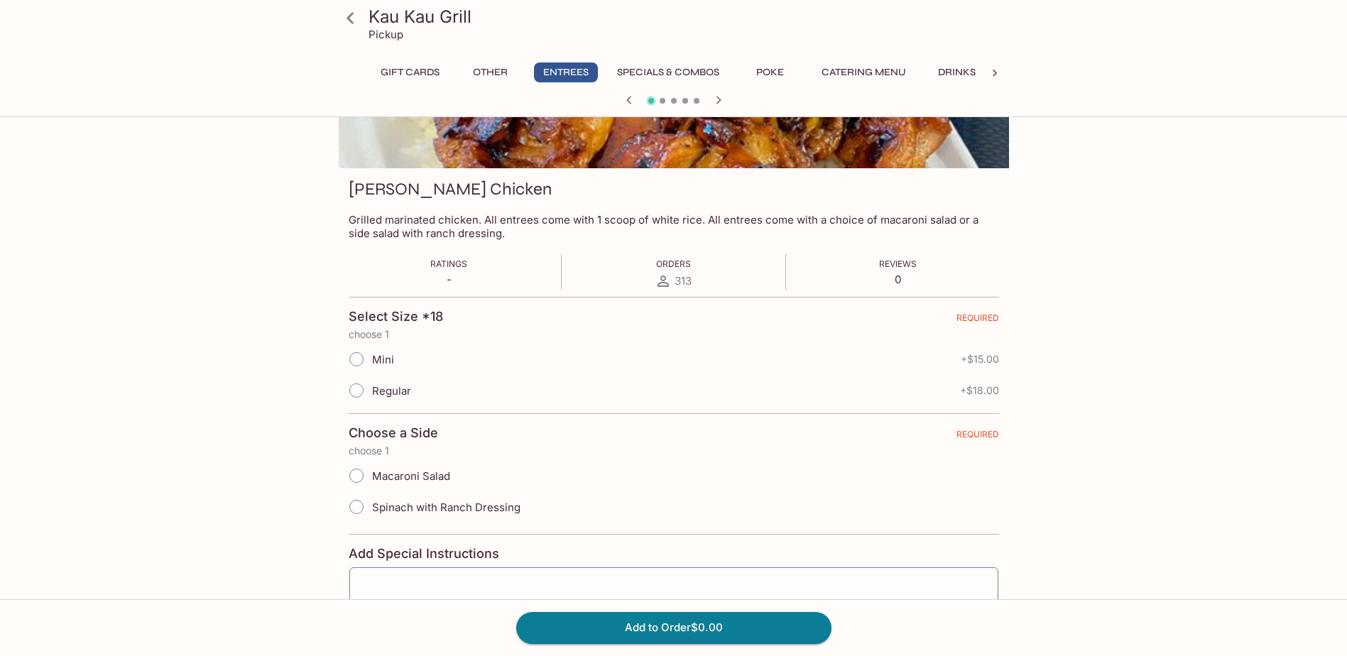
scroll to position [265, 0]
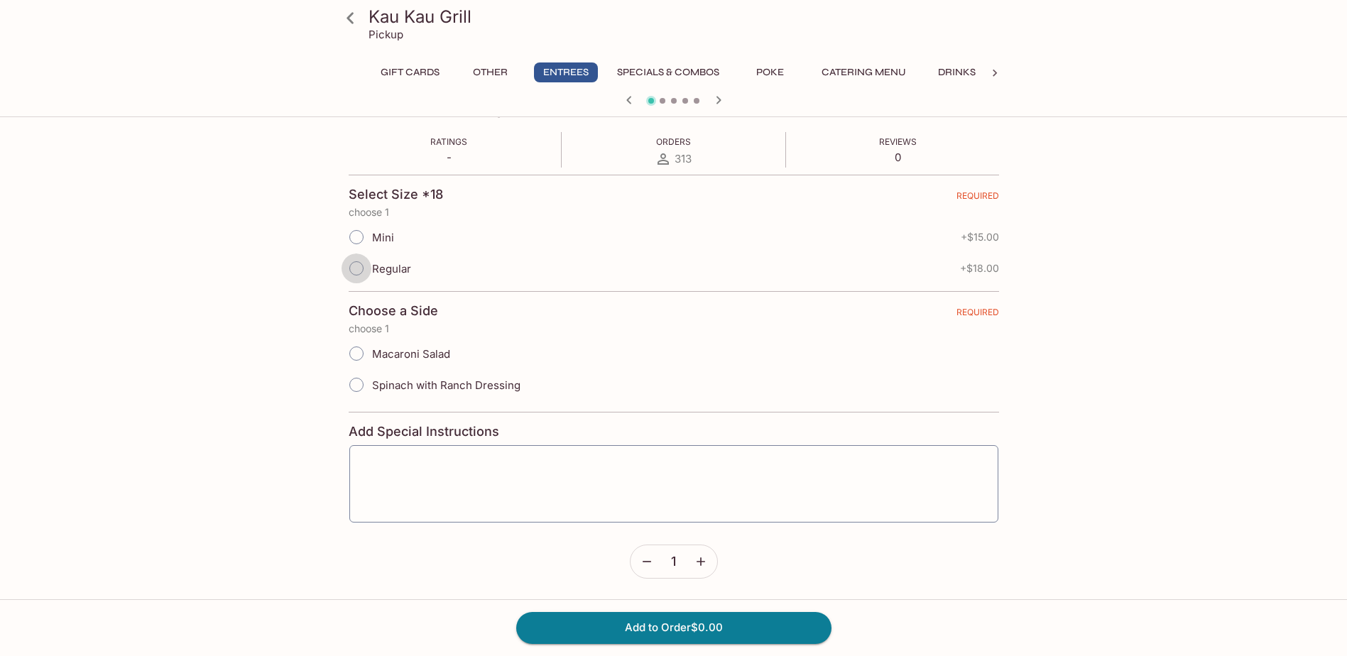
click at [351, 269] on input "Regular" at bounding box center [357, 268] width 30 height 30
radio input "true"
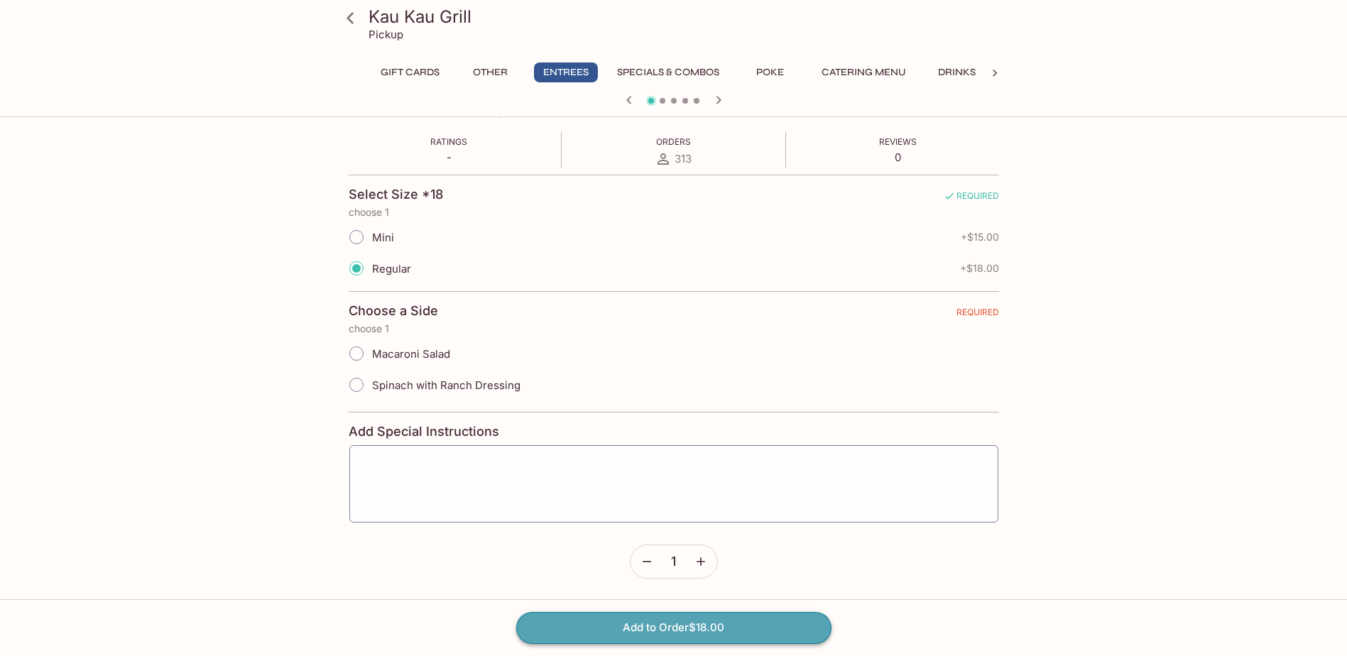
click at [675, 632] on button "Add to Order $18.00" at bounding box center [673, 627] width 315 height 31
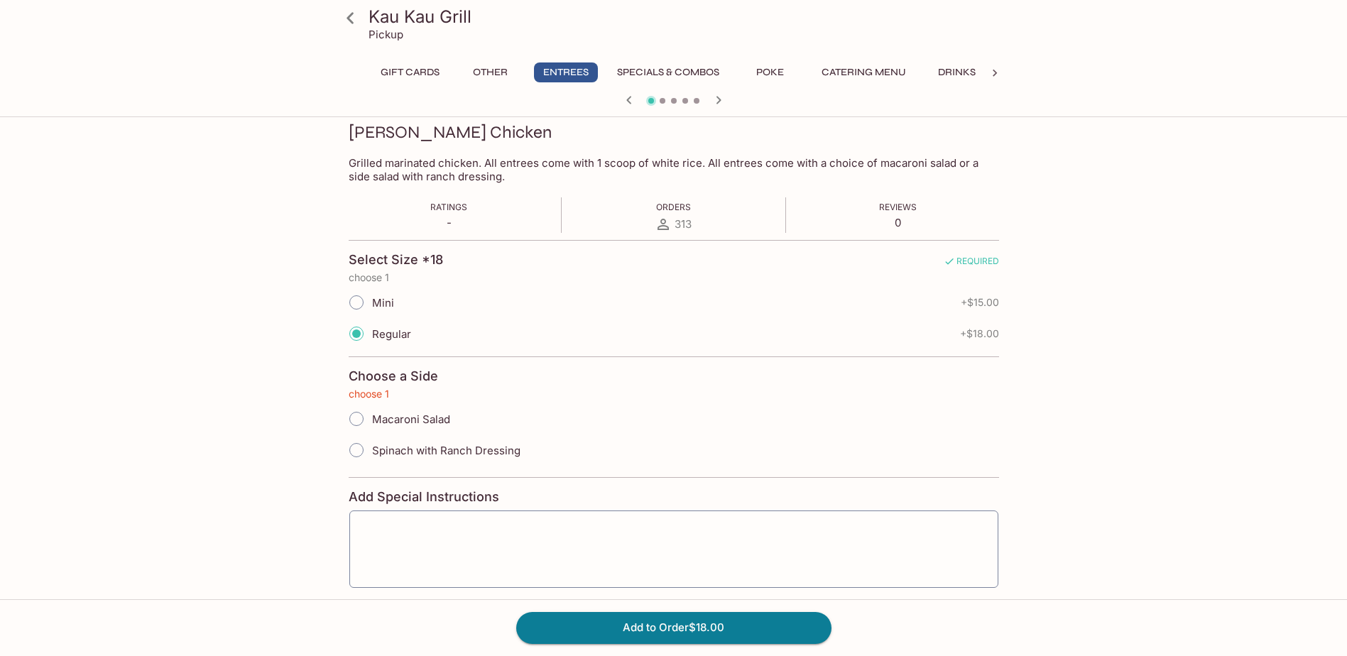
scroll to position [163, 0]
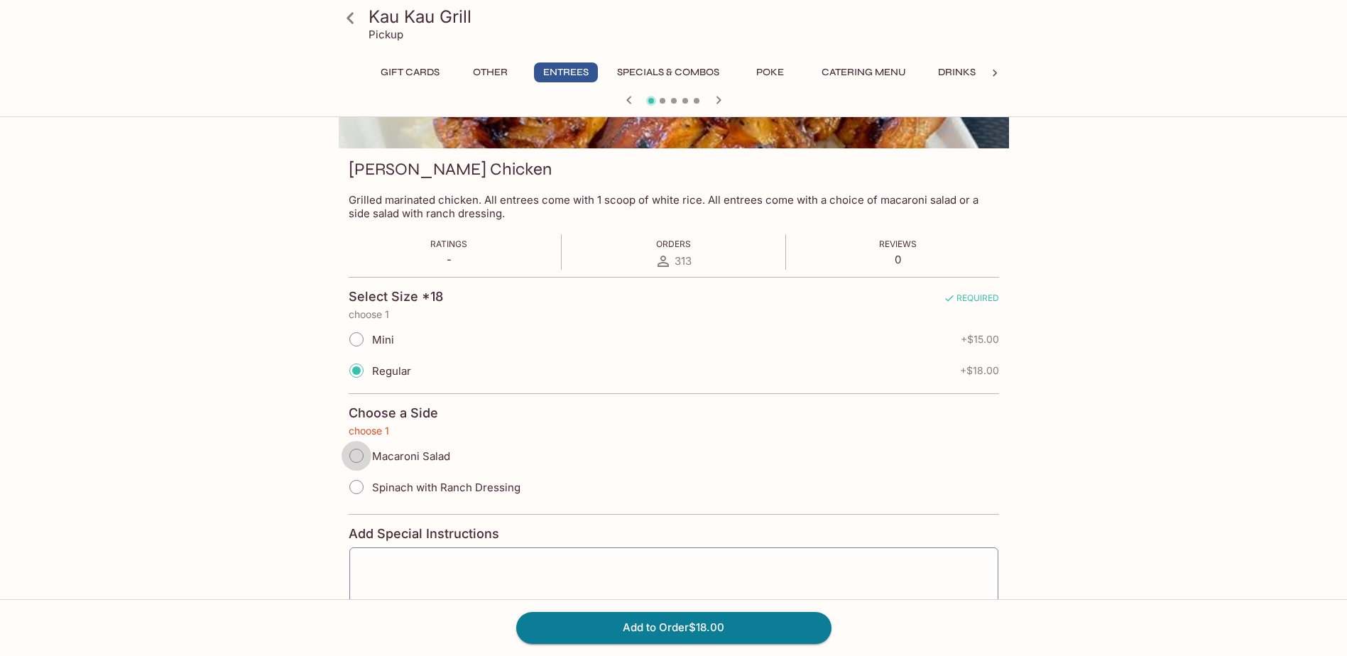
click at [365, 453] on input "Macaroni Salad" at bounding box center [357, 456] width 30 height 30
radio input "true"
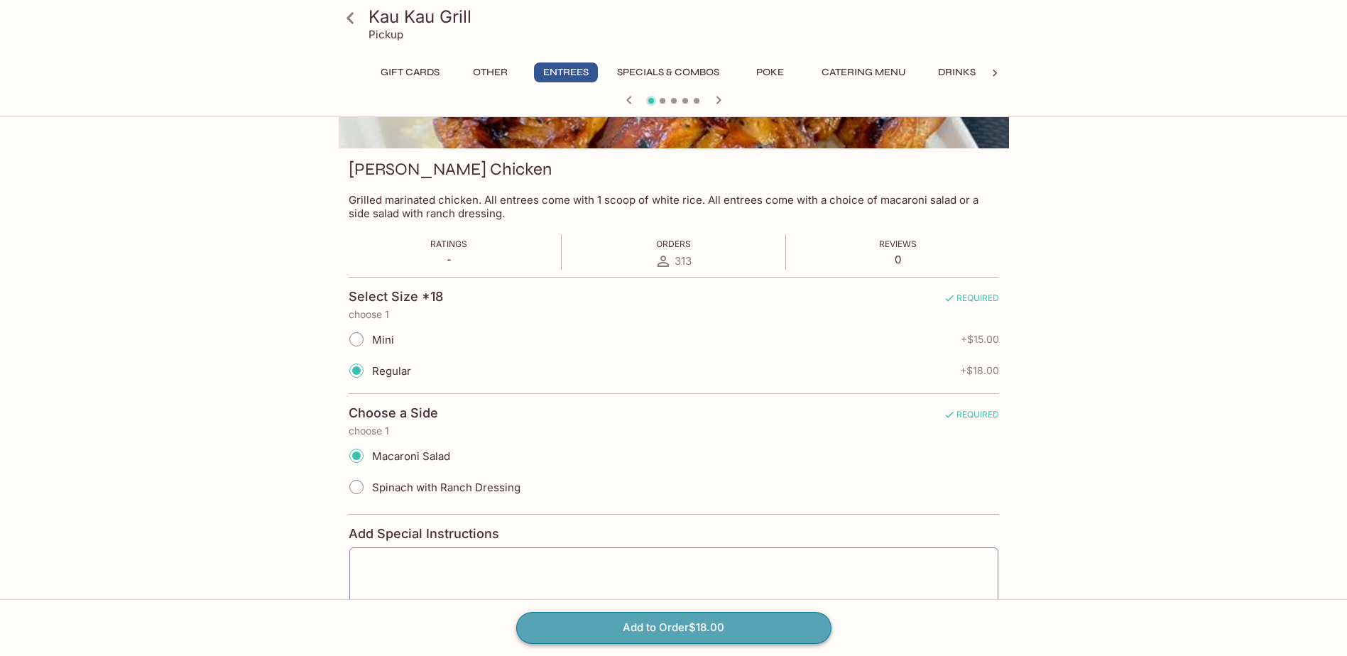
click at [580, 628] on button "Add to Order $18.00" at bounding box center [673, 627] width 315 height 31
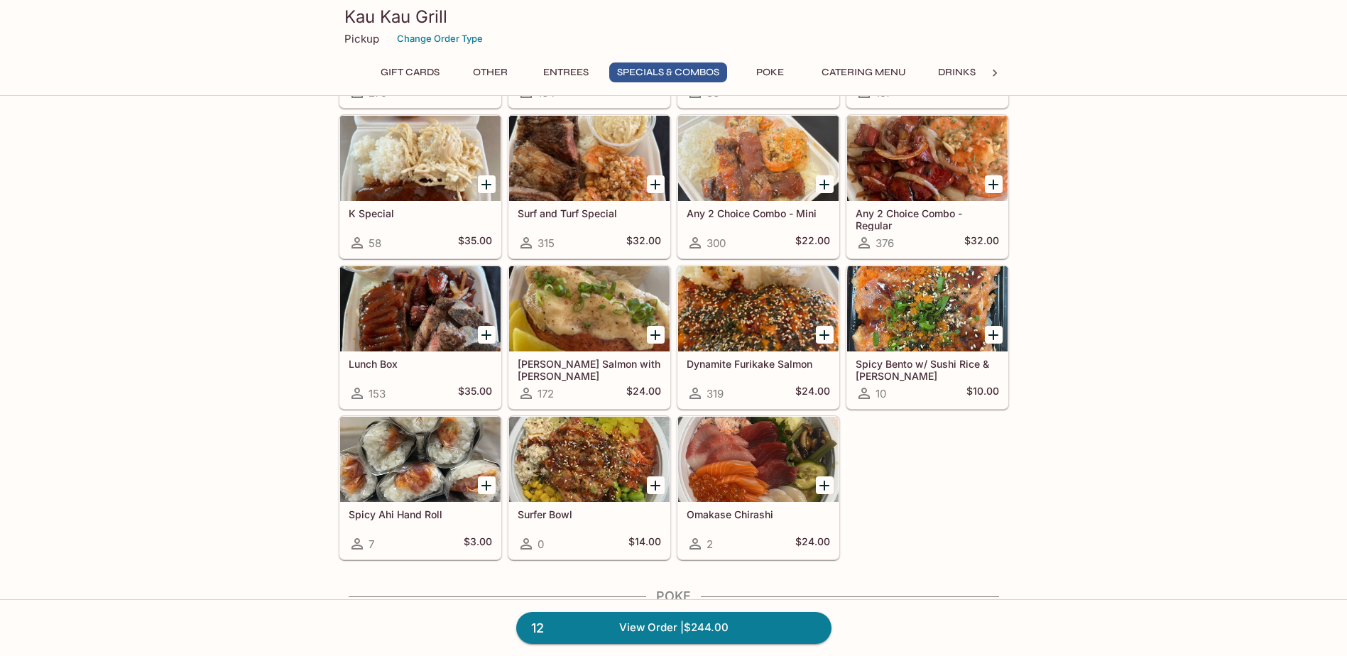
scroll to position [1704, 0]
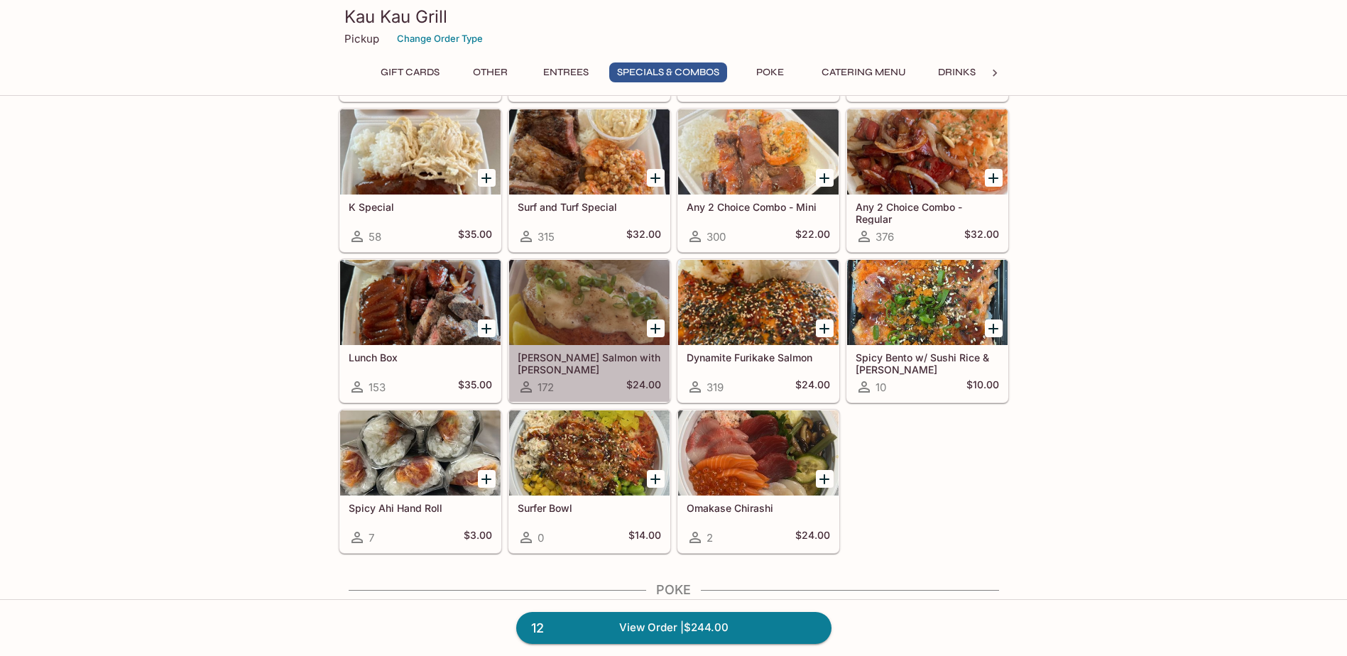
click at [587, 361] on h5 "[PERSON_NAME] Salmon with [PERSON_NAME]" at bounding box center [589, 362] width 143 height 23
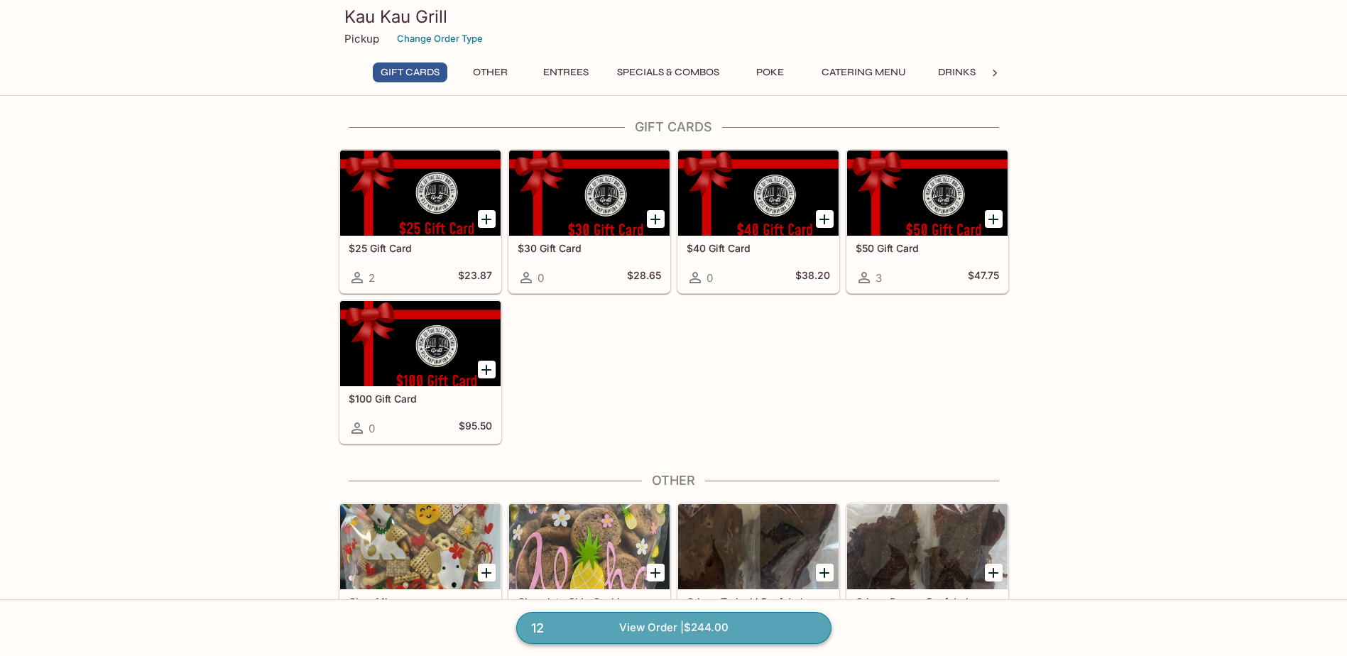
click at [693, 626] on link "12 View Order | $244.00" at bounding box center [673, 627] width 315 height 31
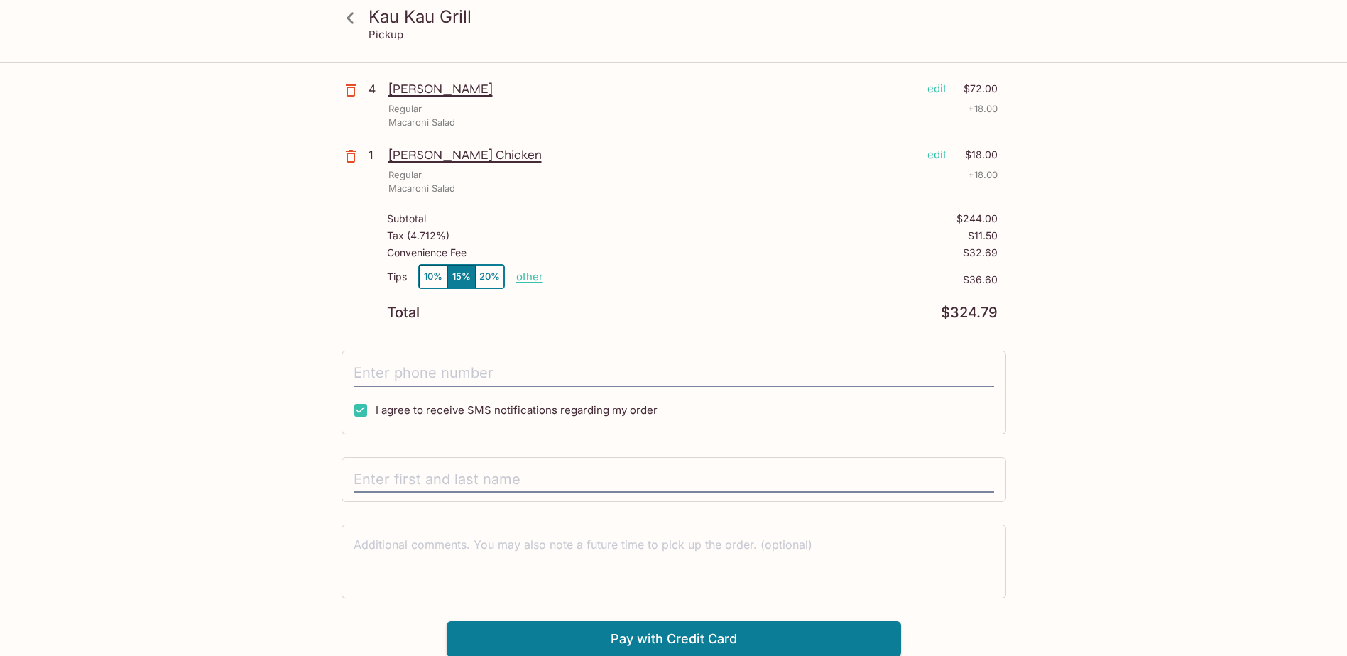
scroll to position [284, 0]
click at [439, 279] on button "10%" at bounding box center [433, 275] width 28 height 23
click at [459, 280] on button "15%" at bounding box center [461, 275] width 28 height 23
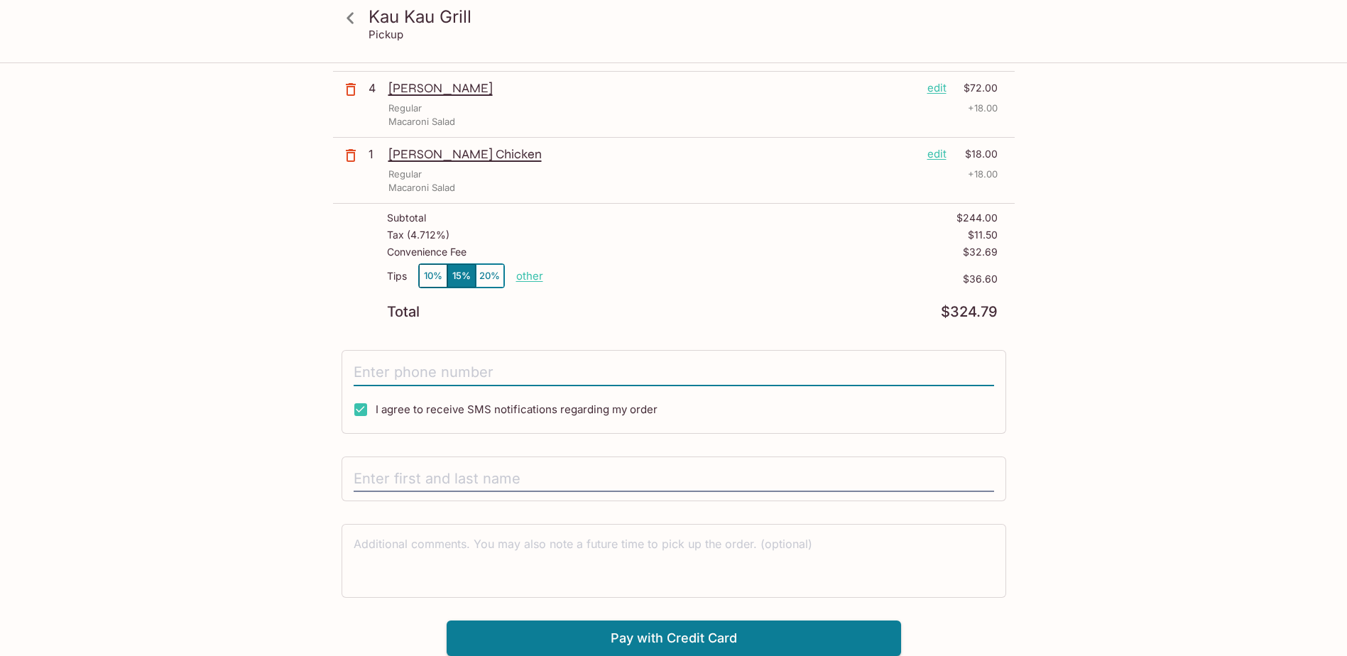
click at [468, 370] on input "tel" at bounding box center [674, 372] width 640 height 27
type input "[PHONE_NUMBER]"
click at [469, 472] on input "text" at bounding box center [674, 479] width 640 height 27
type input "[PERSON_NAME]"
click at [627, 628] on button "Pay with Credit Card" at bounding box center [674, 639] width 454 height 36
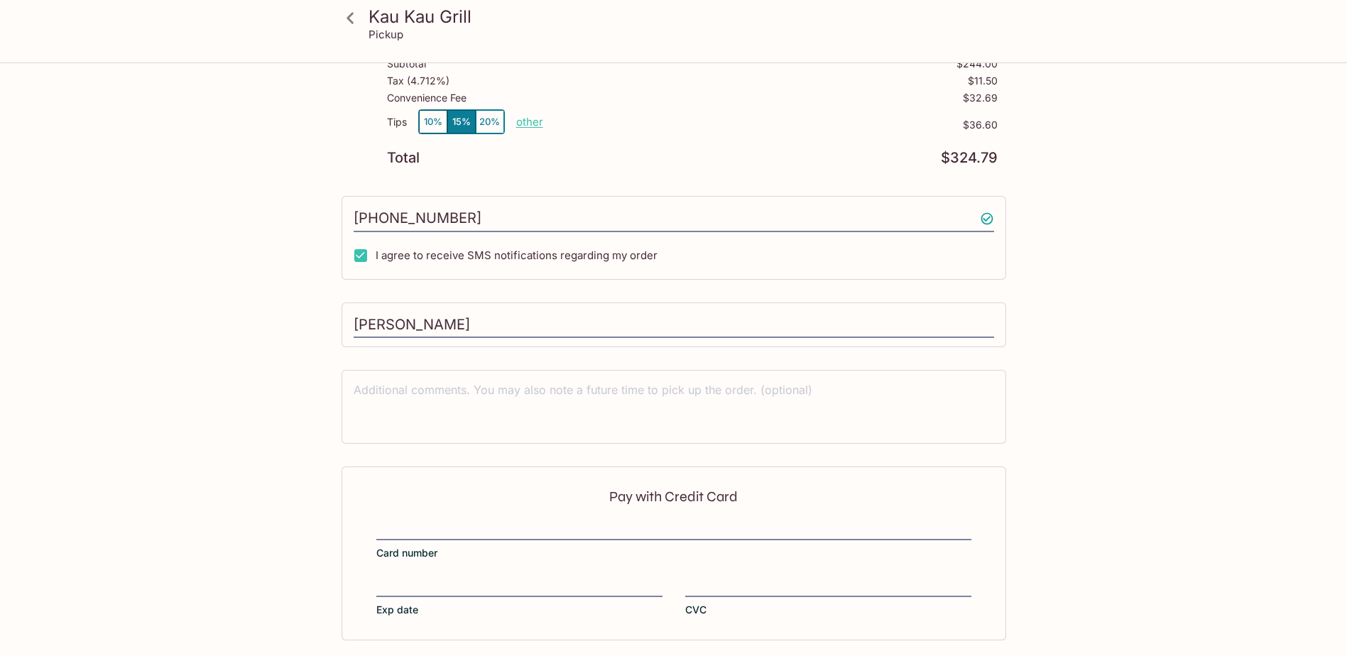
scroll to position [497, 0]
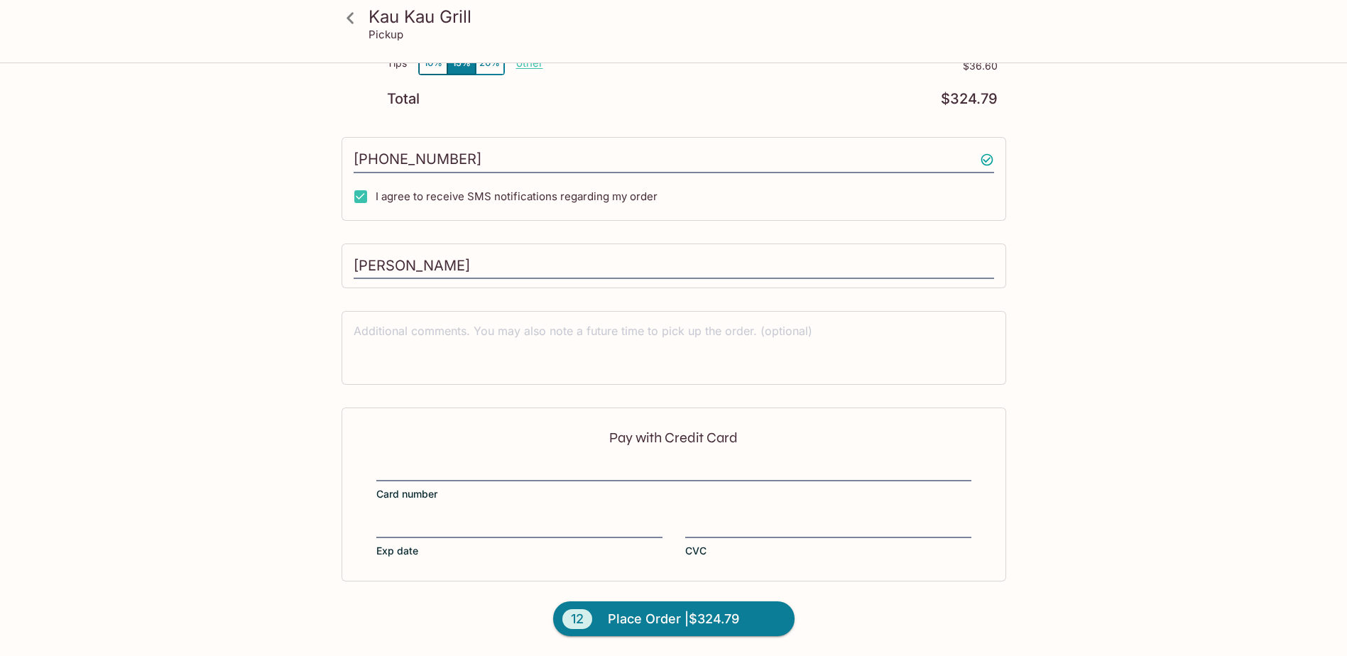
click at [450, 457] on div "Pay with Credit Card Card number Exp date CVC" at bounding box center [674, 494] width 665 height 173
click at [505, 505] on div "Pay with Credit Card Card number Exp date CVC" at bounding box center [674, 494] width 665 height 173
click at [509, 518] on div "Pay with Credit Card Card number Exp date CVC" at bounding box center [674, 494] width 665 height 173
click at [643, 578] on div "Pay with Credit Card Card number Exp date CVC" at bounding box center [674, 494] width 665 height 173
click at [652, 616] on span "Place Order | $324.79" at bounding box center [673, 619] width 131 height 23
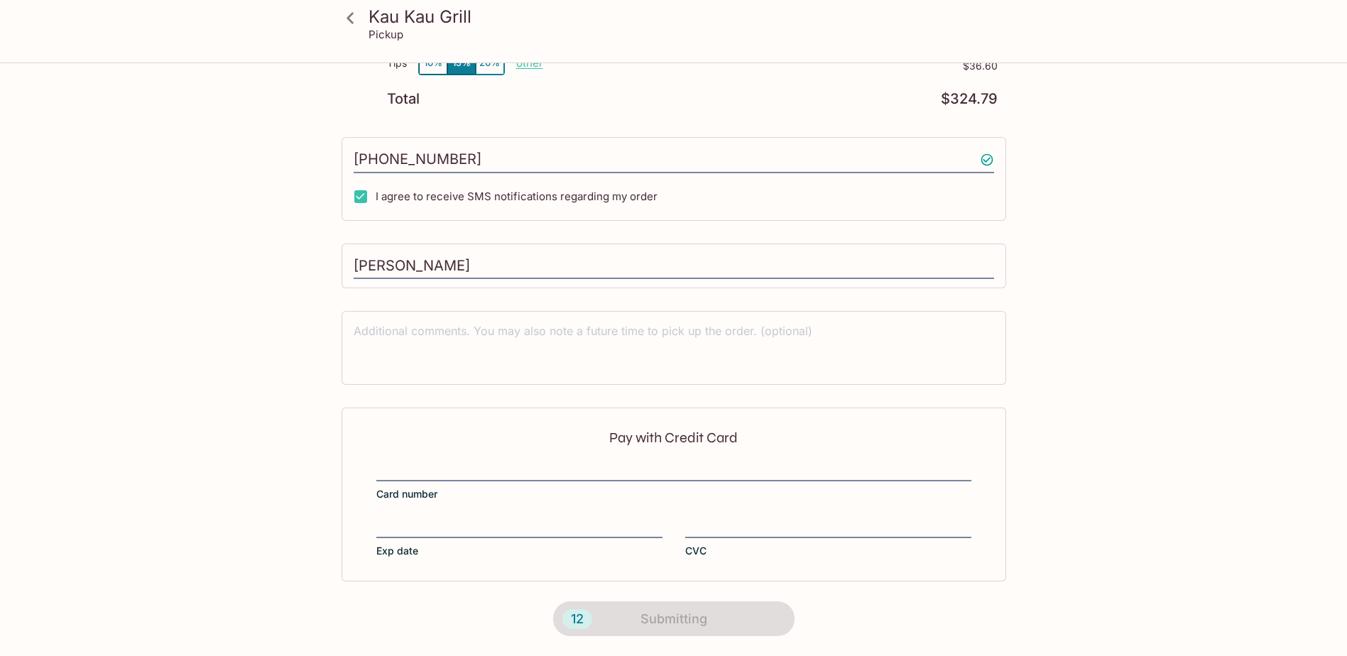
scroll to position [169, 0]
